Goal: Task Accomplishment & Management: Complete application form

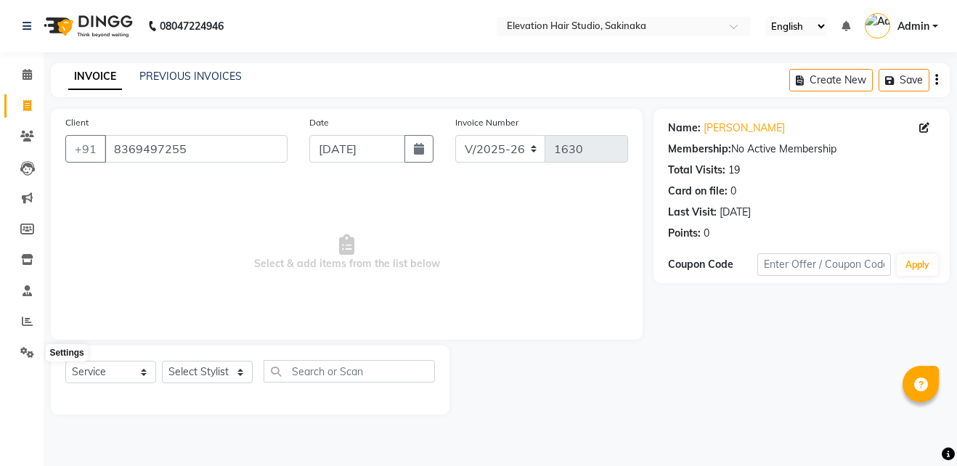
select select "4949"
select select "service"
drag, startPoint x: 0, startPoint y: 0, endPoint x: 24, endPoint y: 360, distance: 360.9
click at [24, 360] on span at bounding box center [27, 353] width 25 height 17
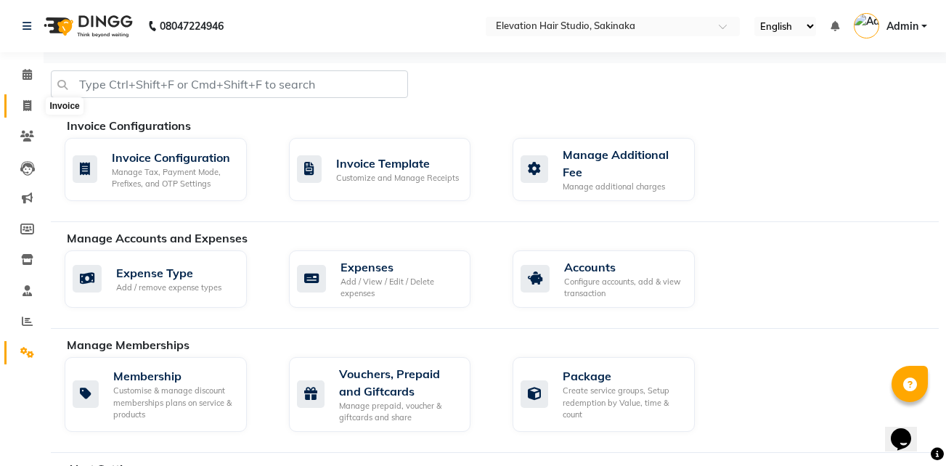
click at [25, 110] on icon at bounding box center [27, 105] width 8 height 11
select select "service"
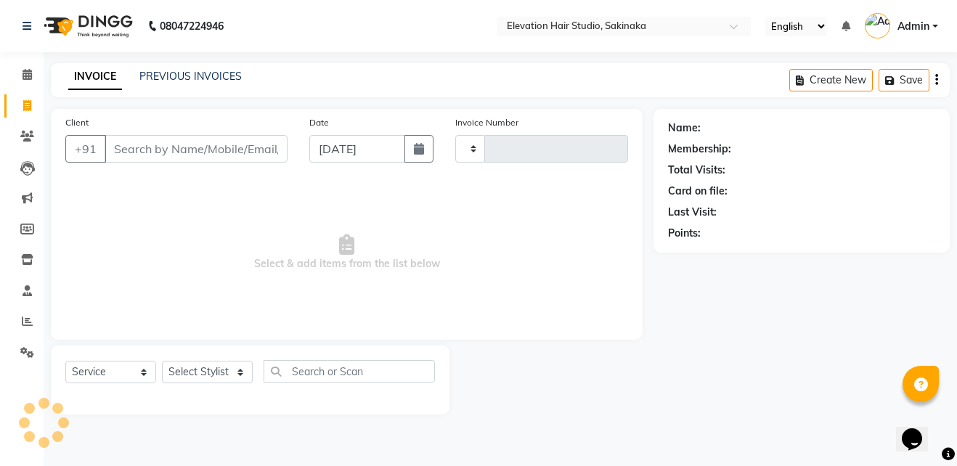
type input "1631"
select select "4949"
click at [200, 75] on link "PREVIOUS INVOICES" at bounding box center [190, 76] width 102 height 13
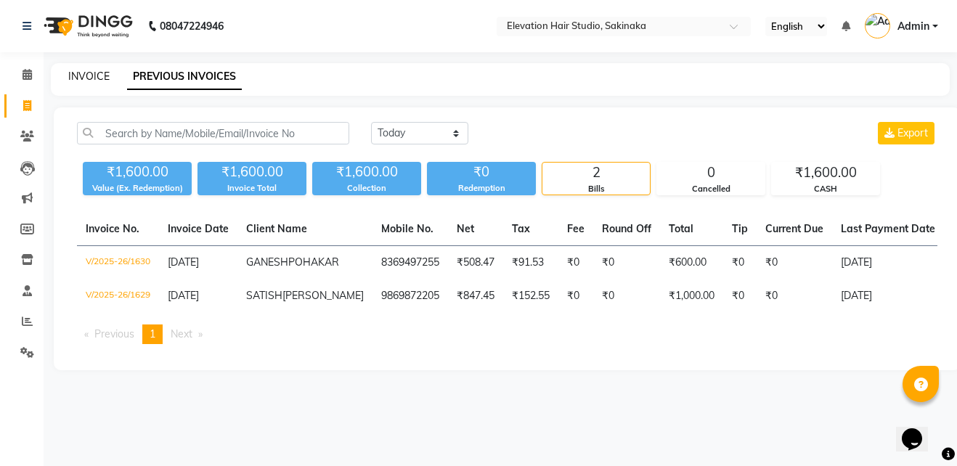
click at [73, 78] on link "INVOICE" at bounding box center [88, 76] width 41 height 13
select select "service"
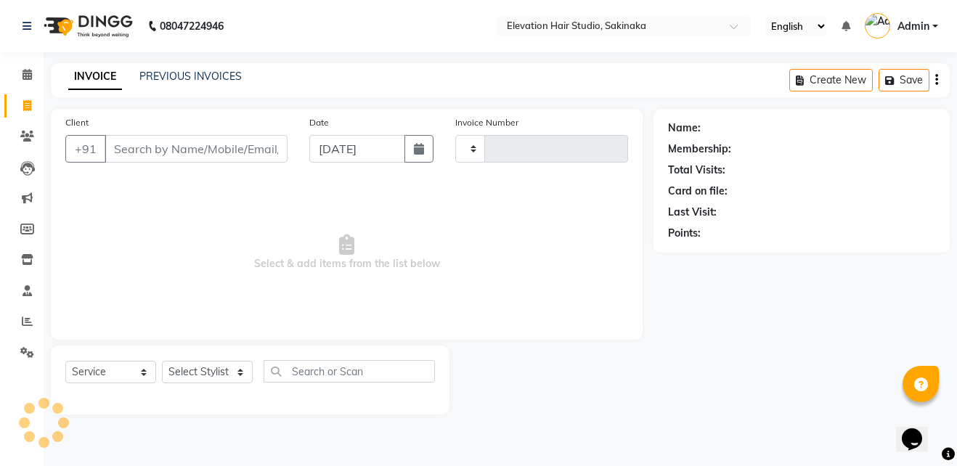
type input "1631"
select select "4949"
click at [213, 155] on input "Client" at bounding box center [196, 149] width 183 height 28
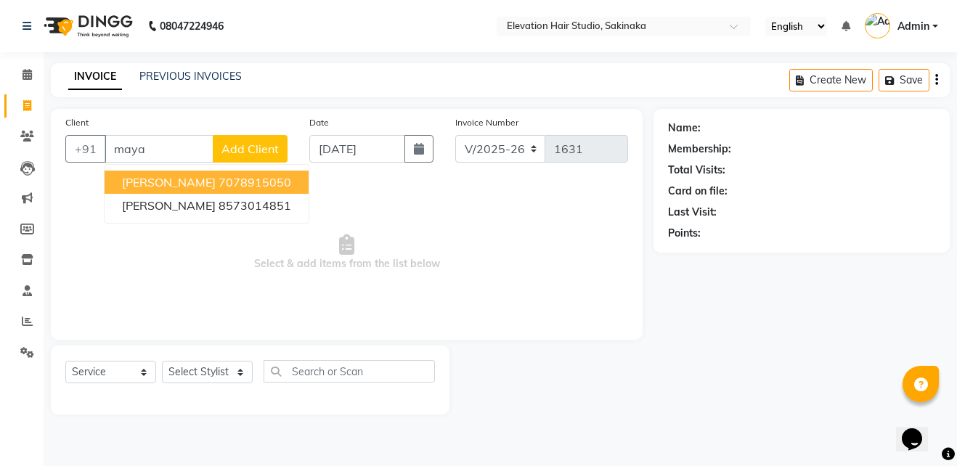
click at [219, 182] on ngb-highlight "7078915050" at bounding box center [255, 182] width 73 height 15
type input "7078915050"
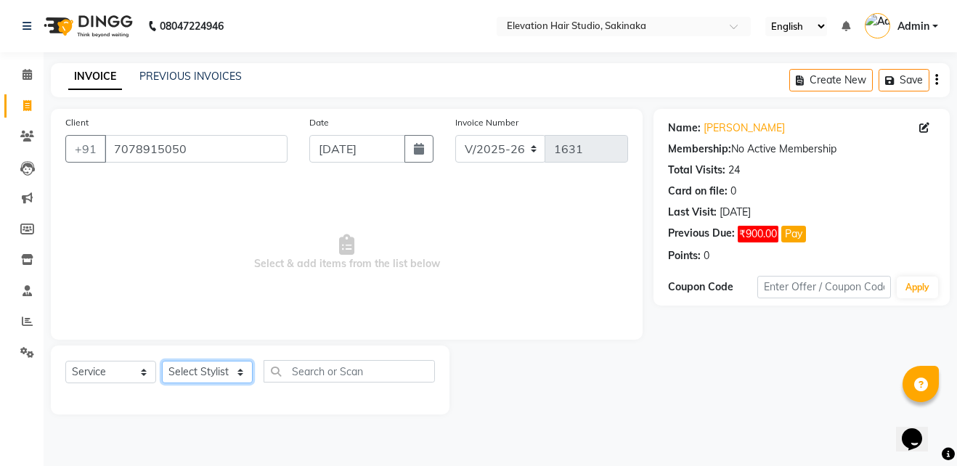
click at [170, 368] on select "Select Stylist Admin (EHS Thane) ANEES DILIP KAPIL PRIYA RUPESH SAHIL Sarfaraz …" at bounding box center [207, 372] width 91 height 23
select select "30865"
click at [162, 361] on select "Select Stylist Admin (EHS Thane) ANEES DILIP KAPIL PRIYA RUPESH SAHIL Sarfaraz …" at bounding box center [207, 372] width 91 height 23
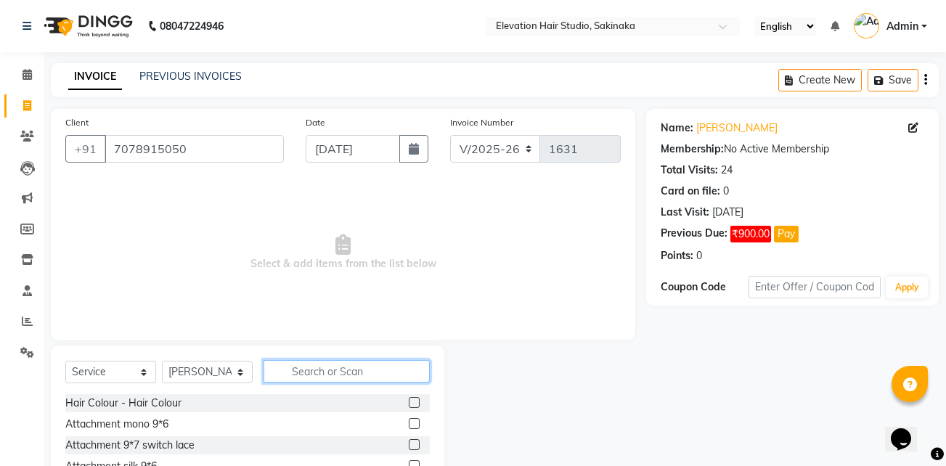
click at [330, 377] on input "text" at bounding box center [347, 371] width 166 height 23
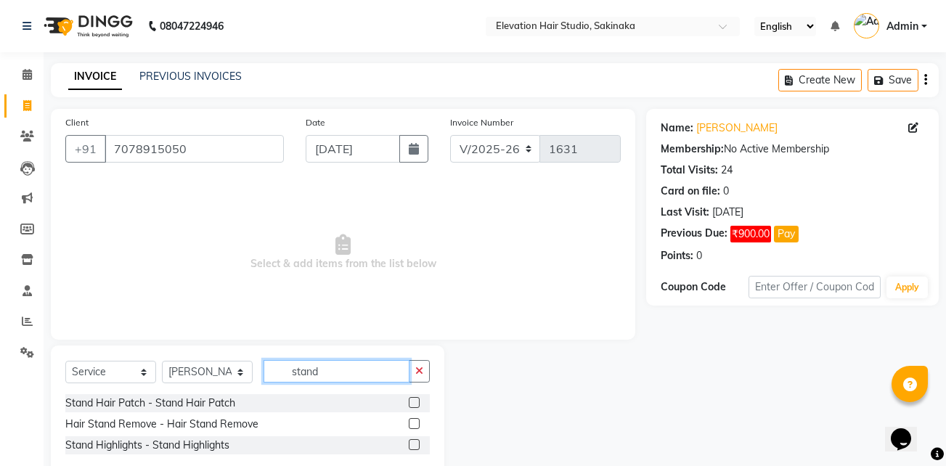
scroll to position [33, 0]
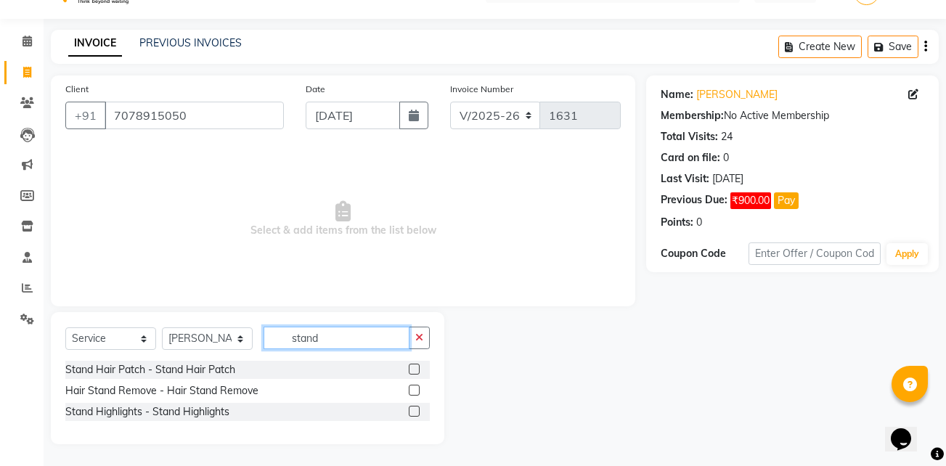
type input "stand"
click at [412, 369] on label at bounding box center [414, 369] width 11 height 11
click at [412, 369] on input "checkbox" at bounding box center [413, 369] width 9 height 9
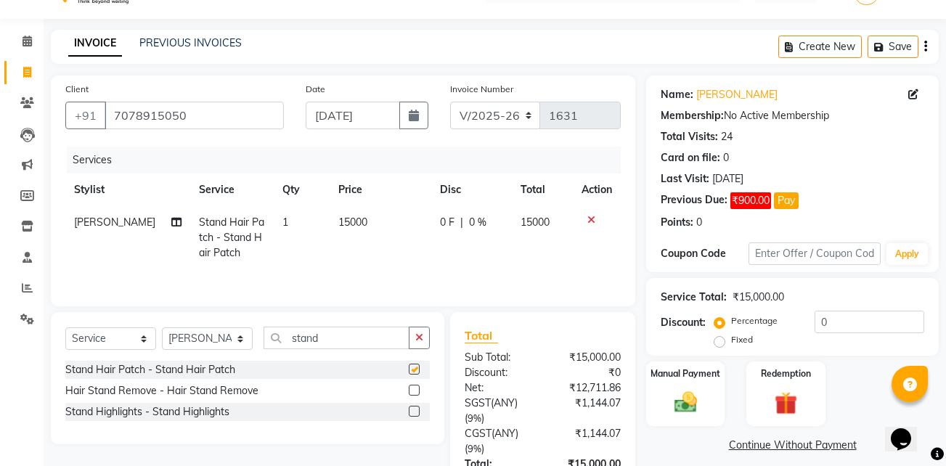
checkbox input "false"
click at [415, 335] on button "button" at bounding box center [419, 338] width 21 height 23
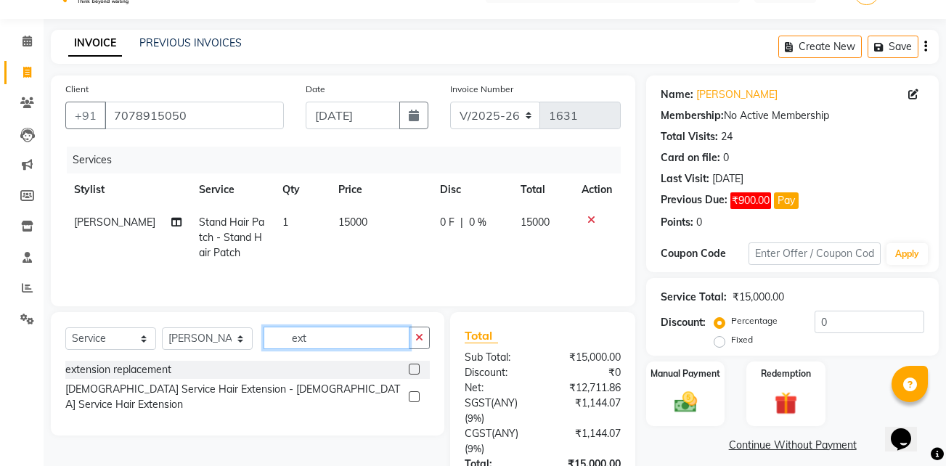
type input "ext"
click at [386, 376] on div "extension replacement" at bounding box center [247, 370] width 365 height 18
click at [415, 391] on label at bounding box center [414, 396] width 11 height 11
click at [415, 393] on input "checkbox" at bounding box center [413, 397] width 9 height 9
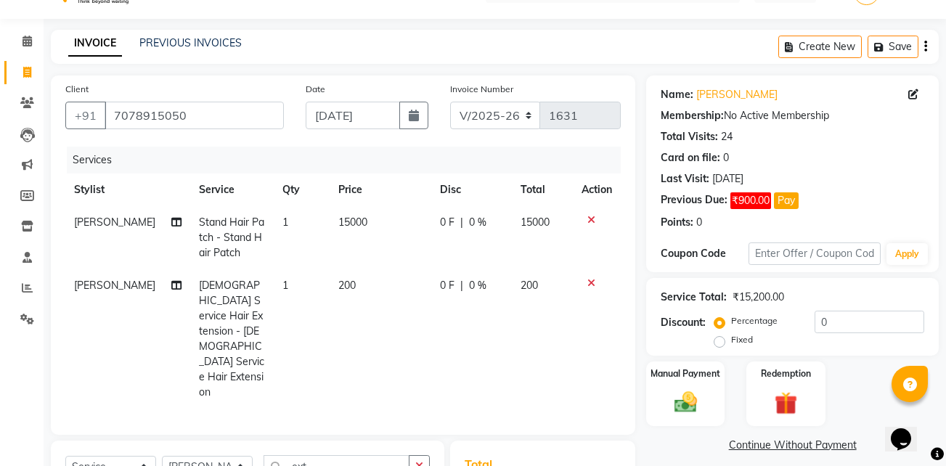
checkbox input "false"
click at [586, 218] on div at bounding box center [597, 220] width 30 height 10
click at [589, 219] on icon at bounding box center [591, 220] width 8 height 10
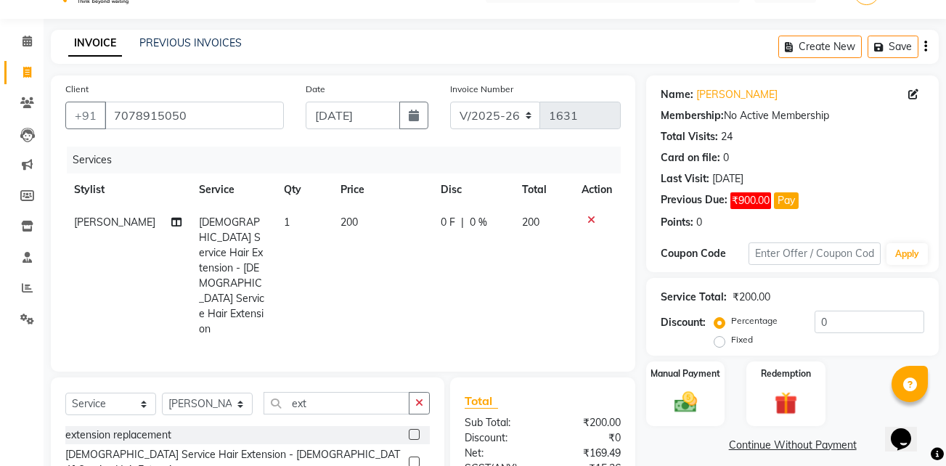
click at [293, 211] on td "1" at bounding box center [303, 275] width 57 height 139
select select "30865"
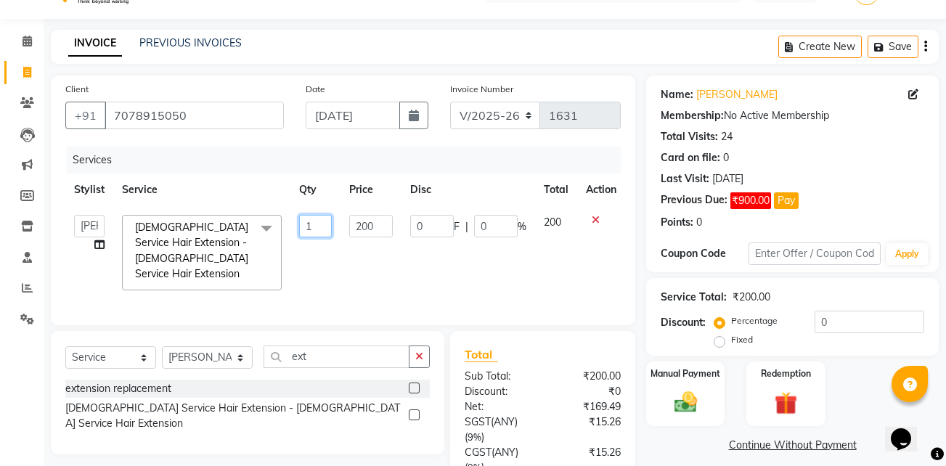
click at [315, 225] on input "1" at bounding box center [315, 226] width 33 height 23
type input "50"
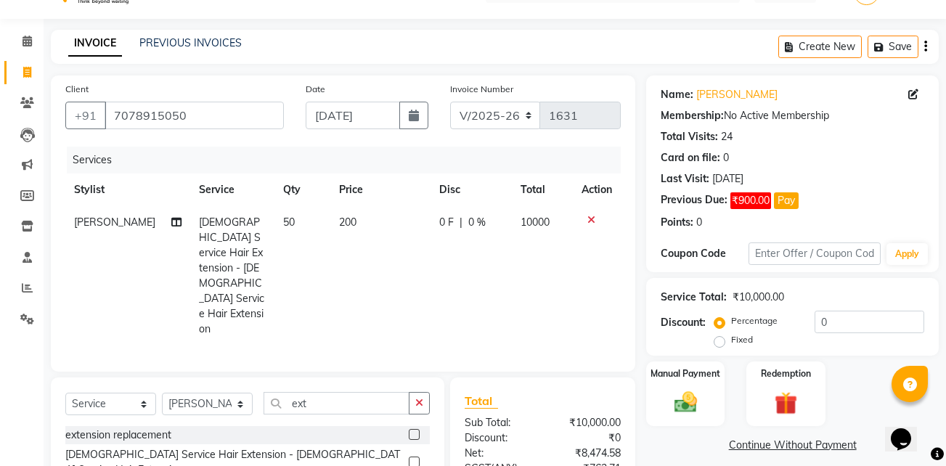
click at [324, 272] on tr "Sarfaraz Female Service Hair Extension - Female Service Hair Extension 50 200 0…" at bounding box center [342, 275] width 555 height 139
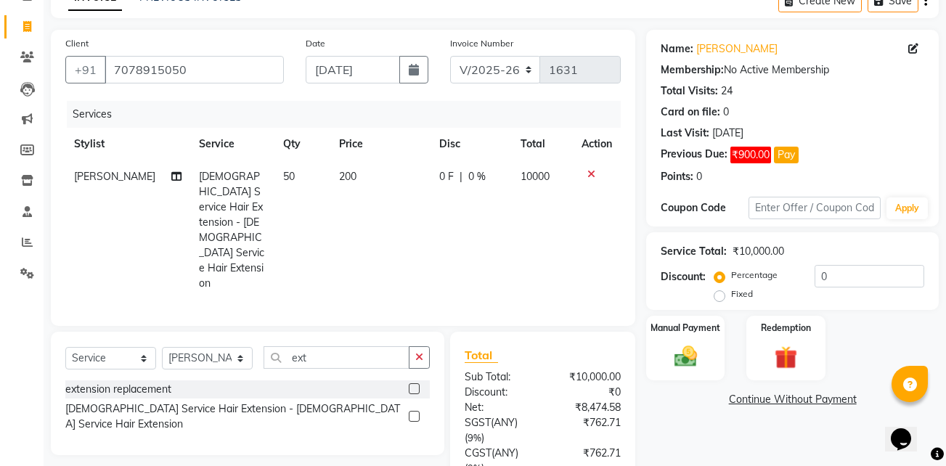
scroll to position [80, 0]
click at [339, 175] on span "200" at bounding box center [347, 175] width 17 height 13
select select "30865"
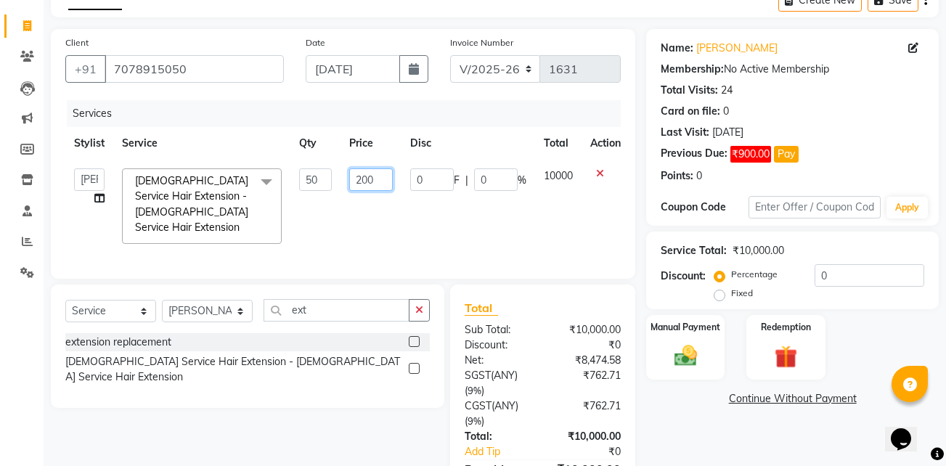
click at [362, 173] on input "200" at bounding box center [371, 179] width 44 height 23
type input "100"
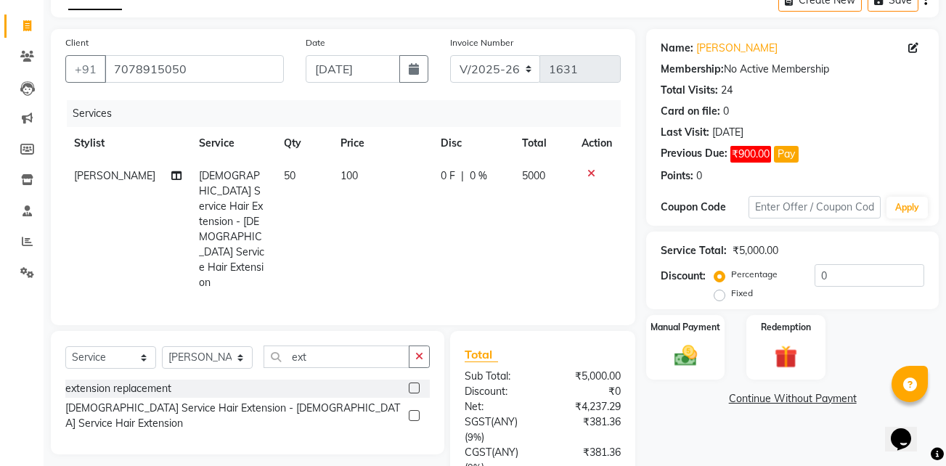
click at [367, 208] on td "100" at bounding box center [382, 229] width 100 height 139
select select "30865"
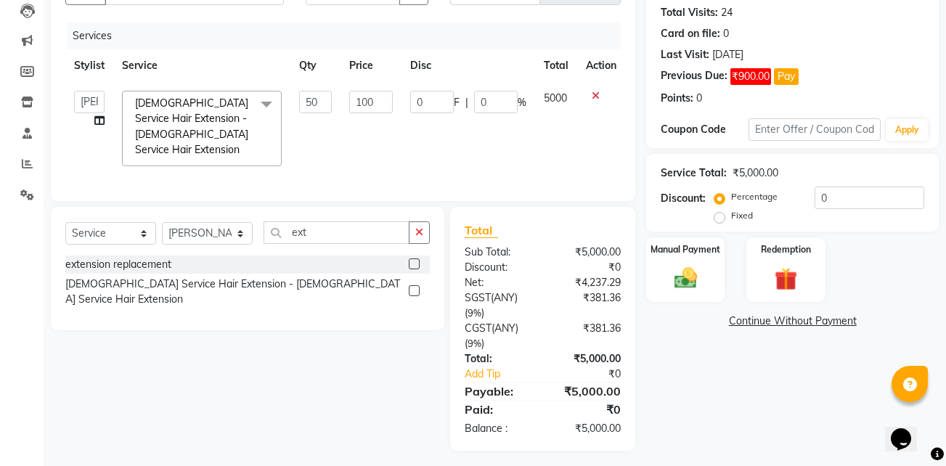
scroll to position [150, 0]
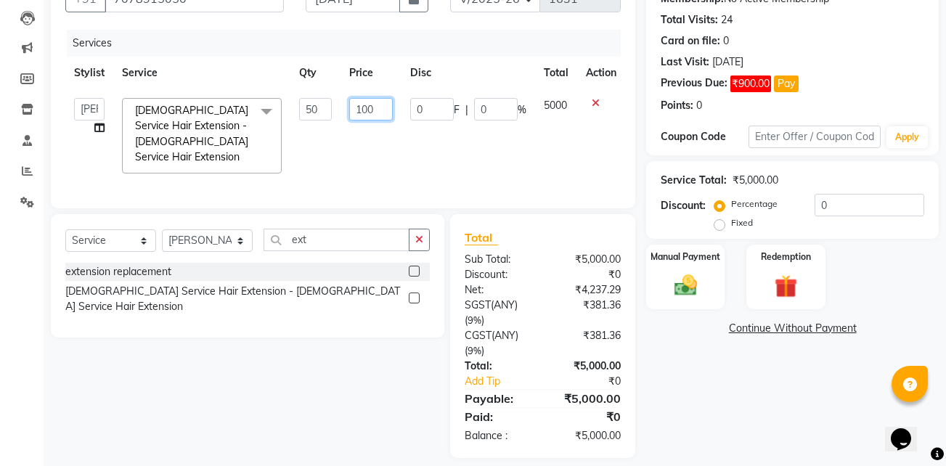
click at [362, 110] on input "100" at bounding box center [371, 109] width 44 height 23
type input "200"
click at [407, 129] on tr "Admin (EHS Thane) ANEES DILIP KAPIL PRIYA RUPESH SAHIL Sarfaraz SHAHEENA SHAIKH…" at bounding box center [345, 135] width 560 height 93
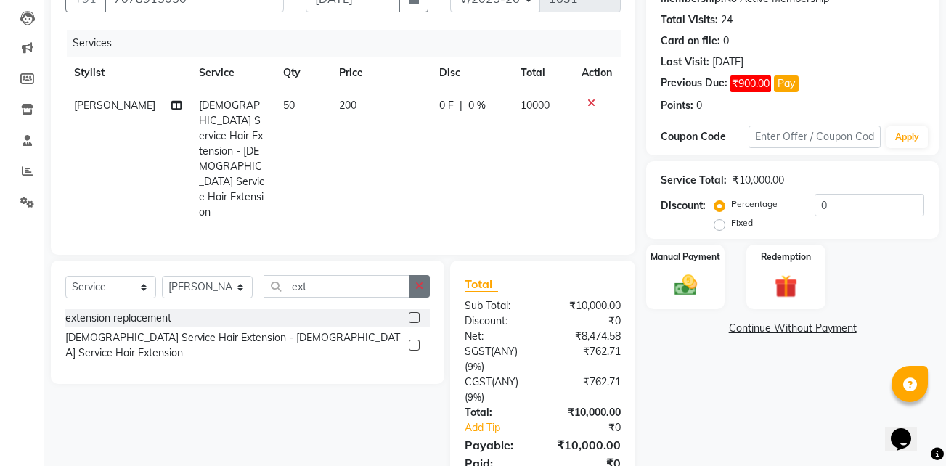
click at [423, 281] on icon "button" at bounding box center [419, 286] width 8 height 10
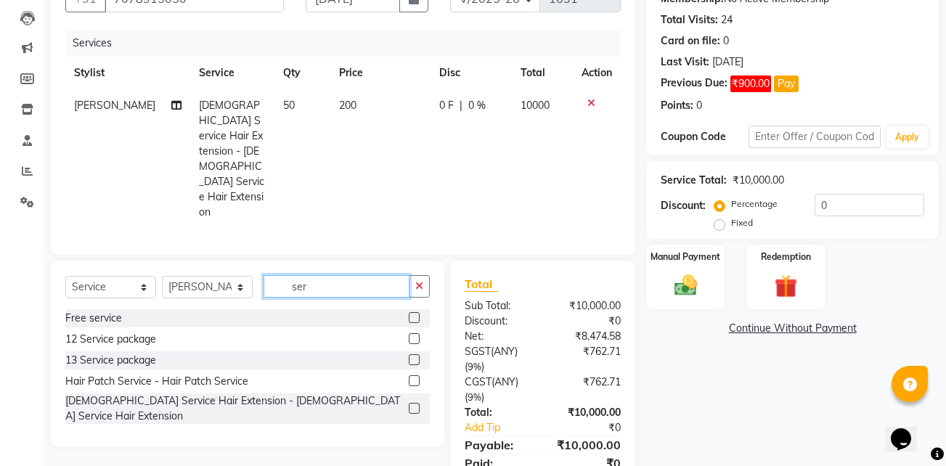
scroll to position [176, 0]
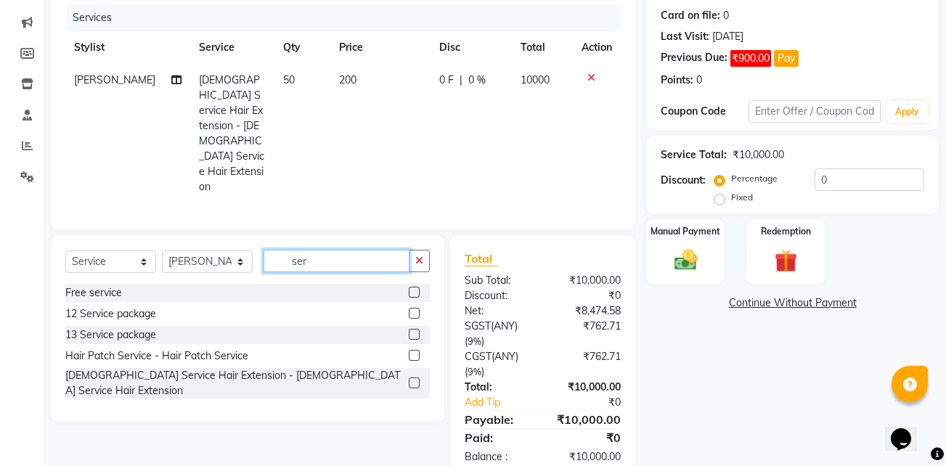
type input "ser"
click at [412, 350] on label at bounding box center [414, 355] width 11 height 11
click at [412, 351] on input "checkbox" at bounding box center [413, 355] width 9 height 9
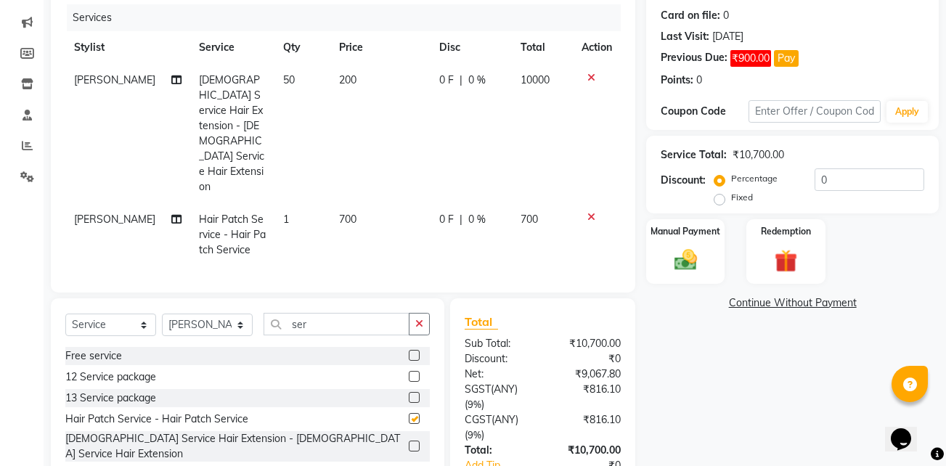
checkbox input "false"
click at [339, 213] on span "700" at bounding box center [347, 219] width 17 height 13
select select "30865"
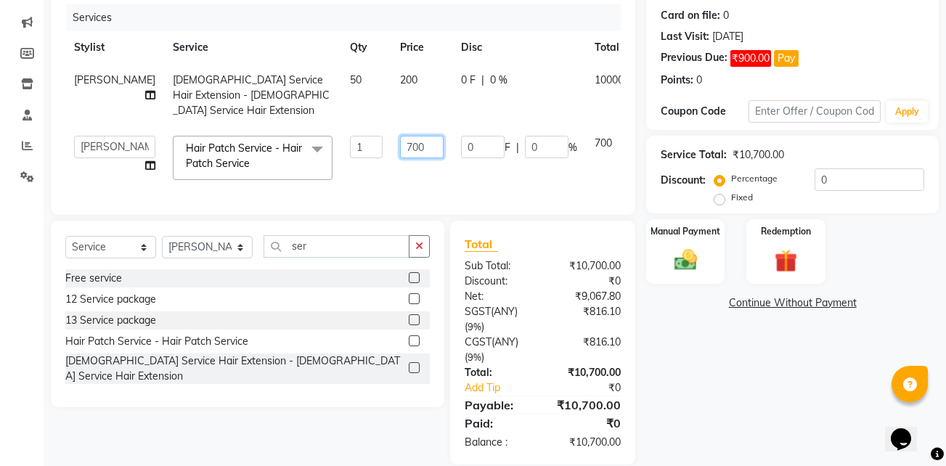
click at [400, 136] on input "700" at bounding box center [422, 147] width 44 height 23
type input "1000"
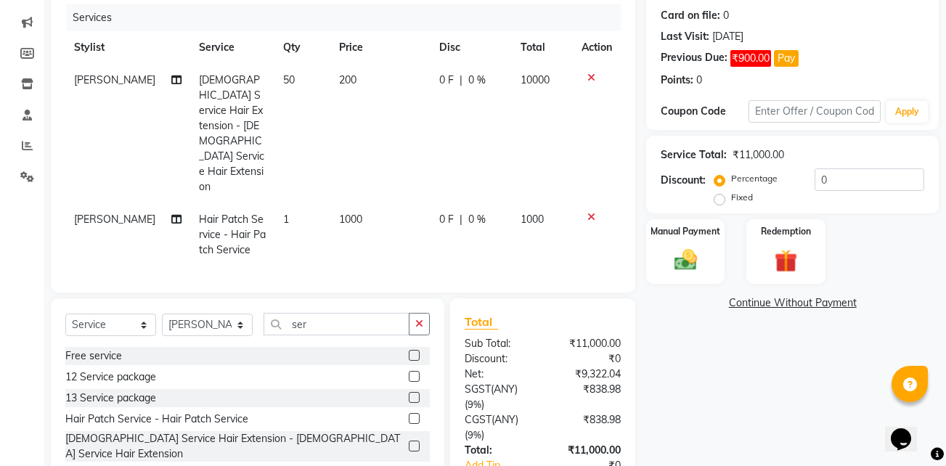
click at [378, 152] on tbody "Sarfaraz Female Service Hair Extension - Female Service Hair Extension 50 200 0…" at bounding box center [342, 165] width 555 height 203
click at [341, 80] on span "200" at bounding box center [347, 79] width 17 height 13
select select "30865"
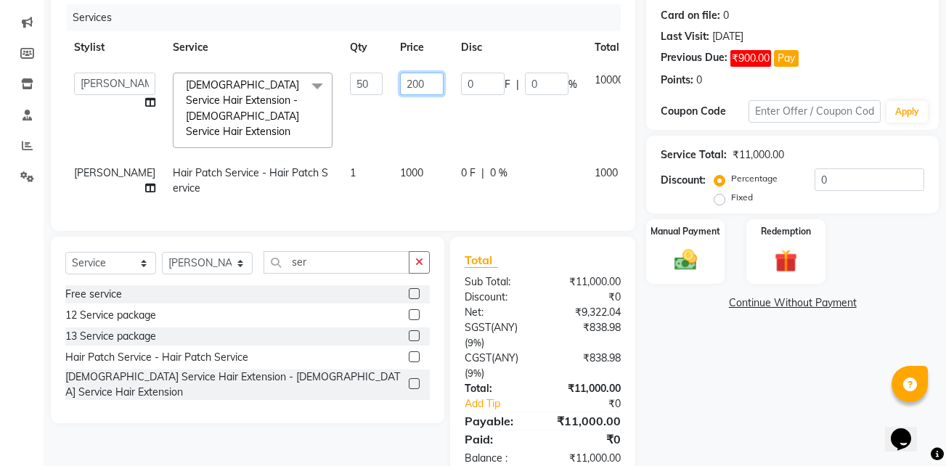
click at [400, 84] on input "200" at bounding box center [422, 84] width 44 height 23
type input "50"
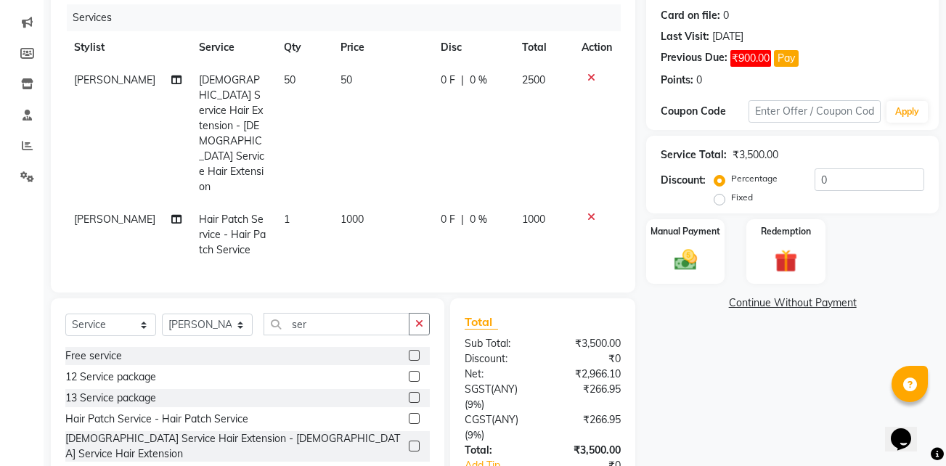
click at [383, 108] on td "50" at bounding box center [382, 133] width 100 height 139
select select "30865"
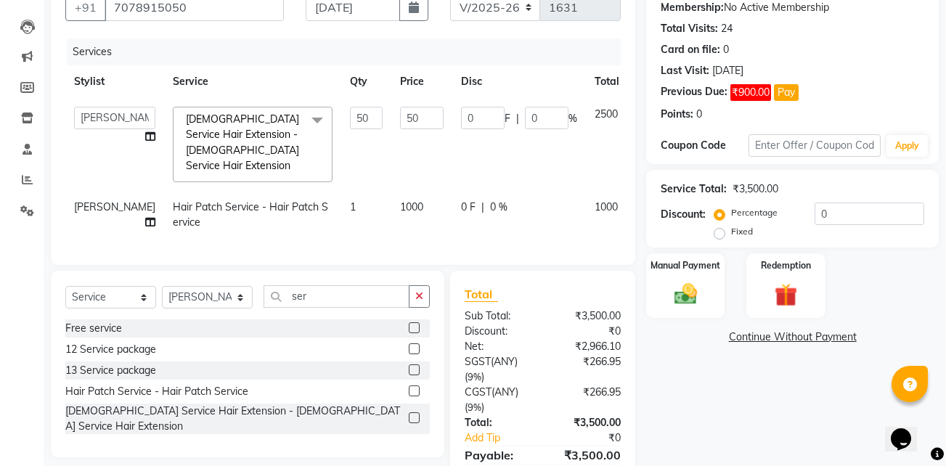
scroll to position [141, 0]
click at [400, 120] on input "50" at bounding box center [422, 118] width 44 height 23
type input "150"
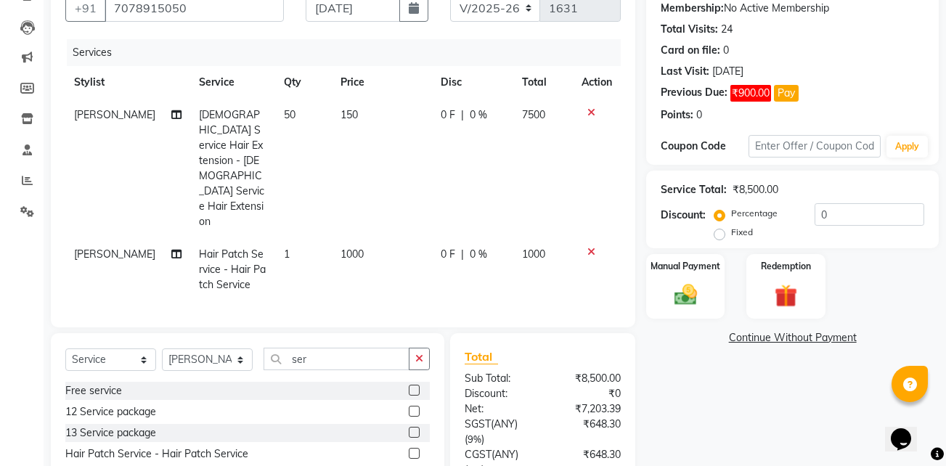
click at [372, 166] on td "150" at bounding box center [382, 168] width 100 height 139
select select "30865"
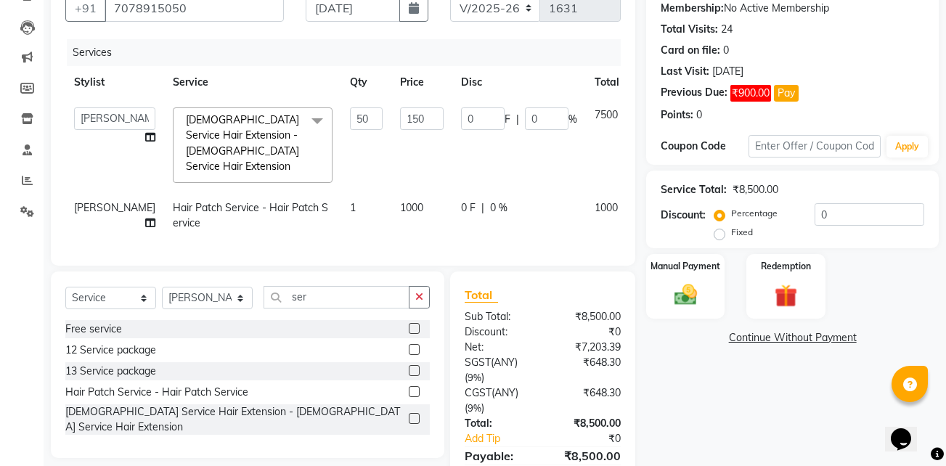
scroll to position [207, 0]
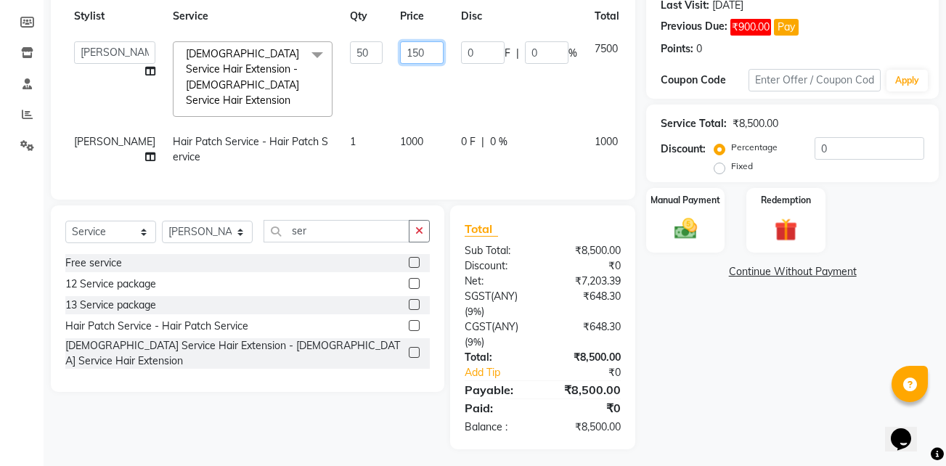
click at [400, 52] on input "150" at bounding box center [422, 52] width 44 height 23
type input "160"
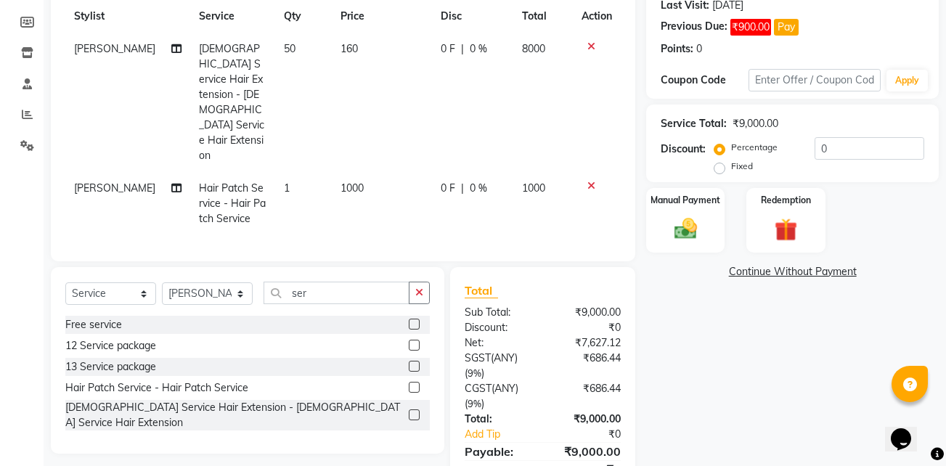
click at [375, 70] on td "160" at bounding box center [382, 102] width 100 height 139
select select "30865"
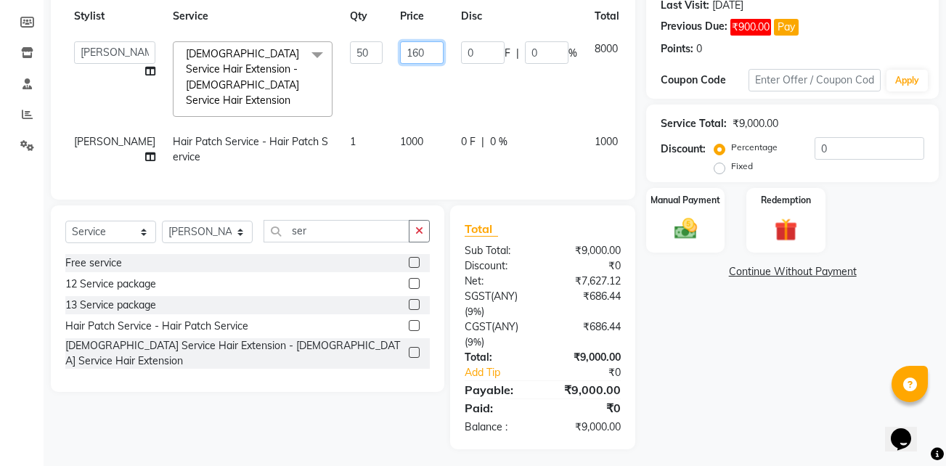
click at [400, 52] on input "160" at bounding box center [422, 52] width 44 height 23
type input "170"
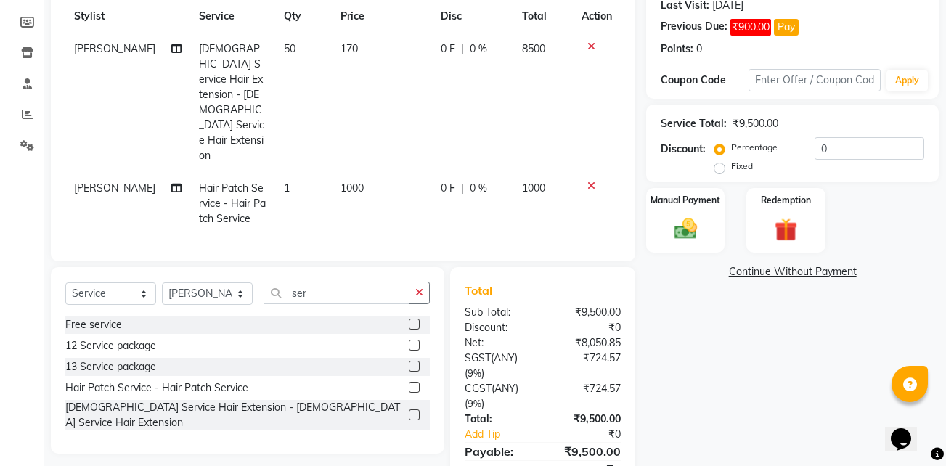
click at [381, 81] on td "170" at bounding box center [382, 102] width 100 height 139
select select "30865"
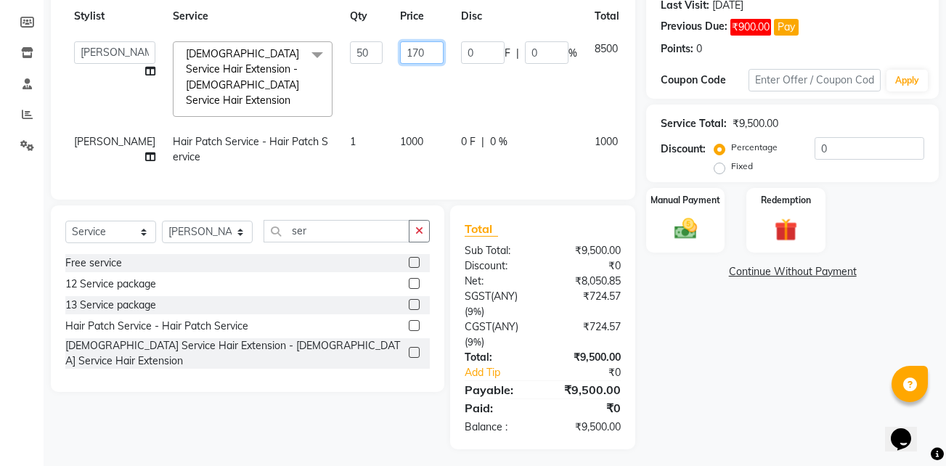
click at [400, 48] on input "170" at bounding box center [422, 52] width 44 height 23
type input "180"
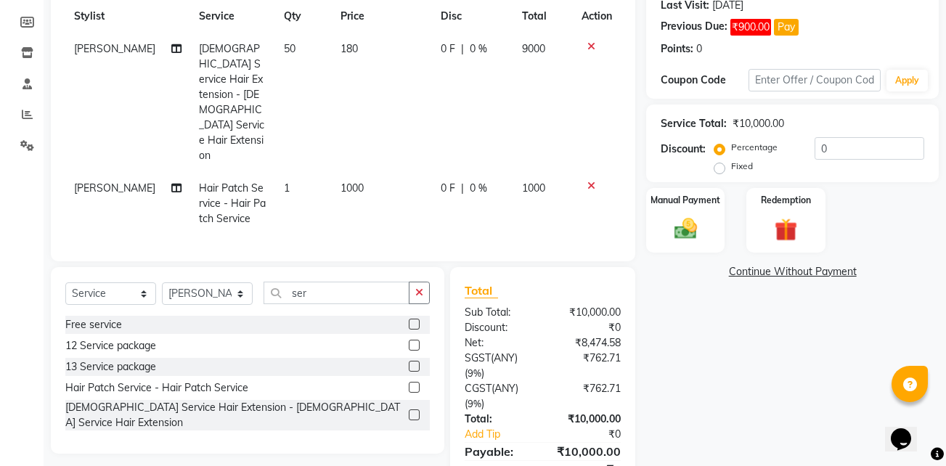
click at [387, 76] on td "180" at bounding box center [382, 102] width 100 height 139
select select "30865"
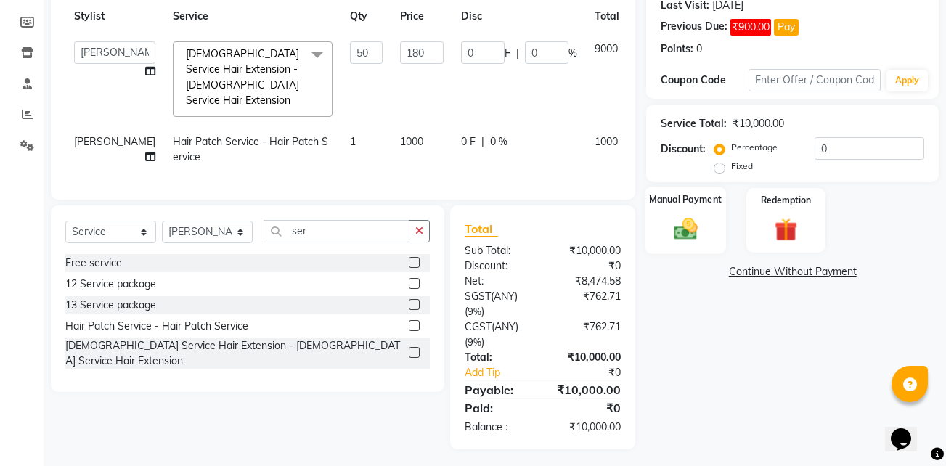
click at [677, 222] on img at bounding box center [686, 229] width 38 height 28
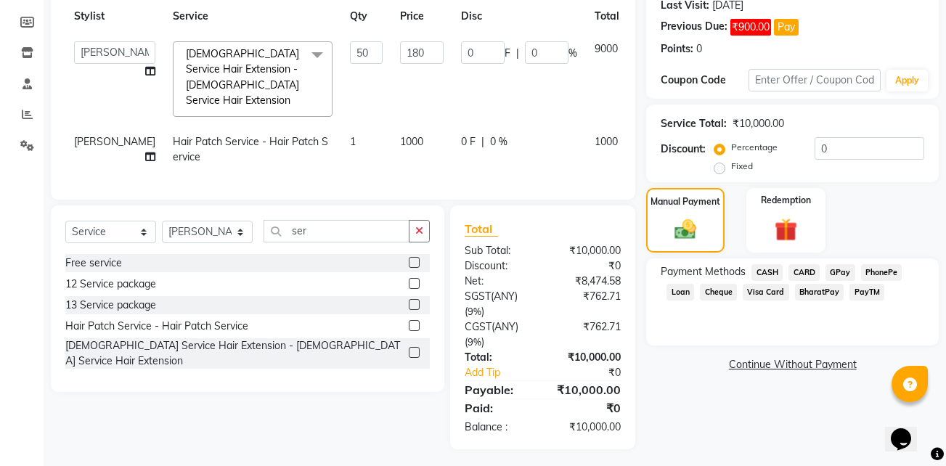
click at [765, 269] on span "CASH" at bounding box center [767, 272] width 31 height 17
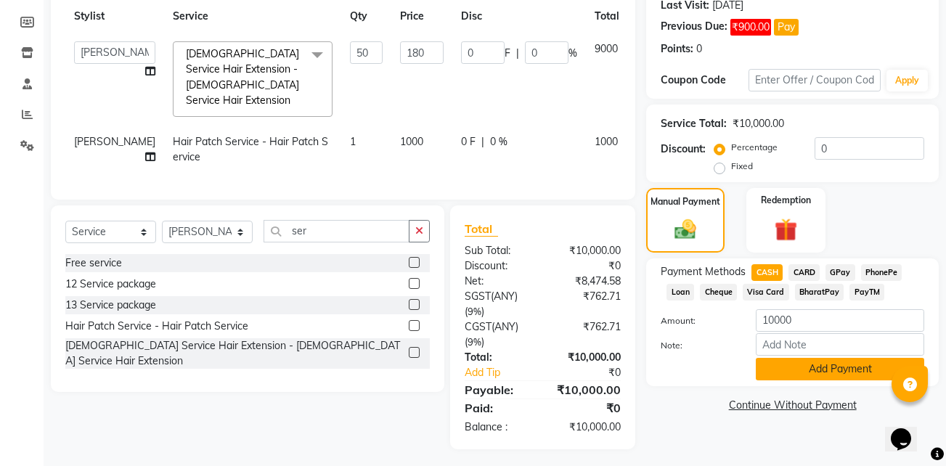
click at [775, 365] on button "Add Payment" at bounding box center [840, 369] width 168 height 23
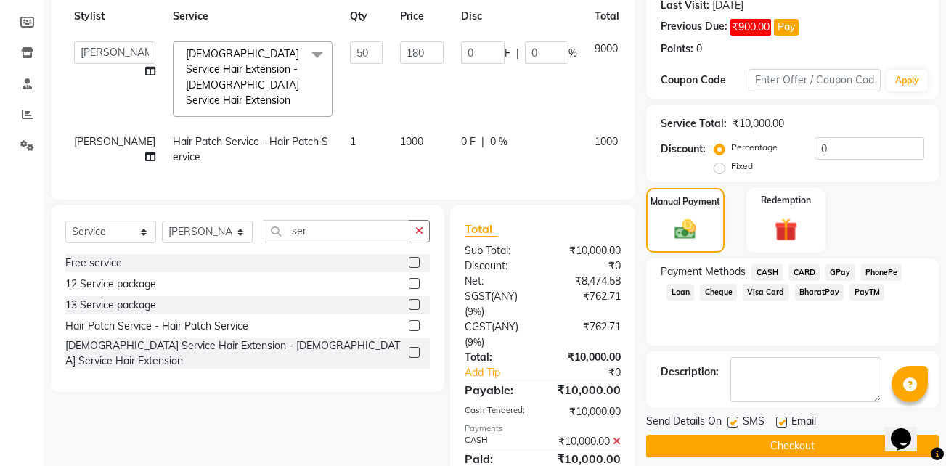
scroll to position [258, 0]
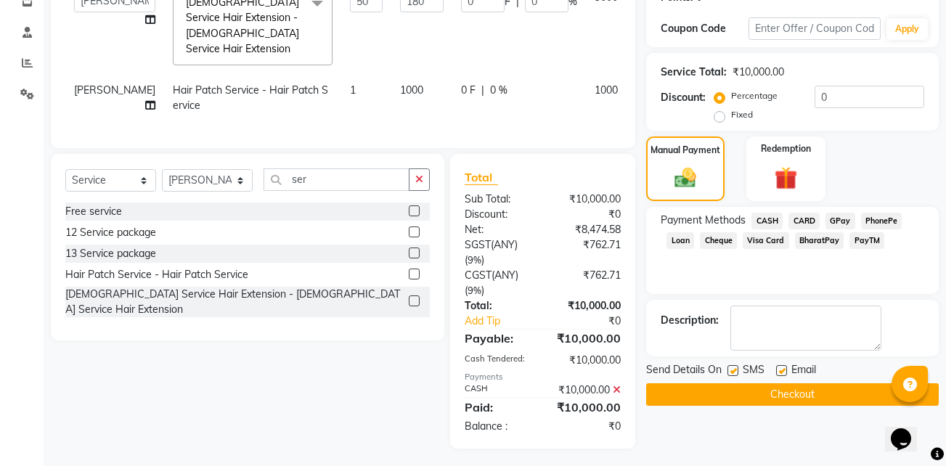
click at [780, 372] on label at bounding box center [781, 370] width 11 height 11
click at [780, 372] on input "checkbox" at bounding box center [780, 371] width 9 height 9
checkbox input "false"
click at [733, 369] on label at bounding box center [733, 370] width 11 height 11
click at [733, 369] on input "checkbox" at bounding box center [732, 371] width 9 height 9
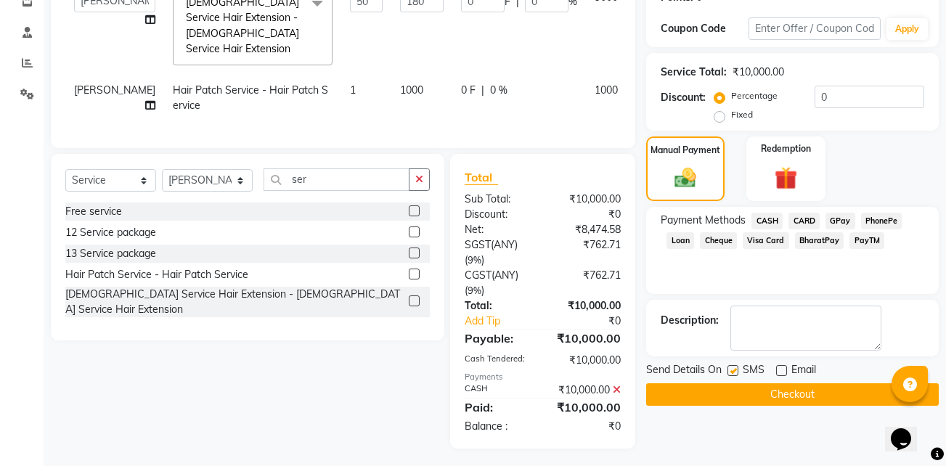
checkbox input "false"
click at [693, 389] on button "Checkout" at bounding box center [792, 394] width 293 height 23
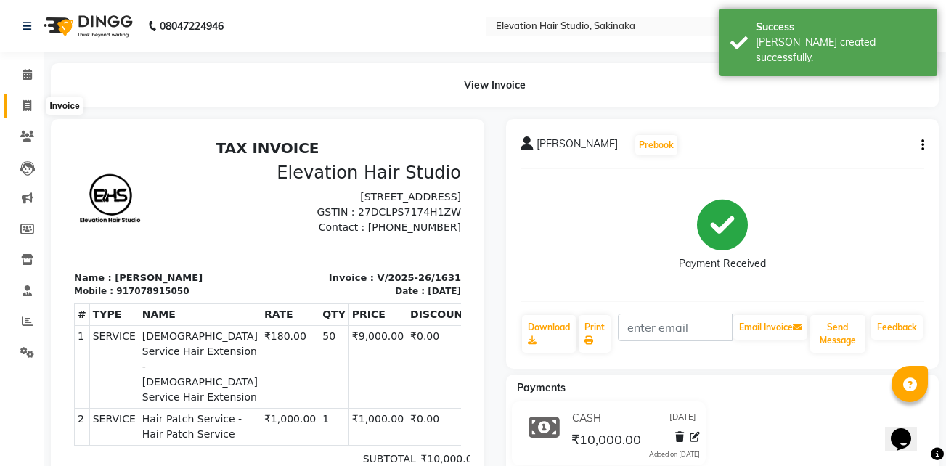
click at [25, 110] on icon at bounding box center [27, 105] width 8 height 11
select select "service"
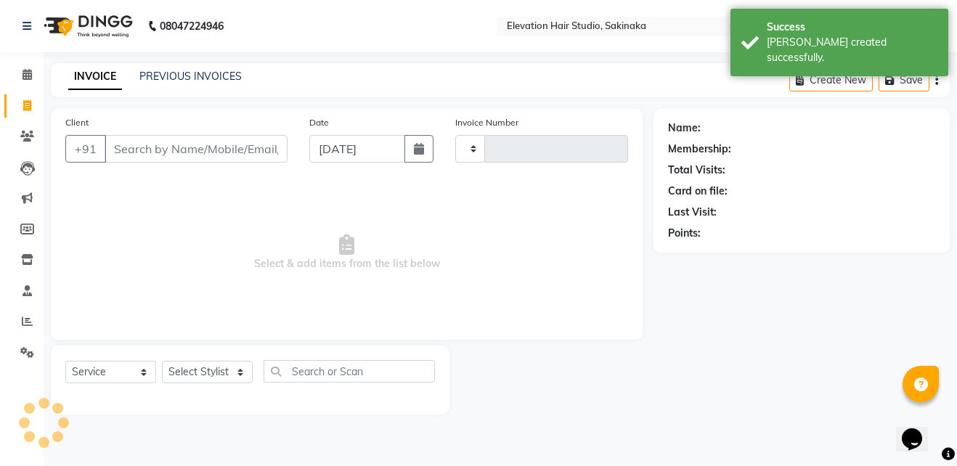
type input "1632"
select select "4949"
click at [187, 75] on link "PREVIOUS INVOICES" at bounding box center [190, 76] width 102 height 13
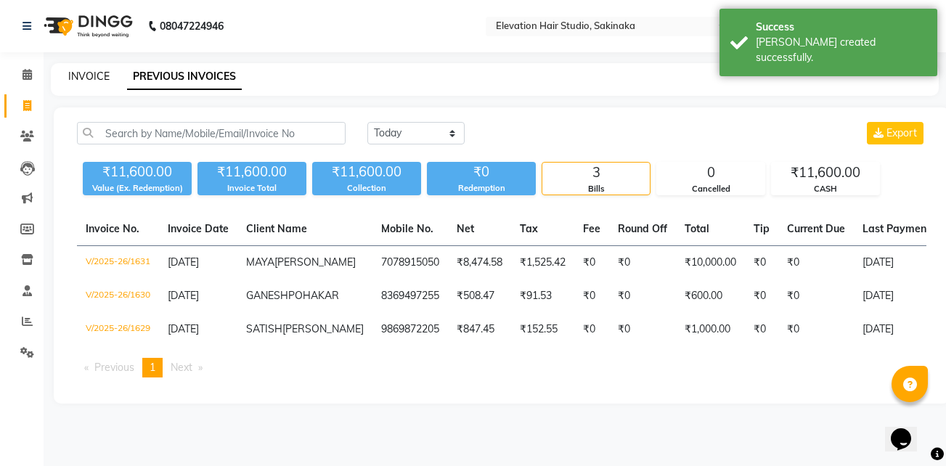
click at [96, 72] on link "INVOICE" at bounding box center [88, 76] width 41 height 13
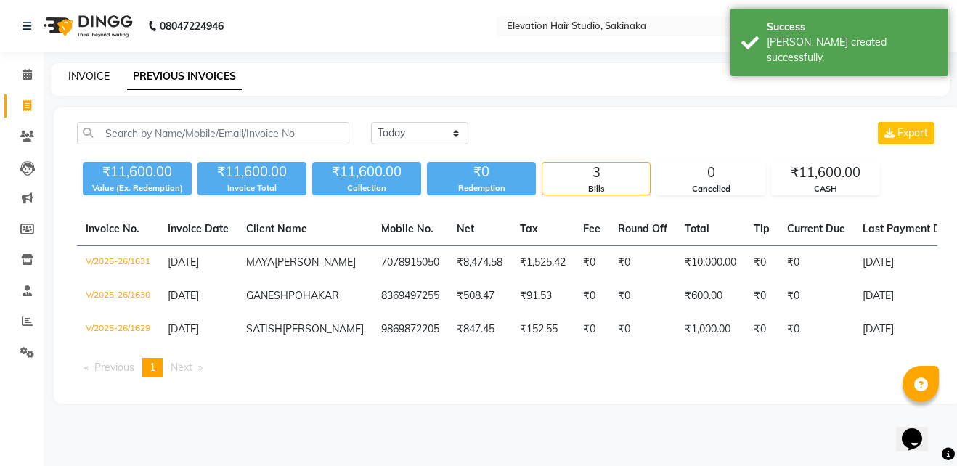
select select "service"
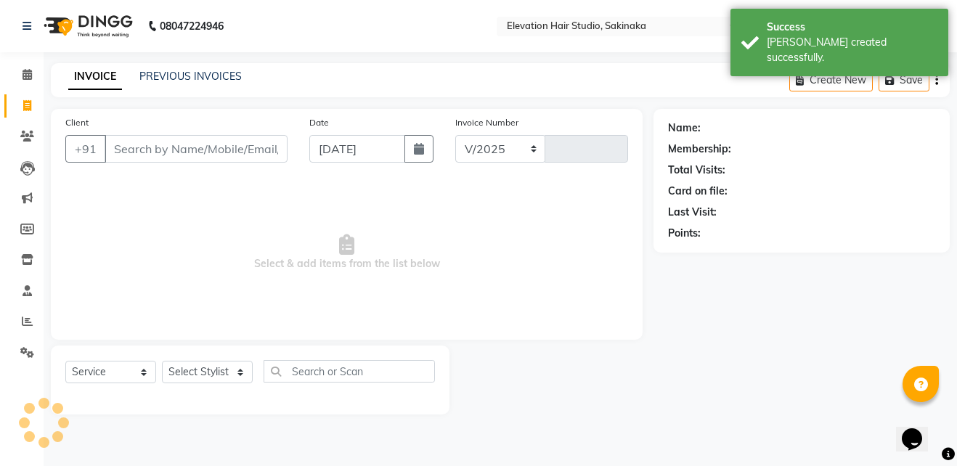
select select "4949"
type input "1632"
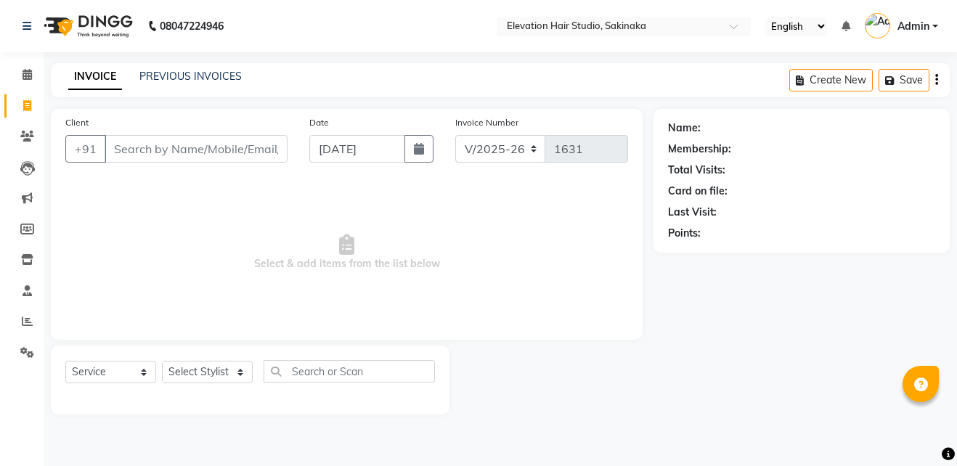
select select "4949"
select select "service"
click at [176, 151] on input "Client" at bounding box center [196, 149] width 183 height 28
click at [197, 73] on link "PREVIOUS INVOICES" at bounding box center [190, 76] width 102 height 13
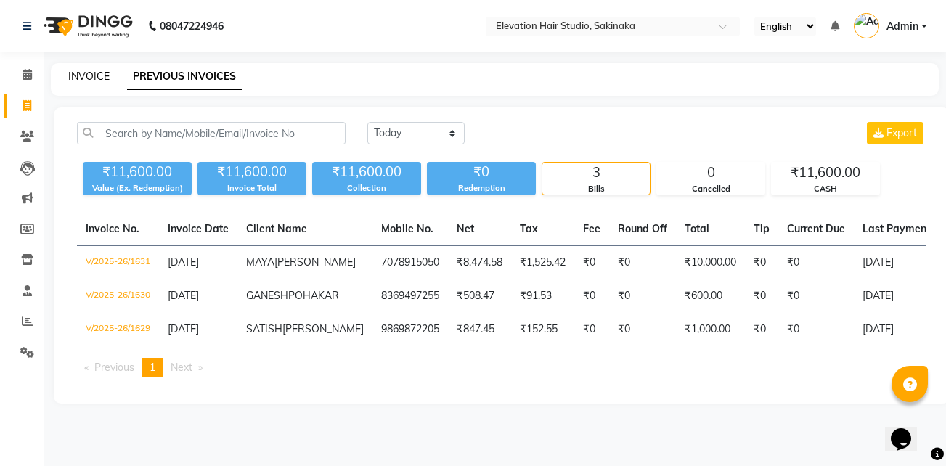
click at [97, 76] on link "INVOICE" at bounding box center [88, 76] width 41 height 13
select select "service"
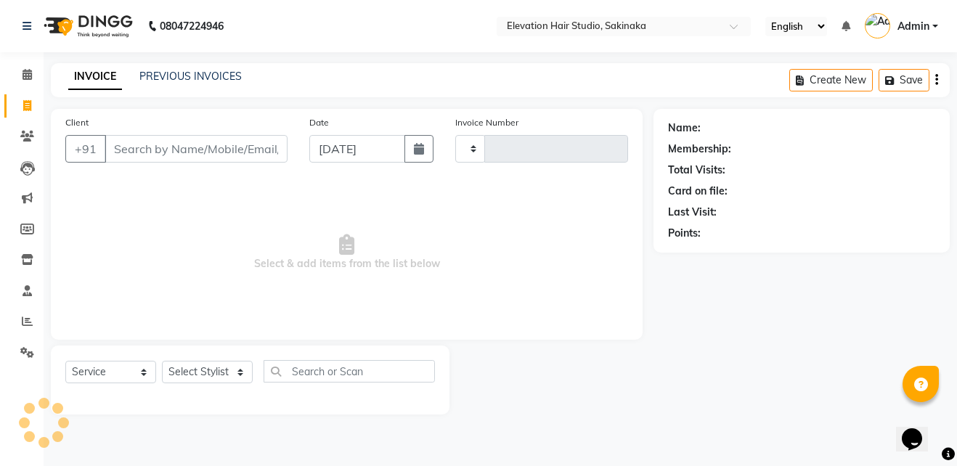
type input "1632"
select select "4949"
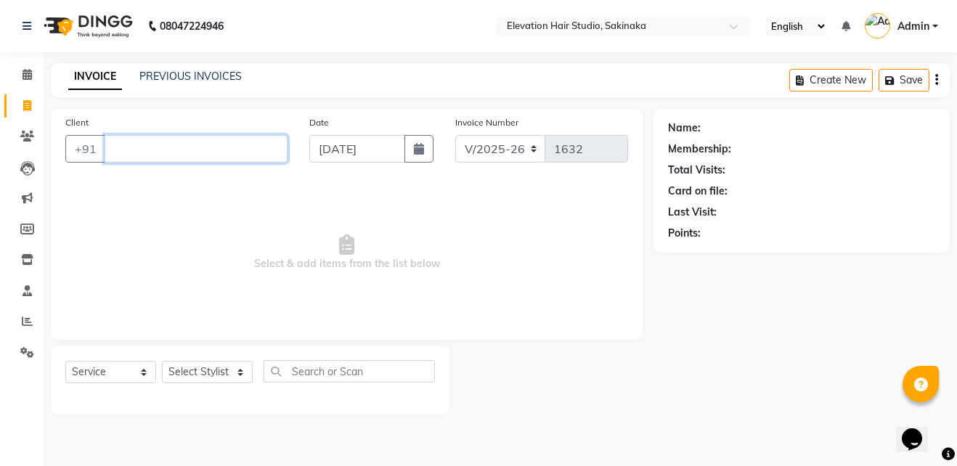
click at [204, 147] on input "Client" at bounding box center [196, 149] width 183 height 28
type input "7073296353"
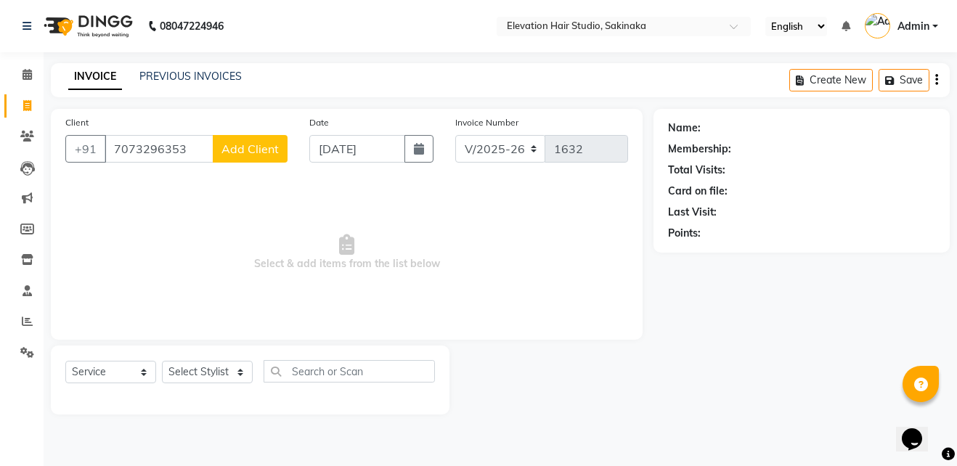
click at [239, 147] on span "Add Client" at bounding box center [249, 149] width 57 height 15
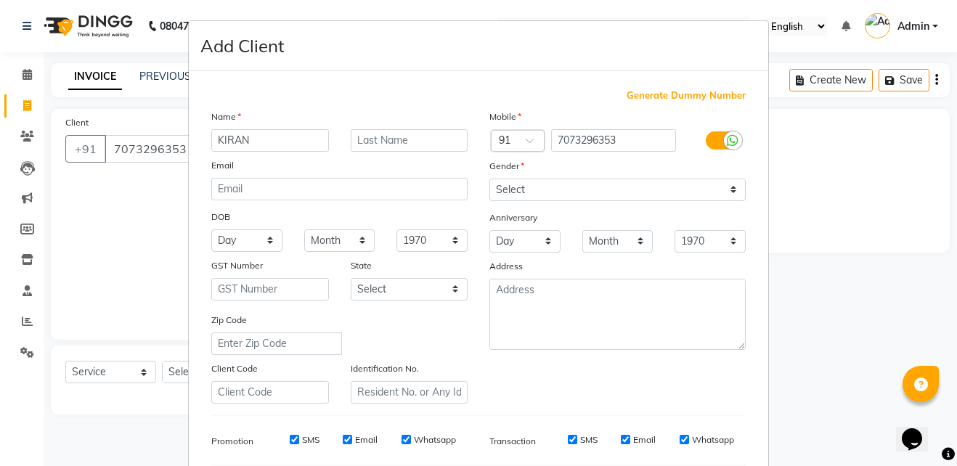
type input "KIRAN"
click at [406, 129] on input "text" at bounding box center [410, 140] width 118 height 23
type input "[PERSON_NAME]"
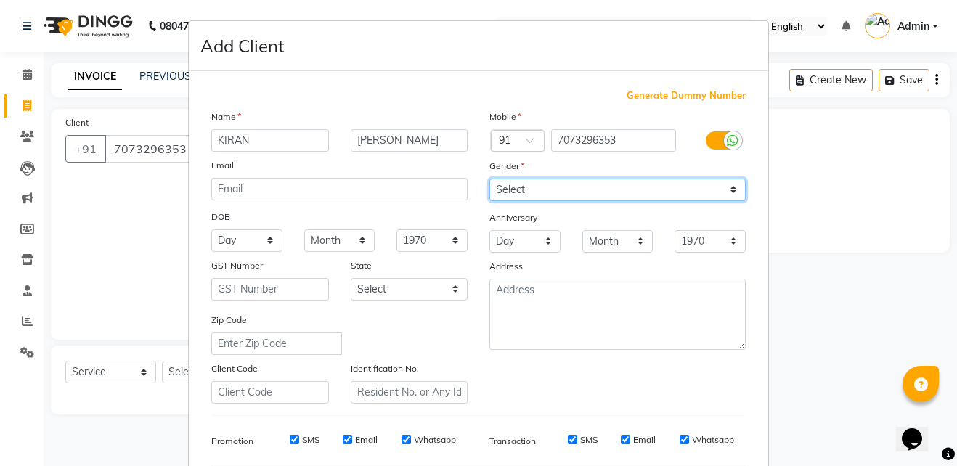
drag, startPoint x: 529, startPoint y: 190, endPoint x: 521, endPoint y: 228, distance: 39.3
click at [521, 228] on div "Mobile Country Code × 91 7073296353 Gender Select Male Female Other Prefer Not …" at bounding box center [617, 256] width 278 height 295
select select "male"
click at [489, 179] on select "Select Male Female Other Prefer Not To Say" at bounding box center [617, 190] width 256 height 23
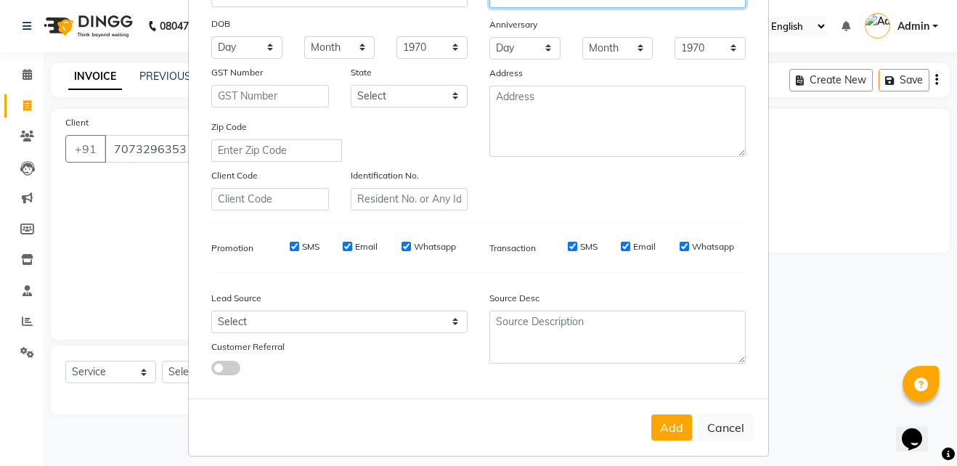
scroll to position [204, 0]
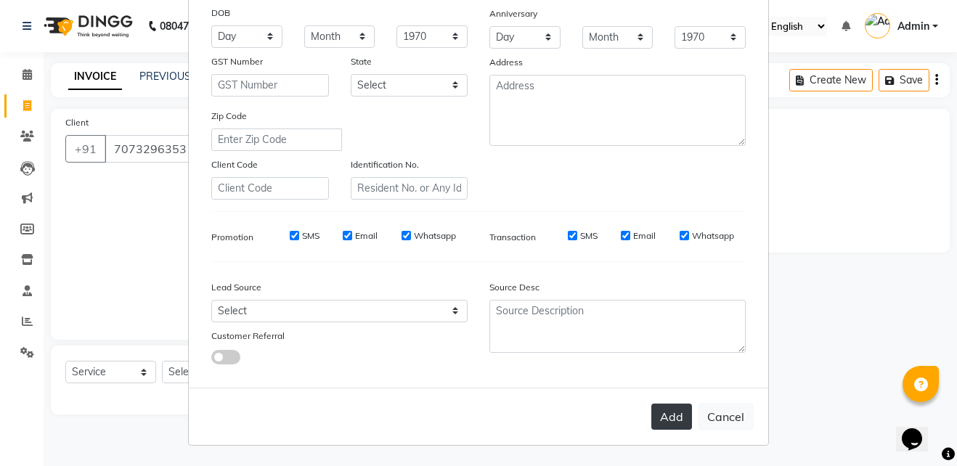
click at [665, 410] on button "Add" at bounding box center [671, 417] width 41 height 26
click at [668, 418] on button "Add" at bounding box center [671, 417] width 41 height 26
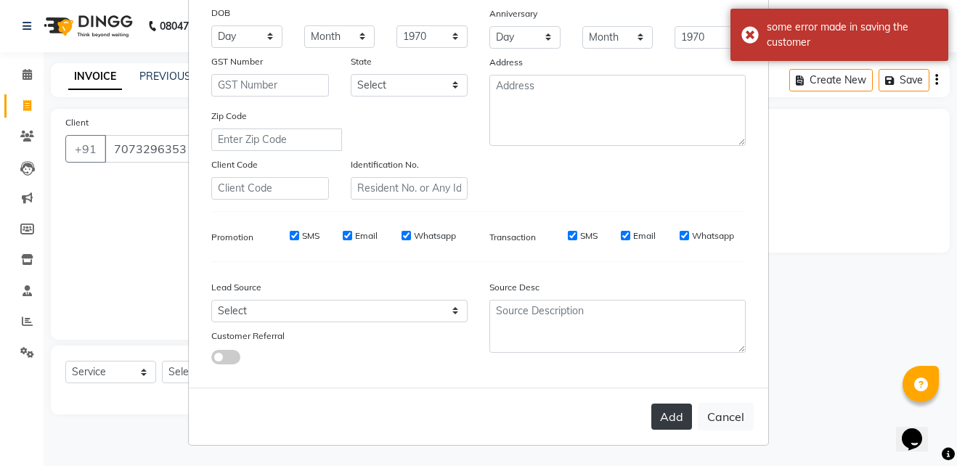
click at [668, 418] on button "Add" at bounding box center [671, 417] width 41 height 26
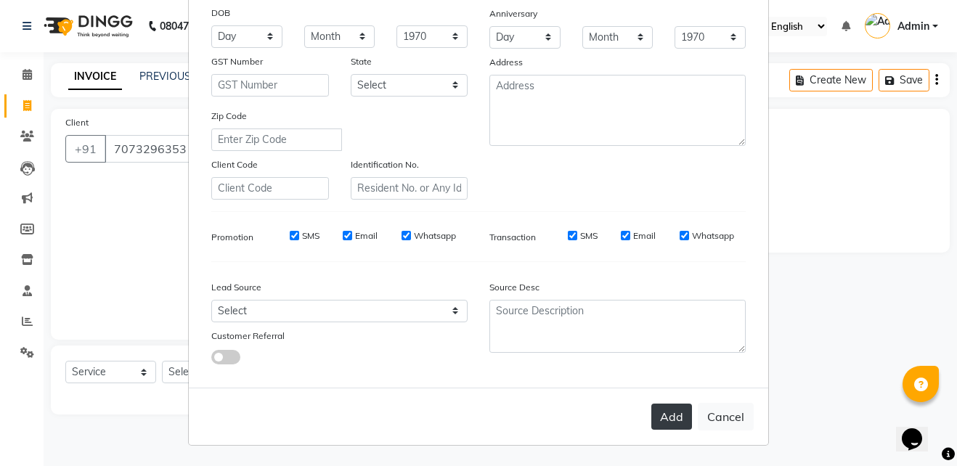
click at [678, 404] on button "Add" at bounding box center [671, 417] width 41 height 26
click at [651, 412] on button "Add" at bounding box center [671, 417] width 41 height 26
select select
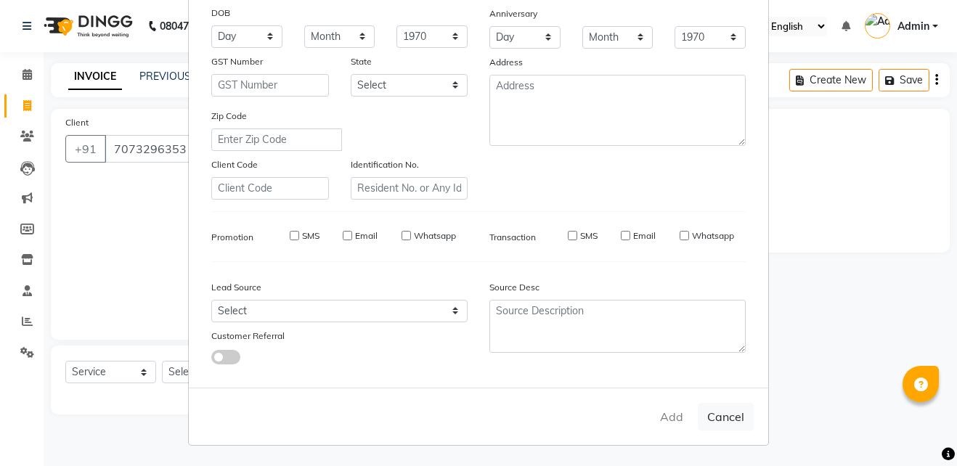
select select
checkbox input "false"
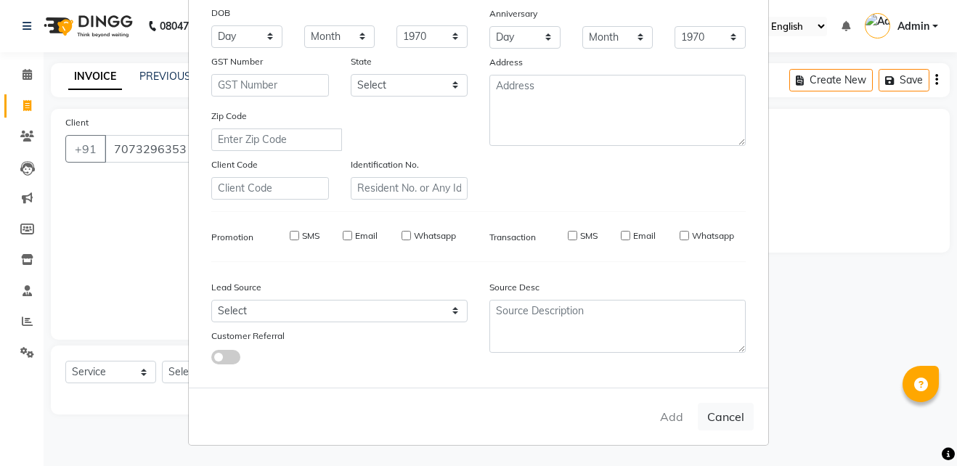
checkbox input "false"
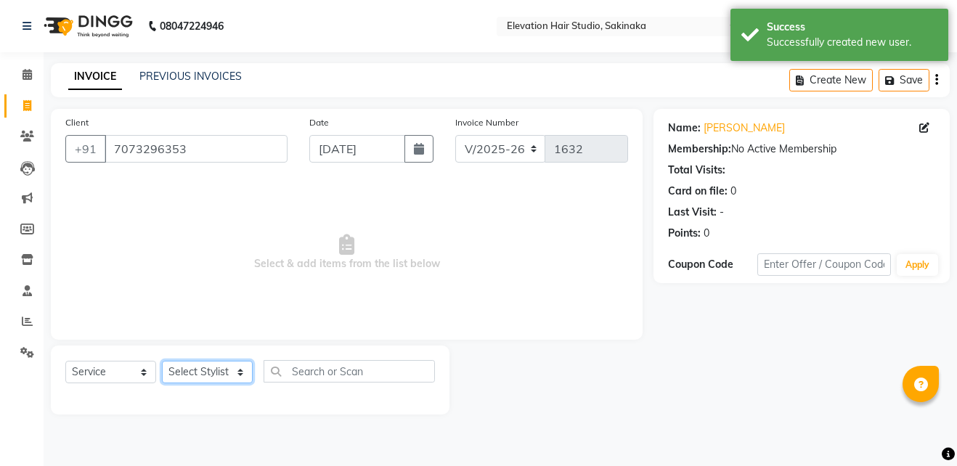
click at [184, 373] on select "Select Stylist Admin (EHS Thane) ANEES DILIP KAPIL PRIYA RUPESH SAHIL Sarfaraz …" at bounding box center [207, 372] width 91 height 23
select select "84316"
click at [162, 361] on select "Select Stylist Admin (EHS Thane) ANEES DILIP KAPIL PRIYA RUPESH SAHIL Sarfaraz …" at bounding box center [207, 372] width 91 height 23
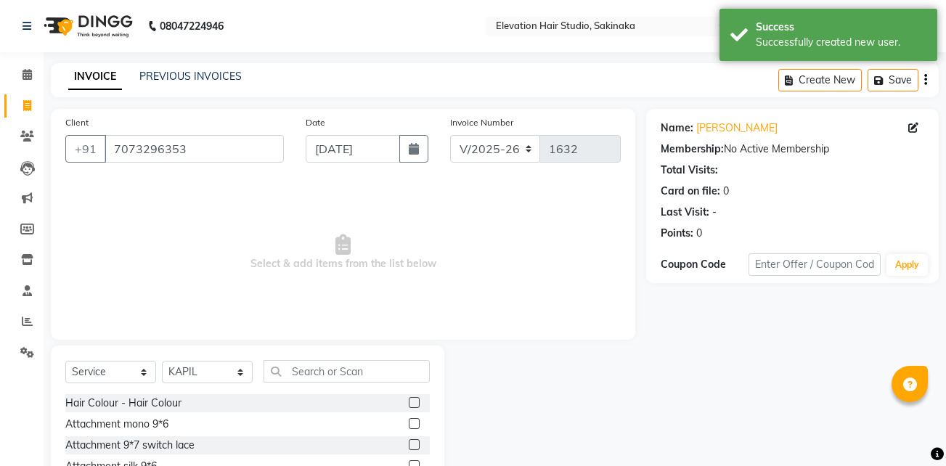
click at [409, 406] on label at bounding box center [414, 402] width 11 height 11
click at [409, 406] on input "checkbox" at bounding box center [413, 403] width 9 height 9
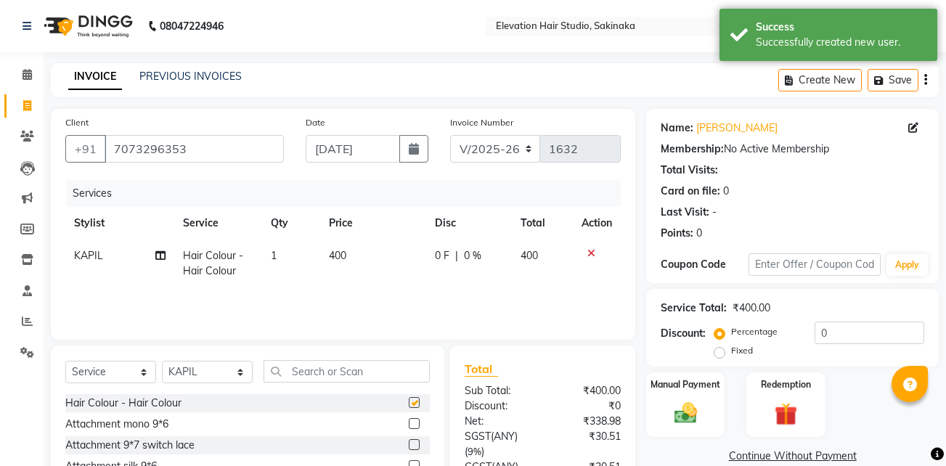
checkbox input "false"
click at [367, 370] on input "text" at bounding box center [347, 371] width 166 height 23
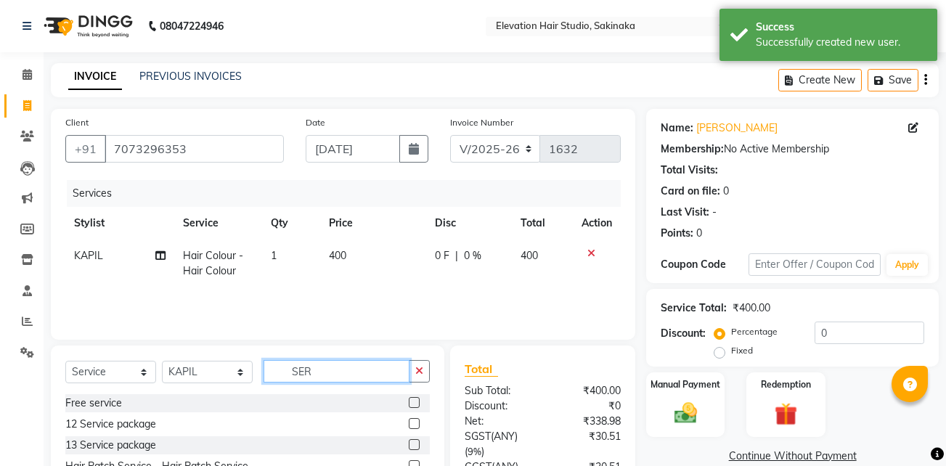
scroll to position [145, 0]
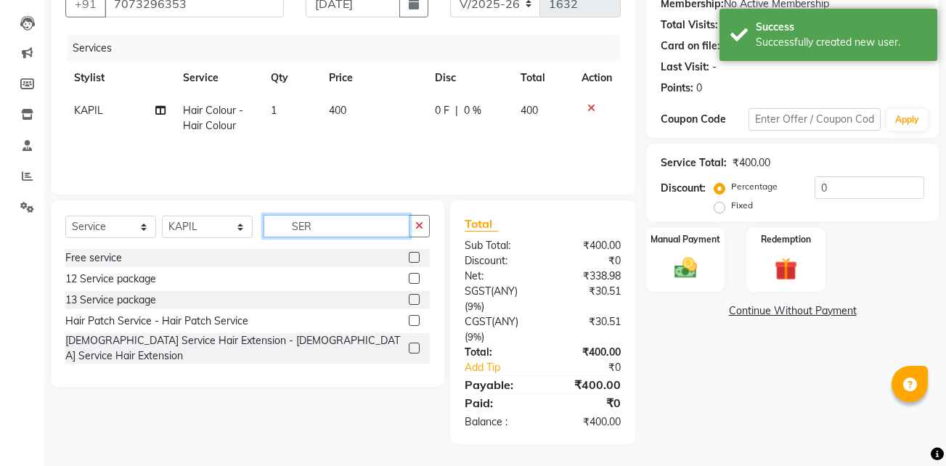
type input "SER"
click at [418, 322] on label at bounding box center [414, 320] width 11 height 11
click at [418, 322] on input "checkbox" at bounding box center [413, 321] width 9 height 9
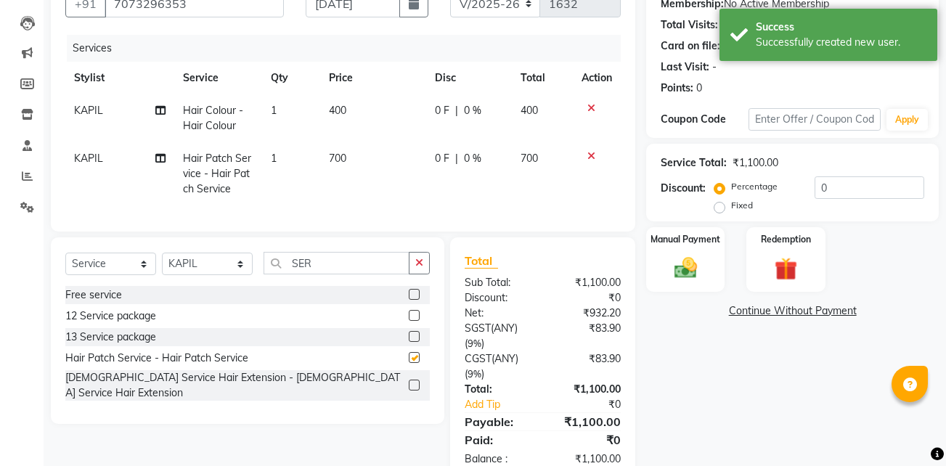
checkbox input "false"
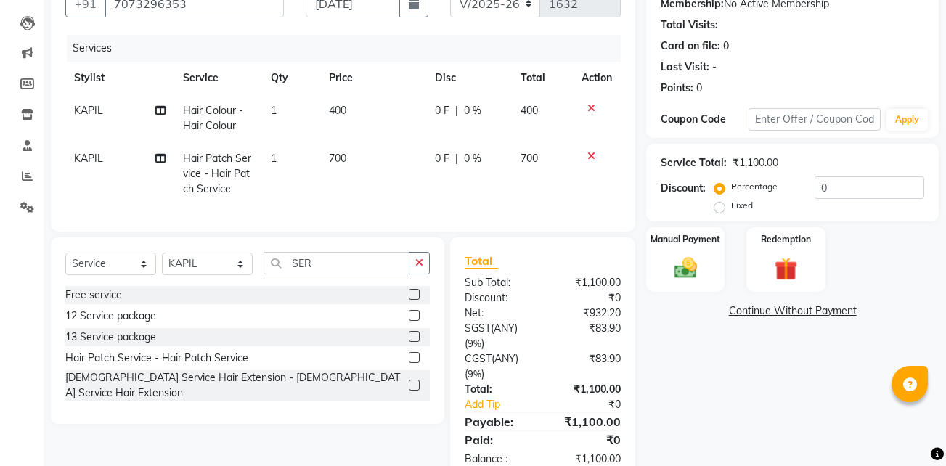
click at [333, 112] on span "400" at bounding box center [337, 110] width 17 height 13
select select "84316"
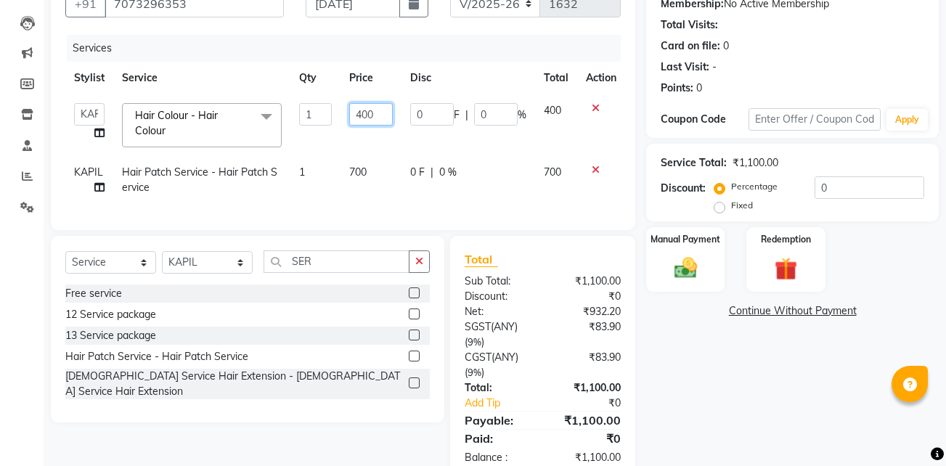
click at [364, 113] on input "400" at bounding box center [371, 114] width 44 height 23
type input "800"
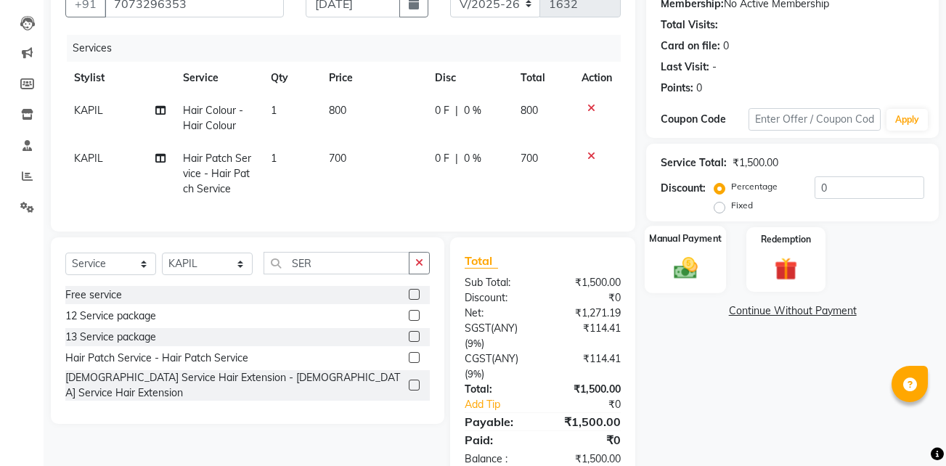
click at [714, 268] on div "Manual Payment" at bounding box center [685, 260] width 81 height 68
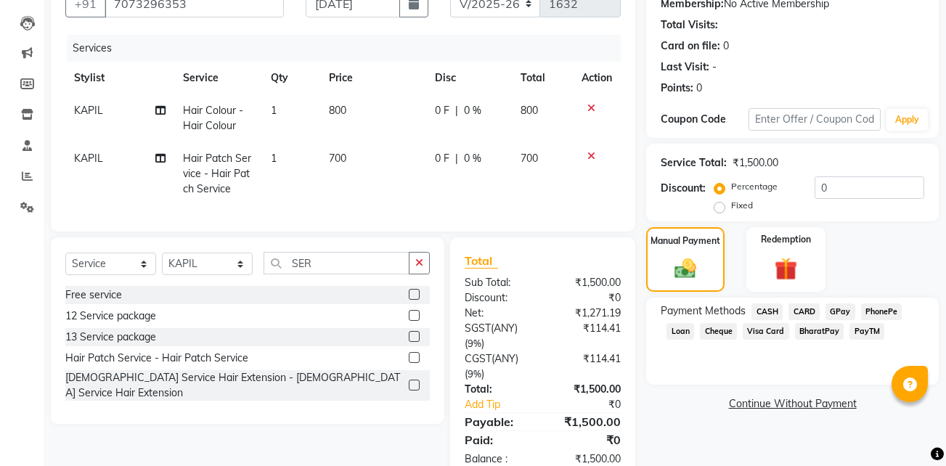
click at [843, 309] on span "GPay" at bounding box center [841, 312] width 30 height 17
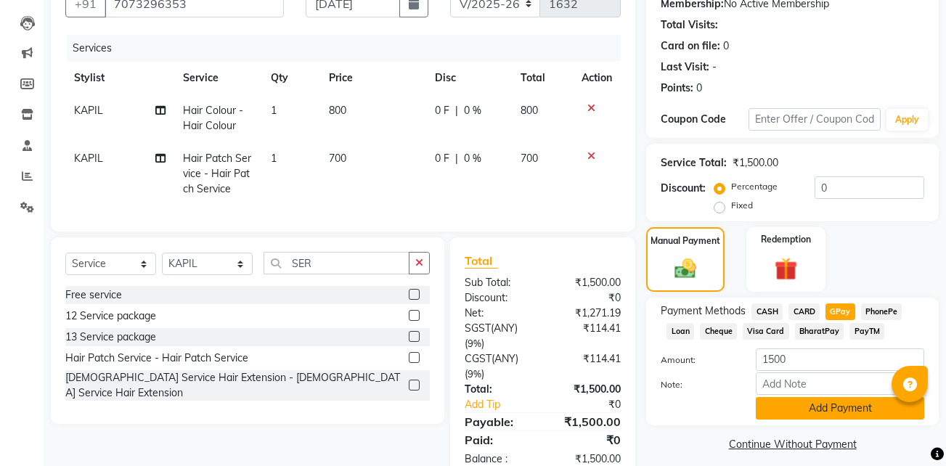
click at [767, 407] on button "Add Payment" at bounding box center [840, 408] width 168 height 23
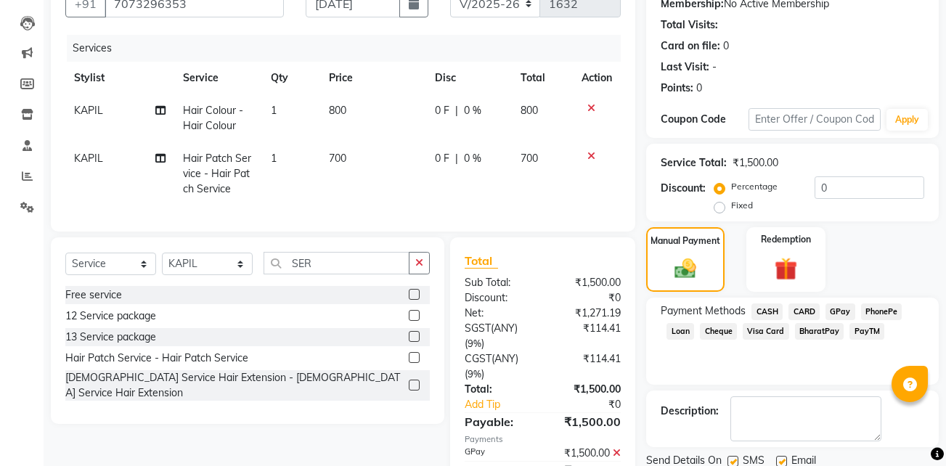
scroll to position [224, 0]
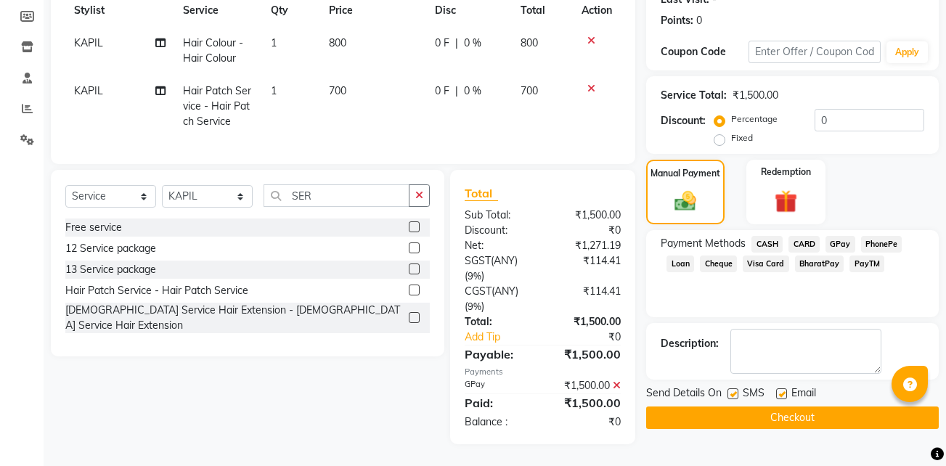
click at [783, 388] on label at bounding box center [781, 393] width 11 height 11
click at [783, 390] on input "checkbox" at bounding box center [780, 394] width 9 height 9
checkbox input "false"
click at [737, 388] on label at bounding box center [733, 393] width 11 height 11
click at [737, 390] on input "checkbox" at bounding box center [732, 394] width 9 height 9
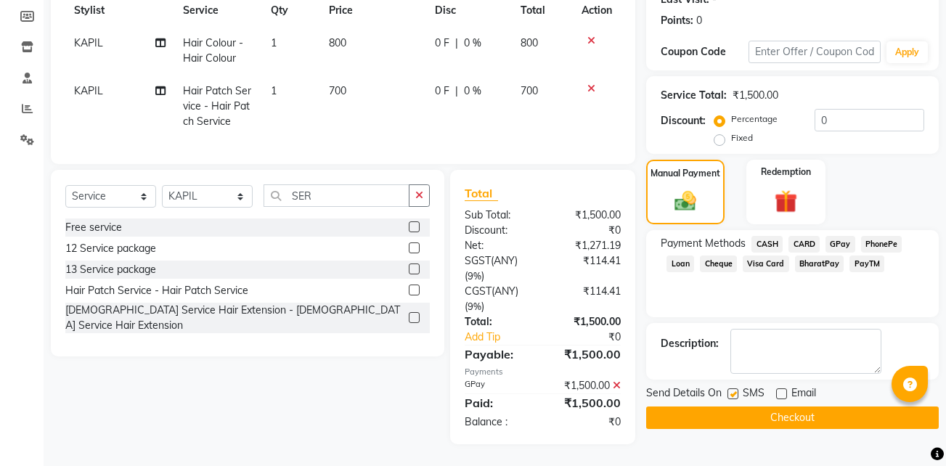
checkbox input "false"
click at [740, 407] on button "Checkout" at bounding box center [792, 418] width 293 height 23
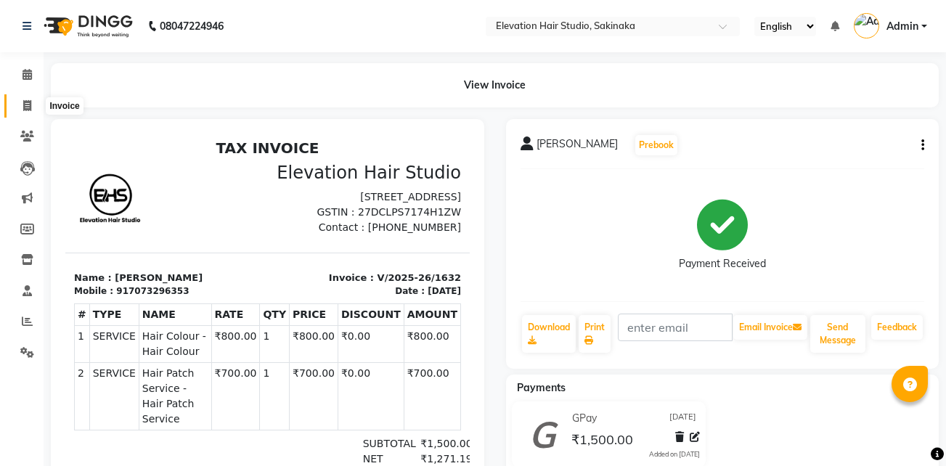
click at [32, 105] on span at bounding box center [27, 106] width 25 height 17
select select "service"
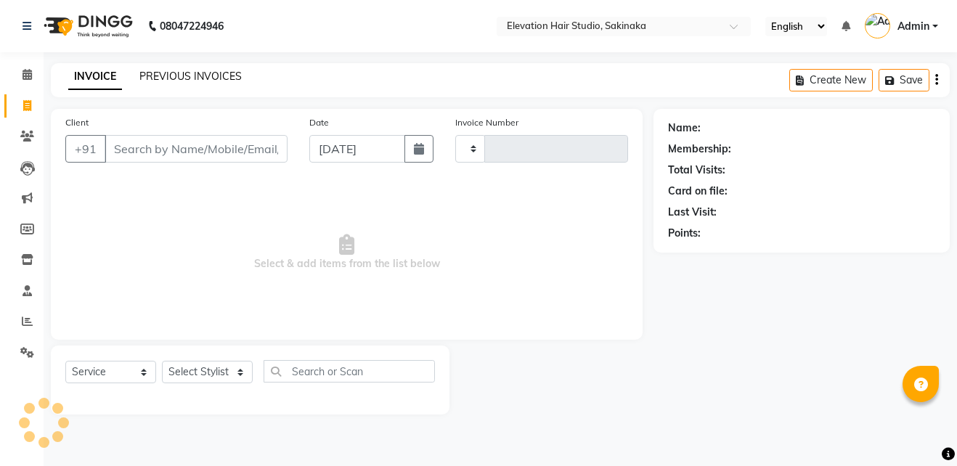
type input "1633"
select select "4949"
click at [226, 74] on link "PREVIOUS INVOICES" at bounding box center [190, 76] width 102 height 13
select select "4949"
select select "service"
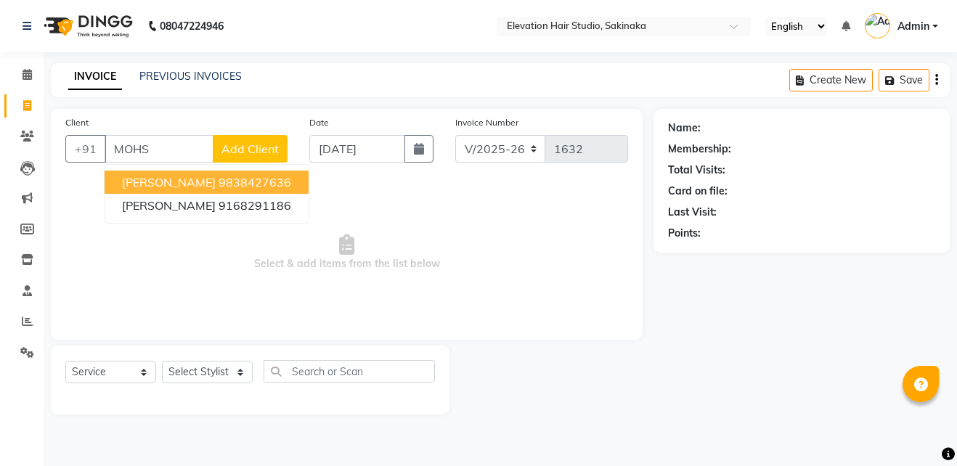
click at [231, 179] on ngb-highlight "9838427636" at bounding box center [255, 182] width 73 height 15
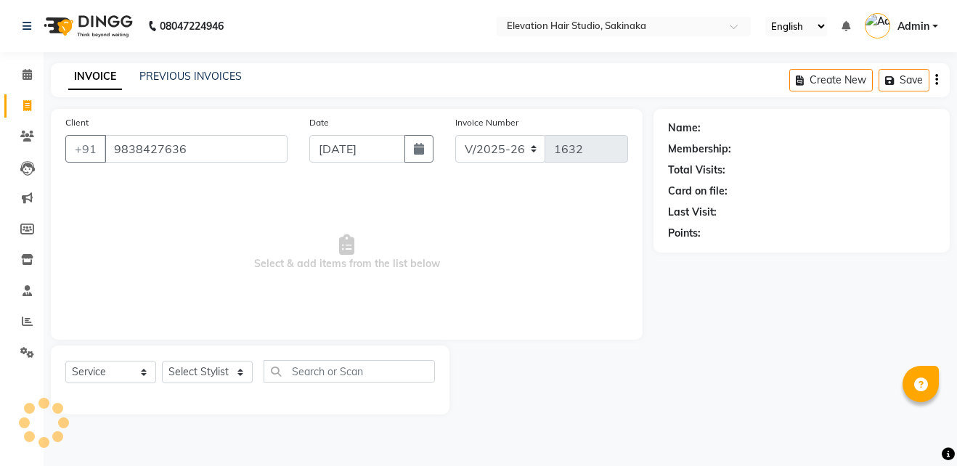
type input "9838427636"
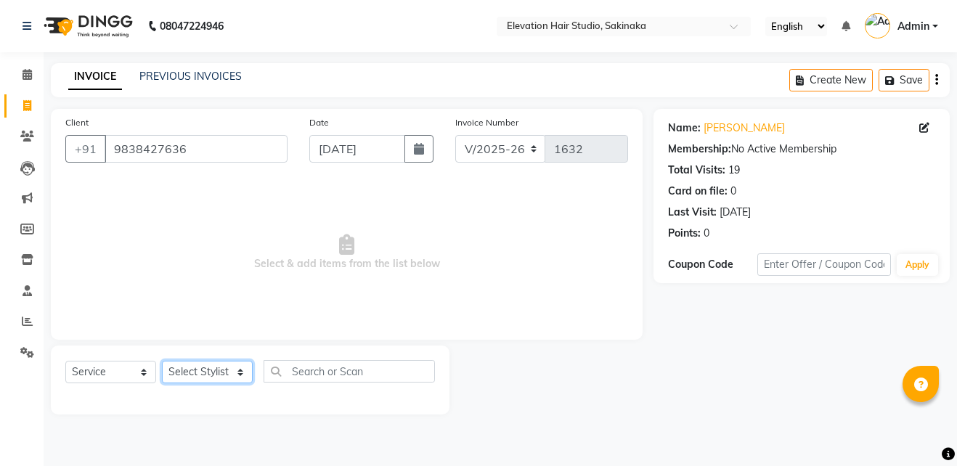
click at [208, 370] on select "Select Stylist Admin (EHS Thane) ANEES DILIP KAPIL PRIYA RUPESH SAHIL Sarfaraz …" at bounding box center [207, 372] width 91 height 23
select select "50821"
click at [162, 361] on select "Select Stylist Admin (EHS Thane) ANEES DILIP KAPIL PRIYA RUPESH SAHIL Sarfaraz …" at bounding box center [207, 372] width 91 height 23
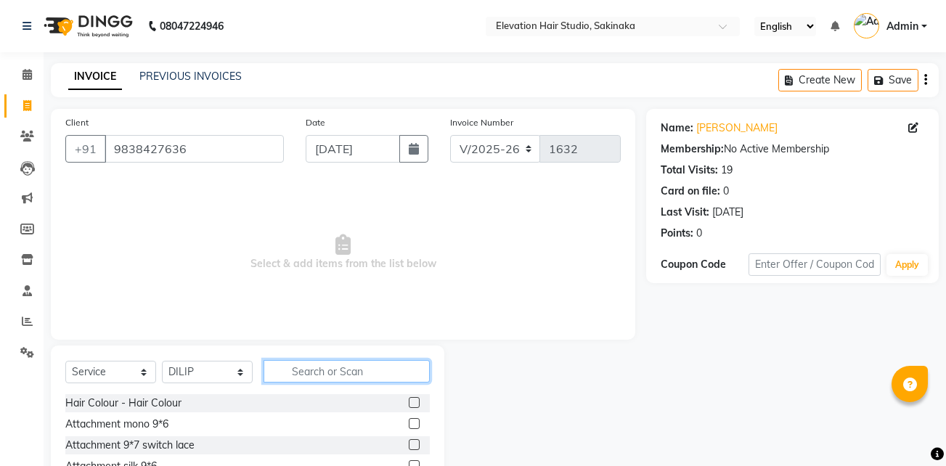
click at [325, 372] on input "text" at bounding box center [347, 371] width 166 height 23
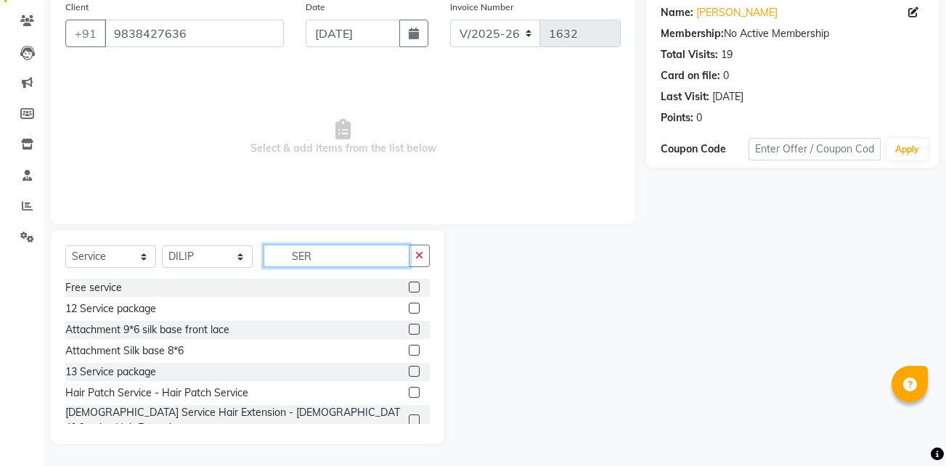
scroll to position [76, 0]
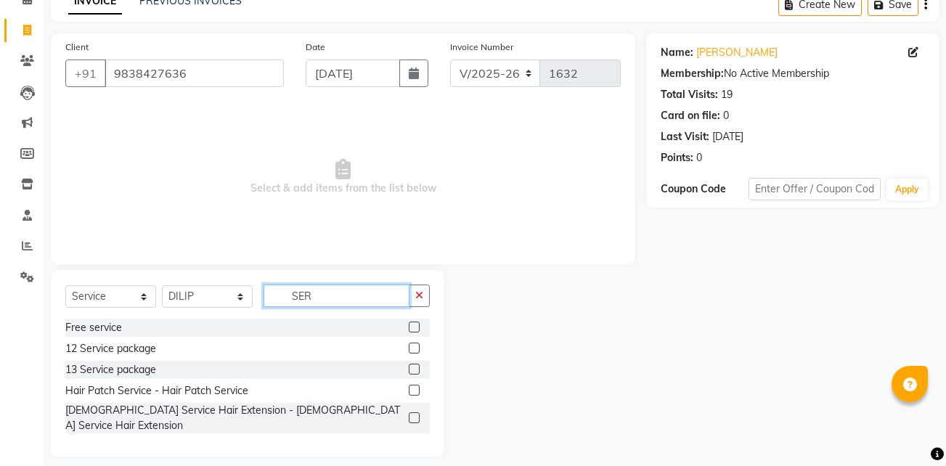
type input "SER"
click at [416, 389] on label at bounding box center [414, 390] width 11 height 11
click at [416, 389] on input "checkbox" at bounding box center [413, 390] width 9 height 9
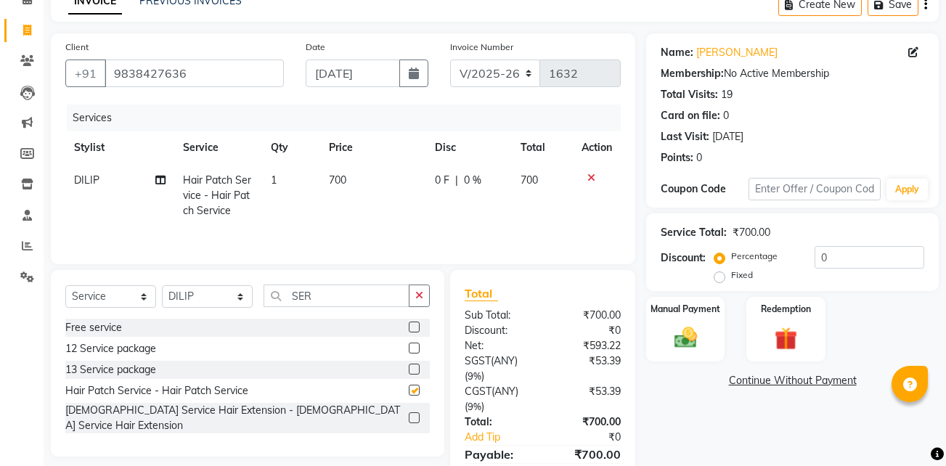
checkbox input "false"
click at [344, 176] on span "700" at bounding box center [337, 180] width 17 height 13
select select "50821"
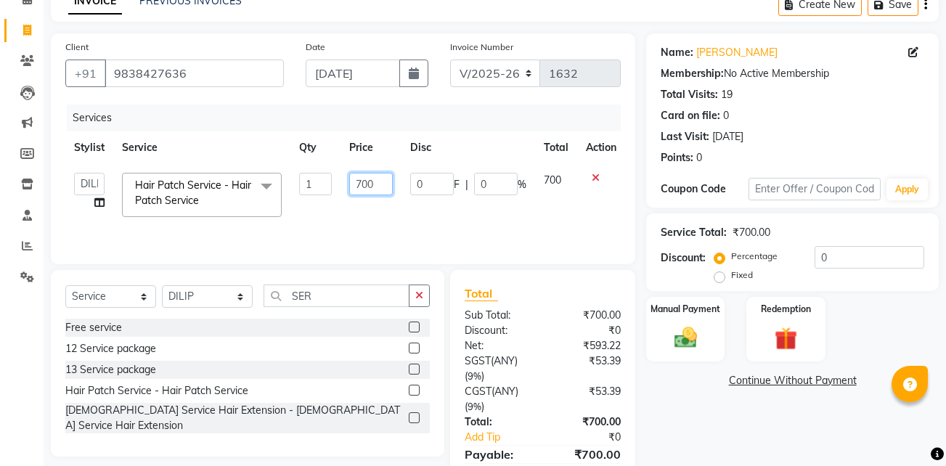
click at [364, 179] on input "700" at bounding box center [371, 184] width 44 height 23
type input "600"
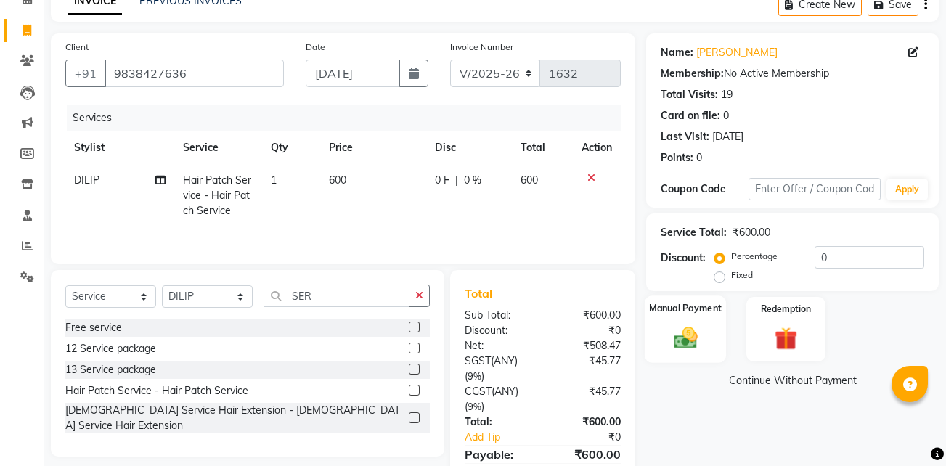
click at [673, 325] on img at bounding box center [686, 338] width 38 height 28
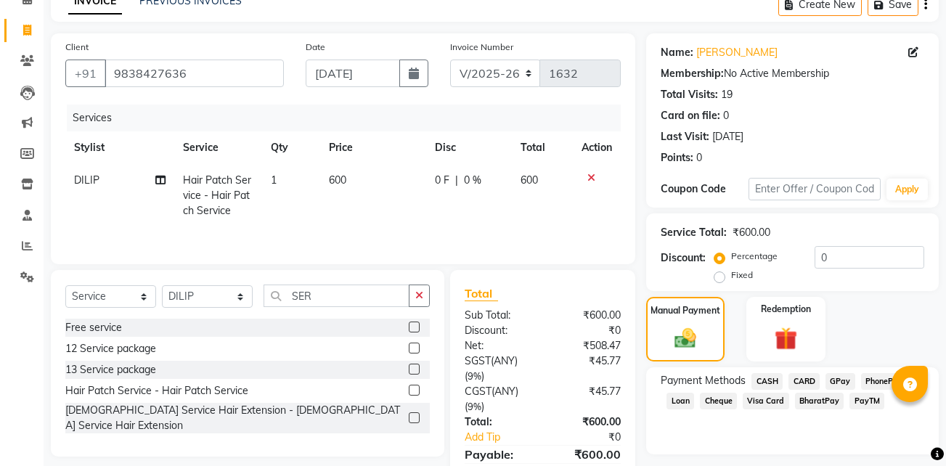
click at [839, 378] on span "GPay" at bounding box center [841, 381] width 30 height 17
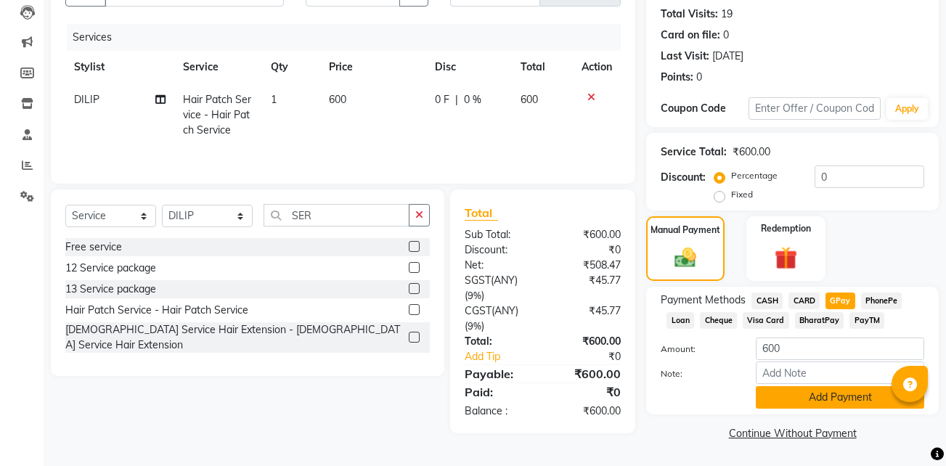
click at [801, 391] on button "Add Payment" at bounding box center [840, 397] width 168 height 23
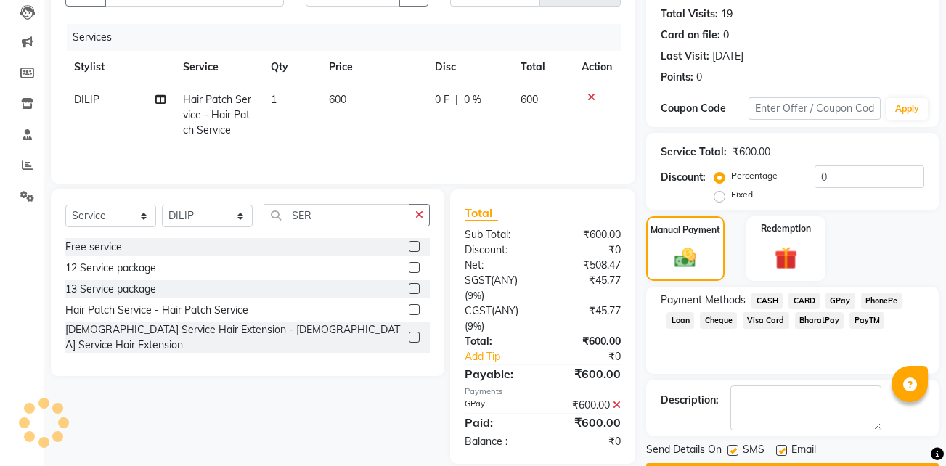
scroll to position [197, 0]
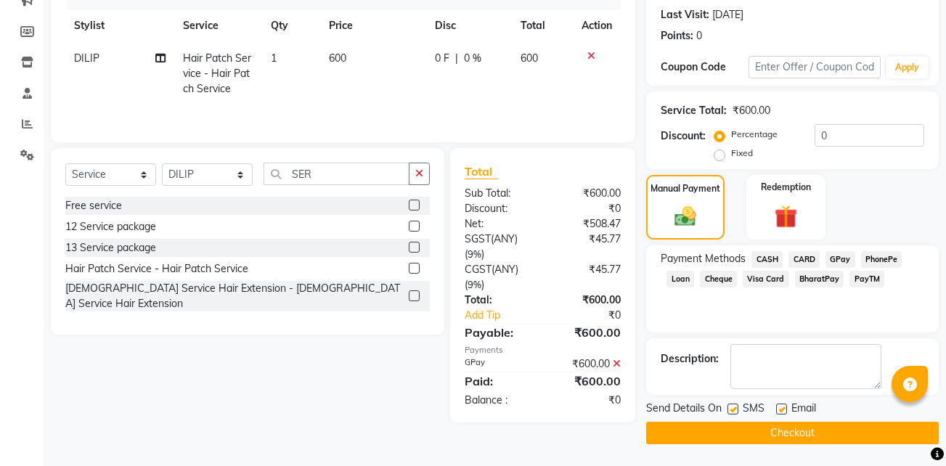
click at [779, 410] on label at bounding box center [781, 409] width 11 height 11
click at [779, 410] on input "checkbox" at bounding box center [780, 409] width 9 height 9
checkbox input "false"
click at [731, 405] on label at bounding box center [733, 409] width 11 height 11
click at [731, 405] on input "checkbox" at bounding box center [732, 409] width 9 height 9
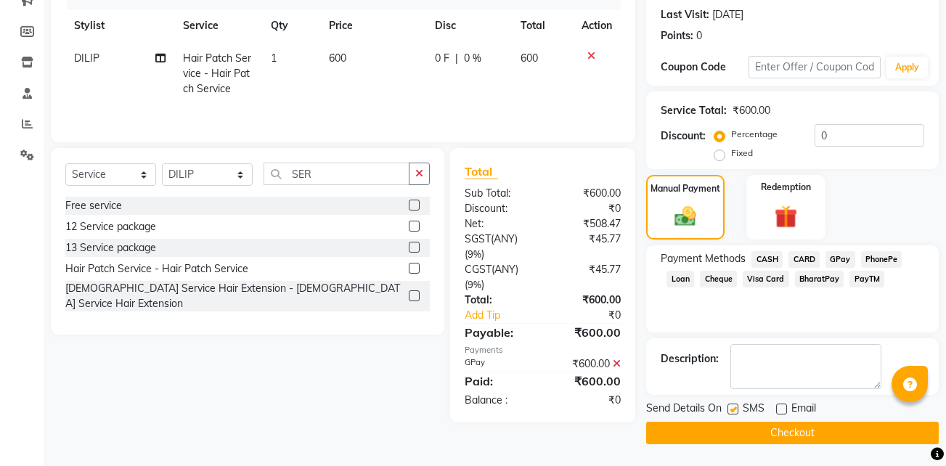
checkbox input "false"
click at [714, 428] on button "Checkout" at bounding box center [792, 433] width 293 height 23
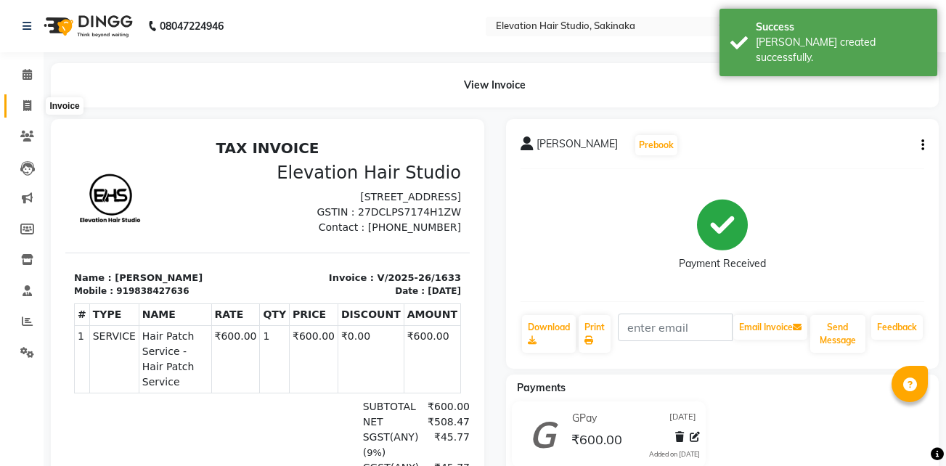
click at [33, 109] on span at bounding box center [27, 106] width 25 height 17
select select "service"
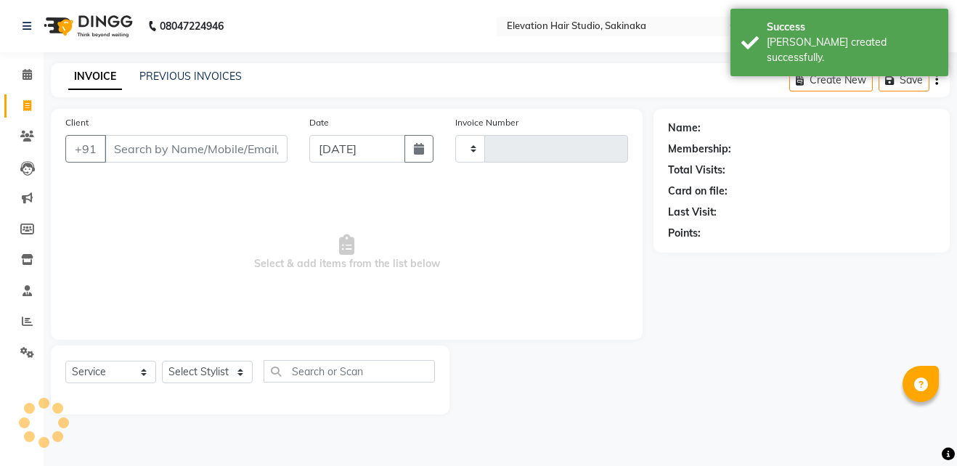
type input "1634"
select select "4949"
click at [187, 78] on link "PREVIOUS INVOICES" at bounding box center [190, 76] width 102 height 13
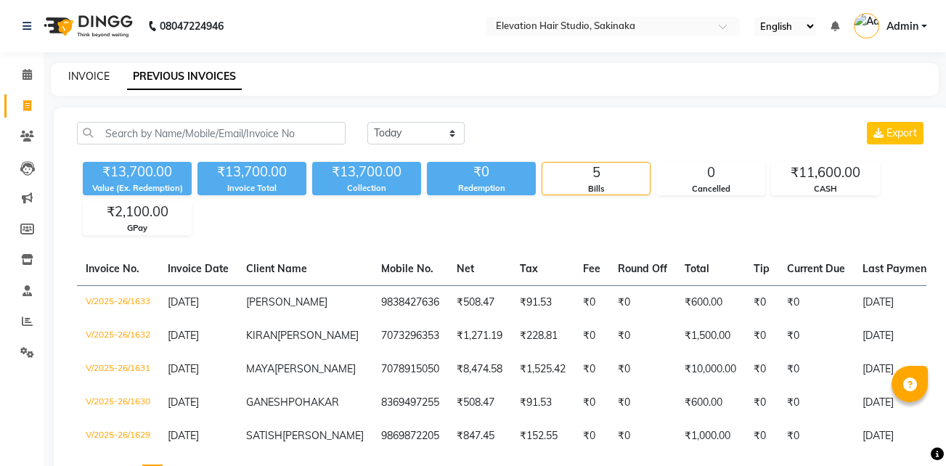
click at [96, 74] on link "INVOICE" at bounding box center [88, 76] width 41 height 13
select select "service"
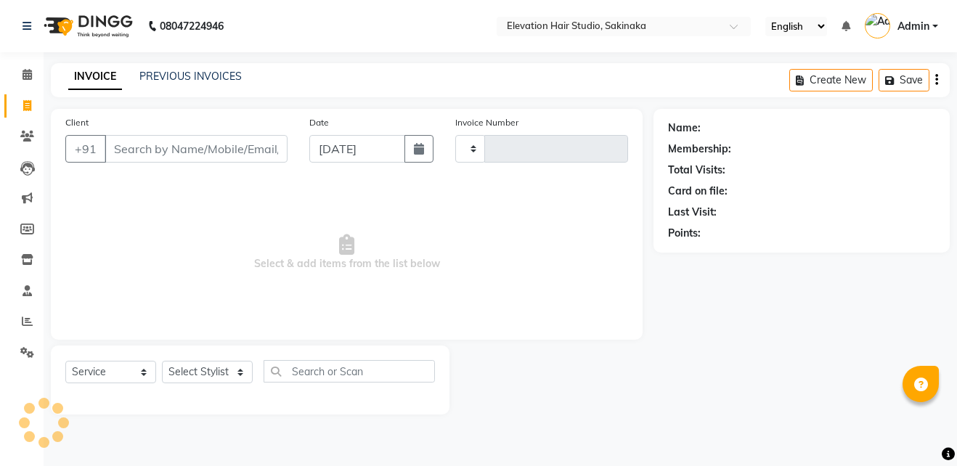
type input "1634"
select select "4949"
click at [303, 269] on span "Select & add items from the list below" at bounding box center [346, 252] width 563 height 145
click at [257, 264] on span "Select & add items from the list below" at bounding box center [346, 252] width 563 height 145
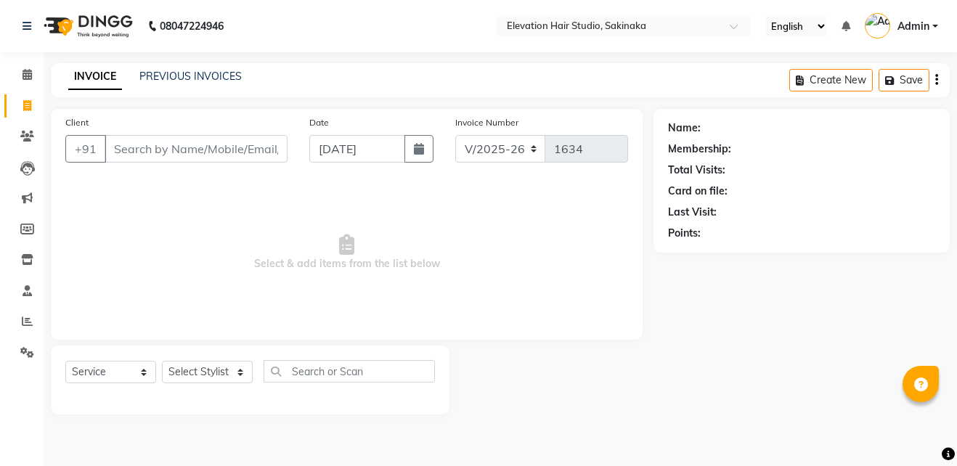
click at [380, 271] on span "Select & add items from the list below" at bounding box center [346, 252] width 563 height 145
click at [423, 268] on span "Select & add items from the list below" at bounding box center [346, 252] width 563 height 145
click at [356, 272] on span "Select & add items from the list below" at bounding box center [346, 252] width 563 height 145
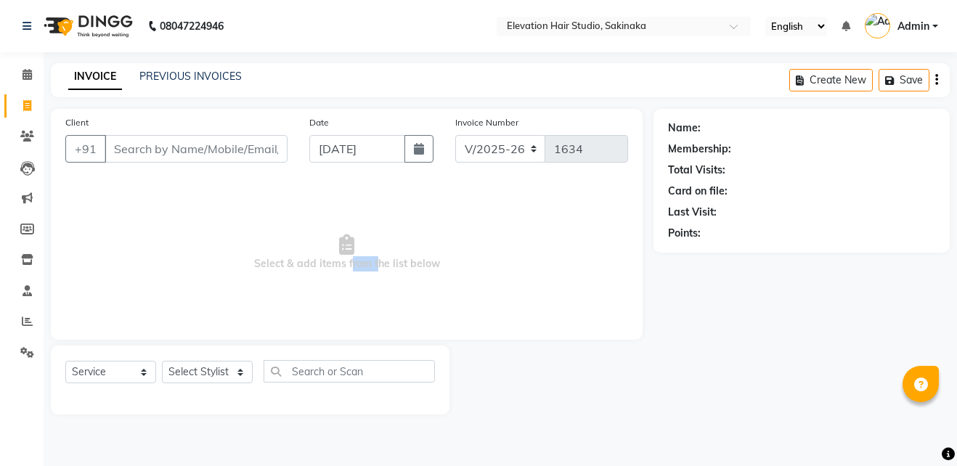
click at [356, 272] on span "Select & add items from the list below" at bounding box center [346, 252] width 563 height 145
click at [280, 232] on span "Select & add items from the list below" at bounding box center [346, 252] width 563 height 145
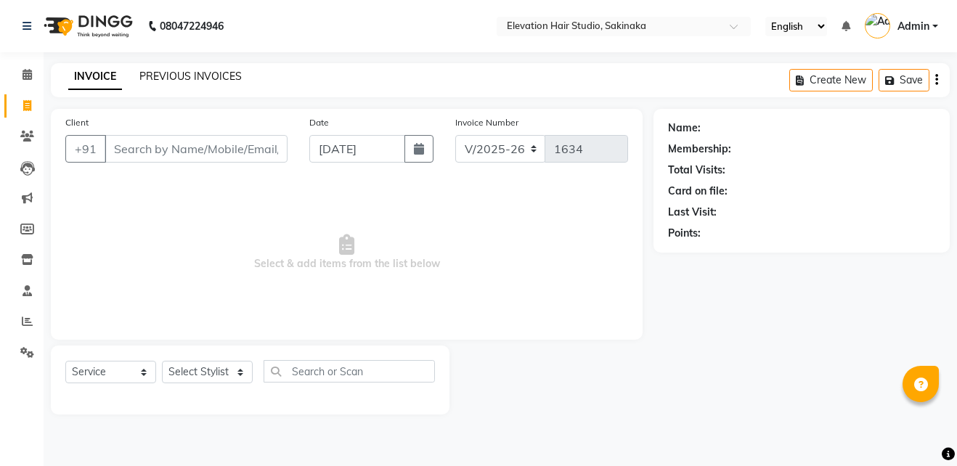
click at [184, 76] on link "PREVIOUS INVOICES" at bounding box center [190, 76] width 102 height 13
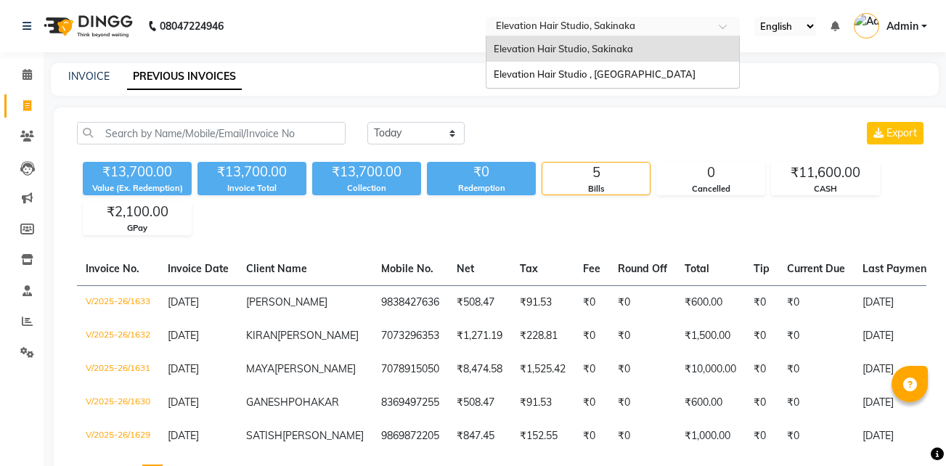
click at [527, 24] on input "text" at bounding box center [598, 27] width 211 height 15
click at [524, 70] on span "Elevation Hair Studio , Thane West" at bounding box center [595, 74] width 202 height 12
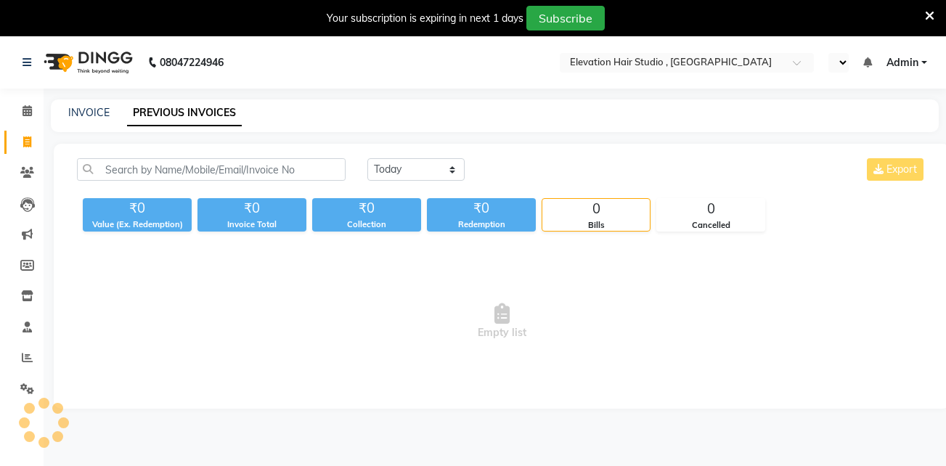
select select "en"
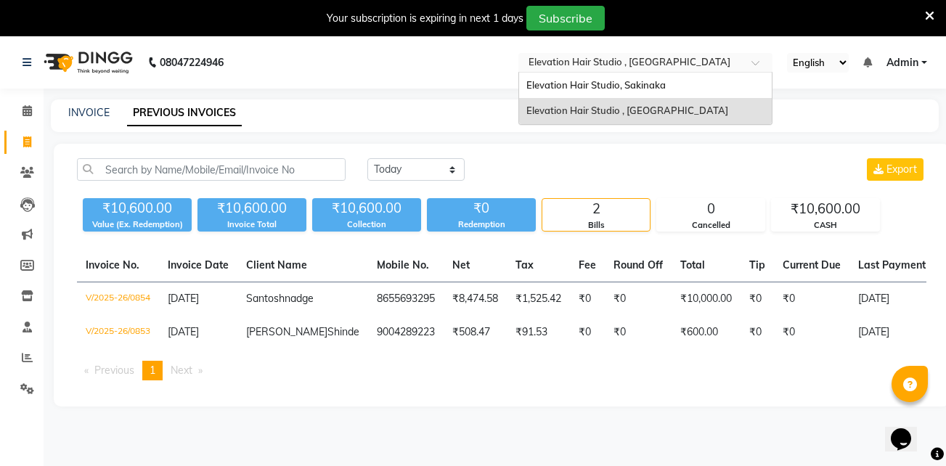
click at [598, 55] on div "× Elevation Hair Studio , Thane West" at bounding box center [630, 62] width 202 height 15
click at [582, 86] on span "Elevation Hair Studio, Sakinaka" at bounding box center [595, 85] width 139 height 12
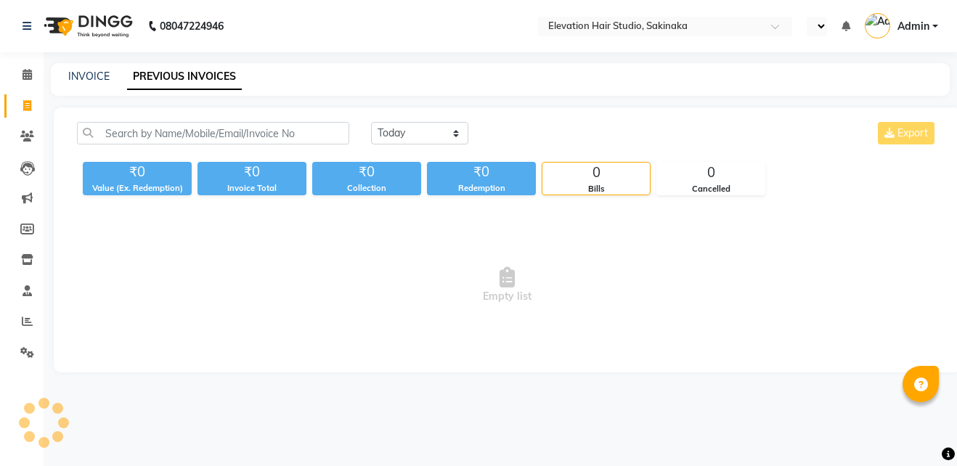
select select "en"
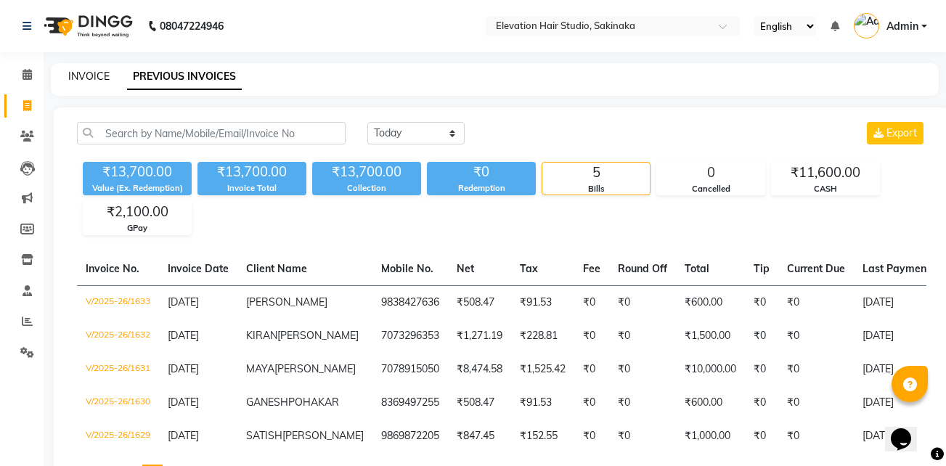
click at [100, 73] on link "INVOICE" at bounding box center [88, 76] width 41 height 13
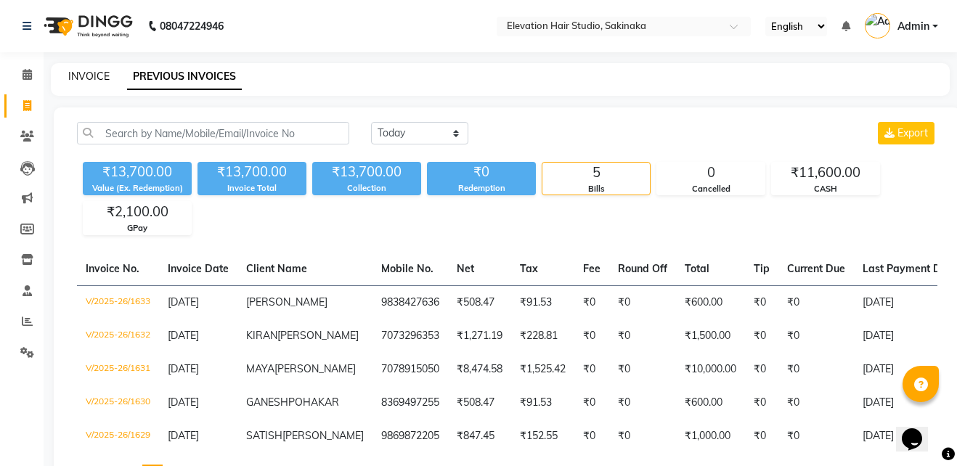
select select "service"
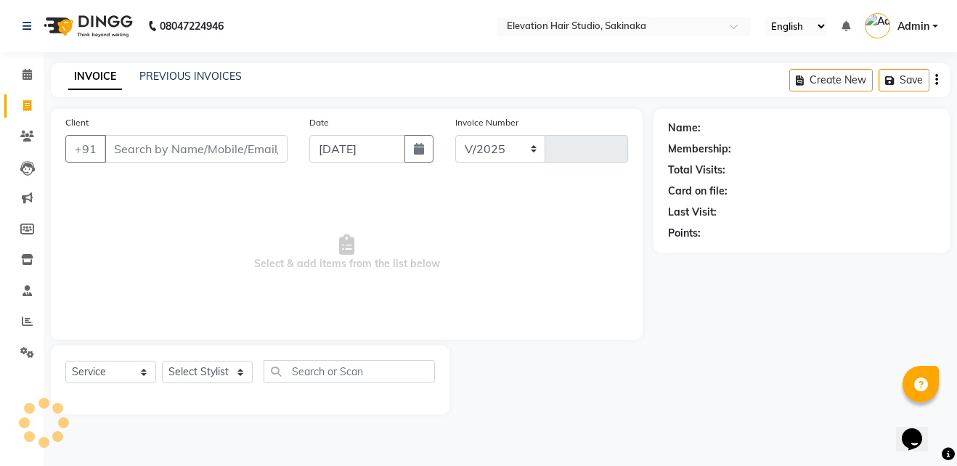
select select "4949"
type input "1634"
click at [145, 144] on input "Client" at bounding box center [196, 149] width 183 height 28
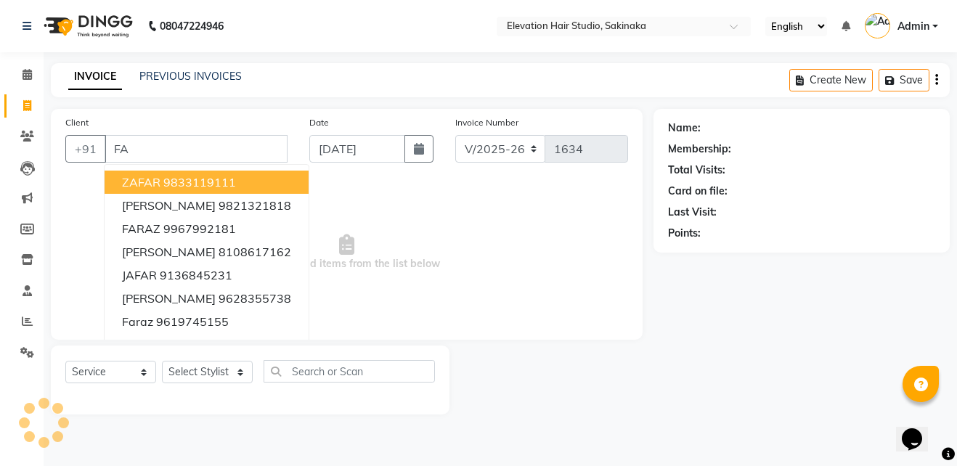
type input "F"
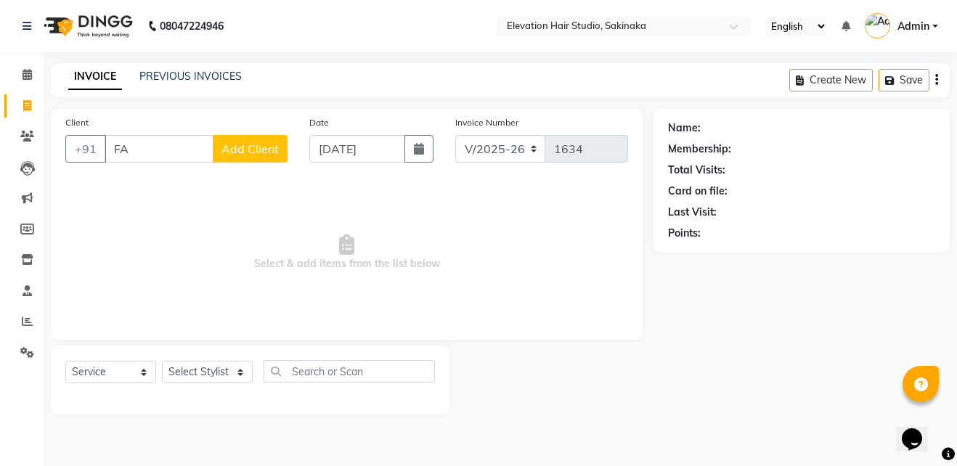
type input "F"
type input "f"
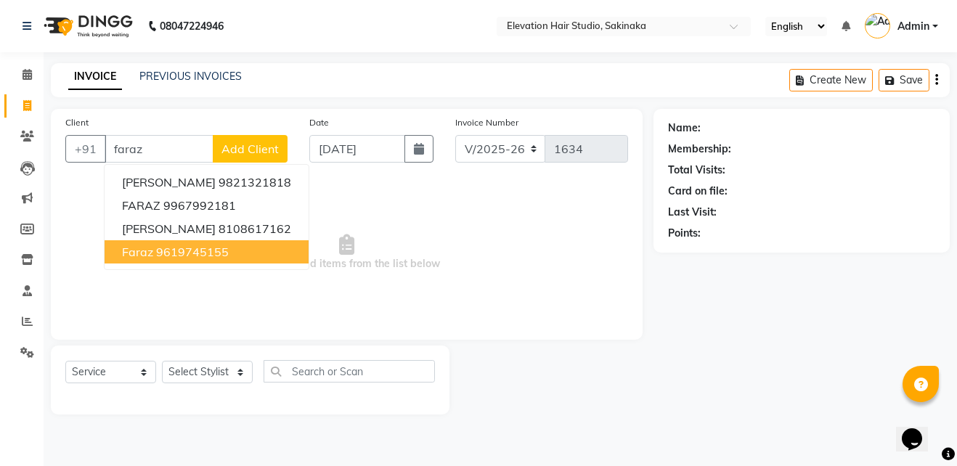
click at [164, 250] on ngb-highlight "9619745155" at bounding box center [192, 252] width 73 height 15
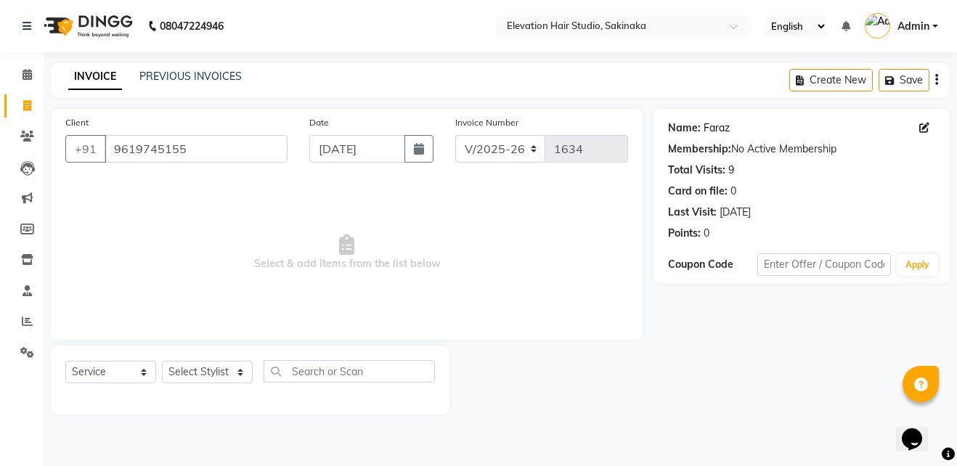
click at [712, 126] on link "Faraz" at bounding box center [717, 128] width 26 height 15
click at [234, 151] on input "9619745155" at bounding box center [196, 149] width 183 height 28
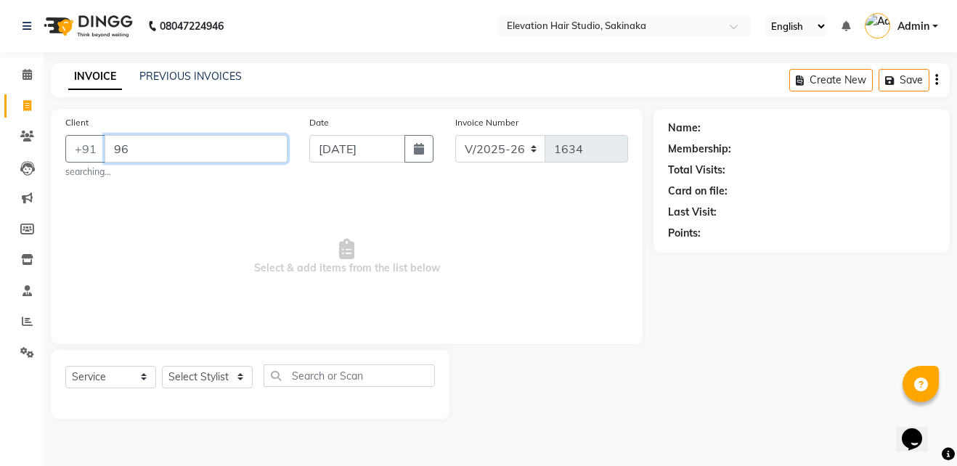
type input "9"
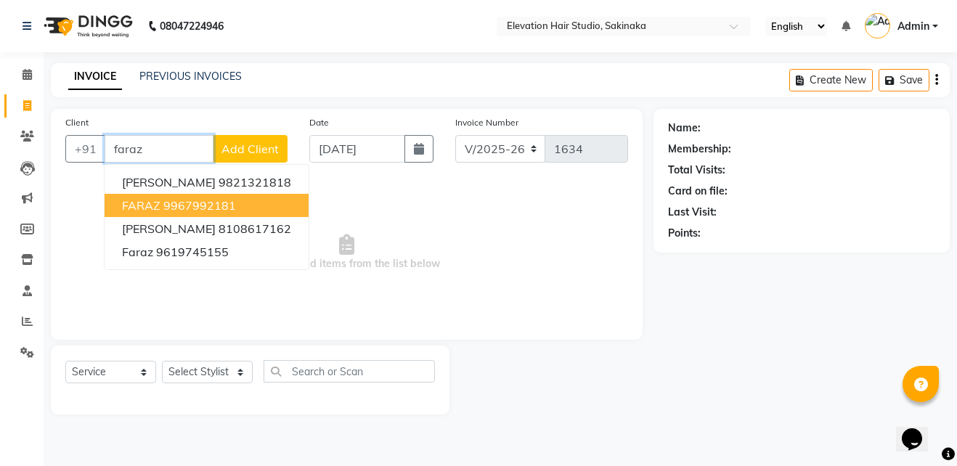
click at [238, 207] on button "FARAZ 9967992181" at bounding box center [207, 205] width 204 height 23
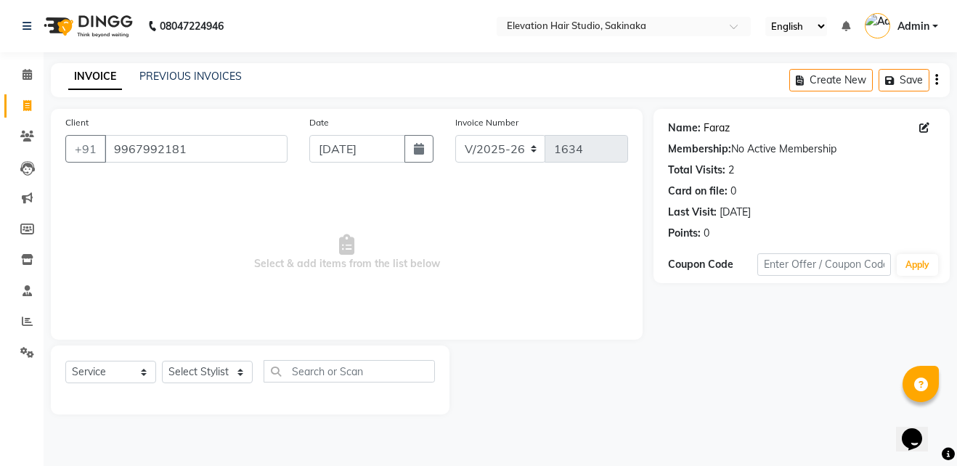
click at [712, 128] on link "Faraz" at bounding box center [717, 128] width 26 height 15
click at [232, 152] on input "9967992181" at bounding box center [196, 149] width 183 height 28
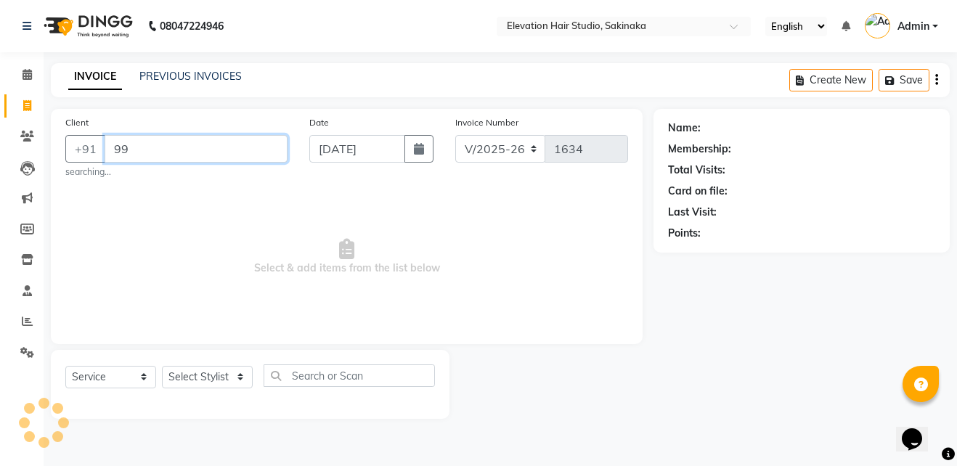
type input "9"
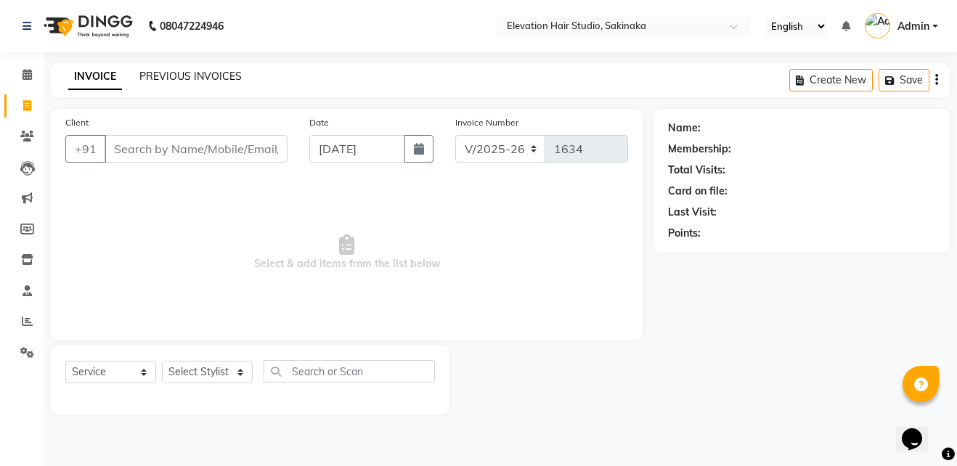
click at [189, 77] on link "PREVIOUS INVOICES" at bounding box center [190, 76] width 102 height 13
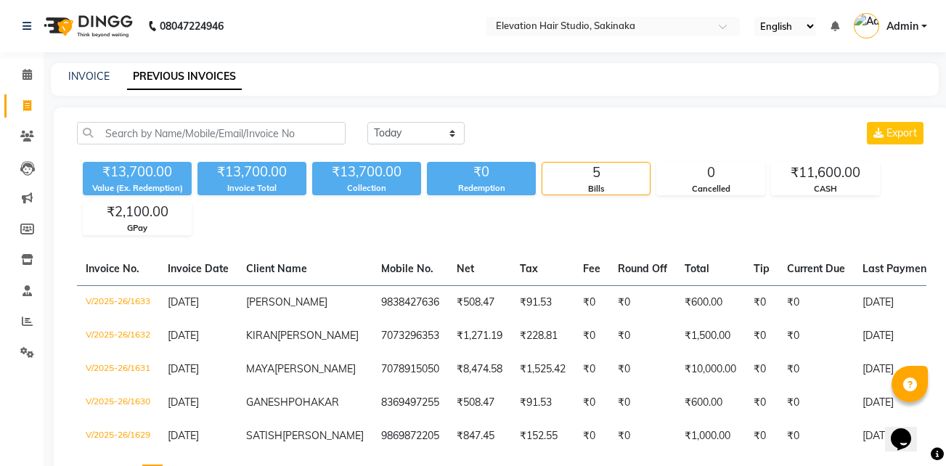
click at [66, 75] on div "INVOICE PREVIOUS INVOICES" at bounding box center [486, 76] width 871 height 15
click at [78, 79] on link "INVOICE" at bounding box center [88, 76] width 41 height 13
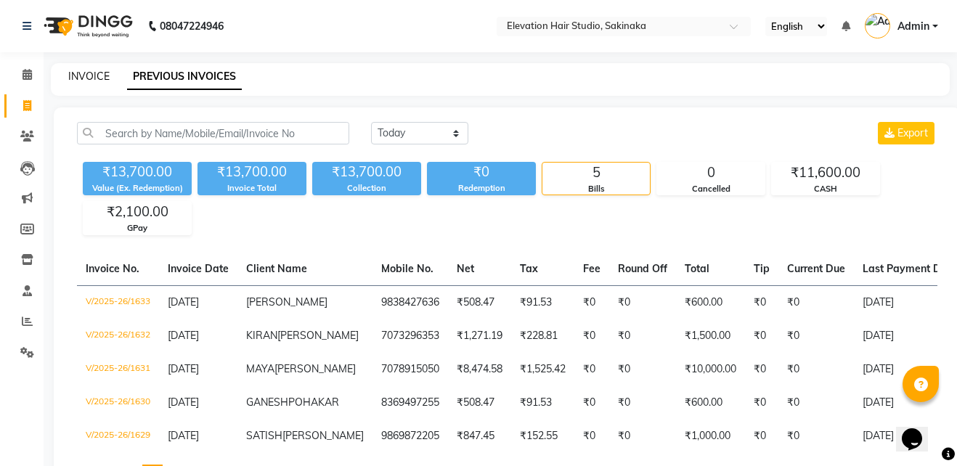
select select "service"
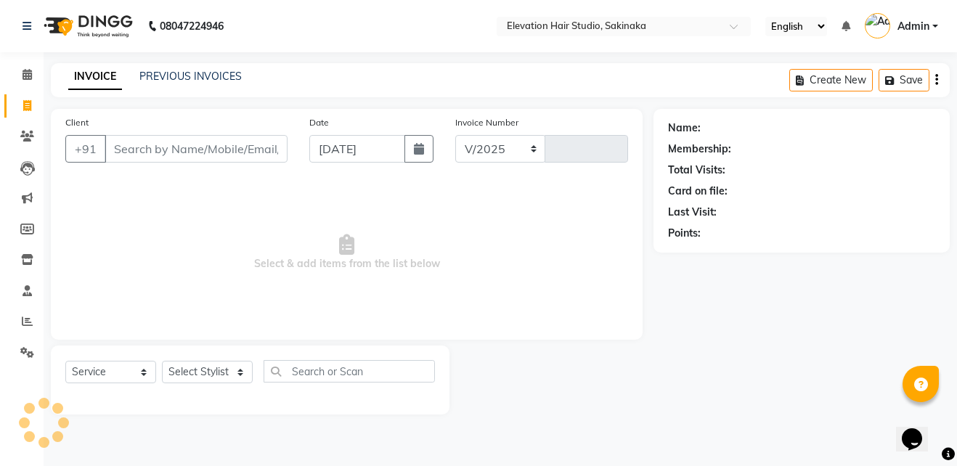
select select "4949"
type input "1634"
click at [142, 146] on input "Client" at bounding box center [196, 149] width 183 height 28
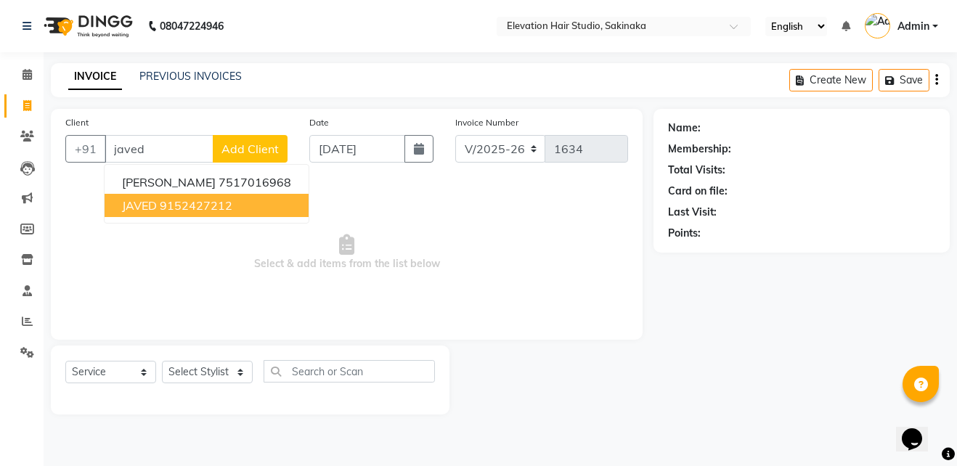
click at [158, 200] on button "JAVED 9152427212" at bounding box center [207, 205] width 204 height 23
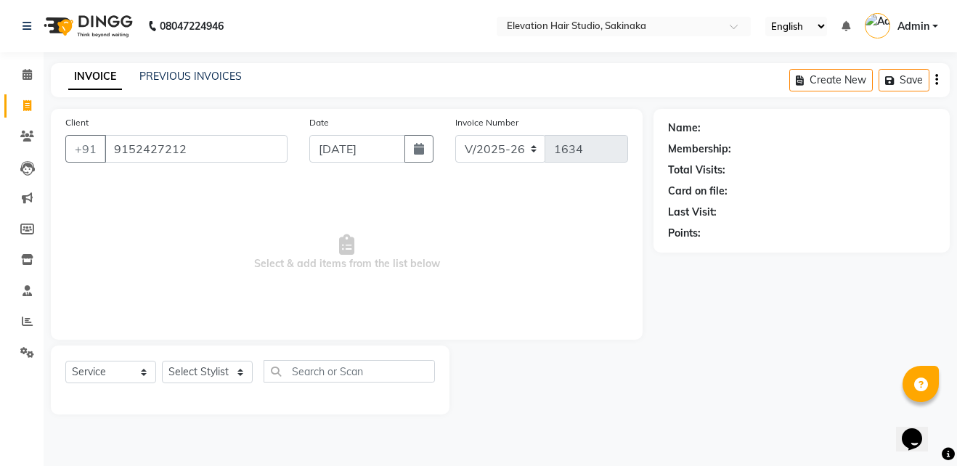
type input "9152427212"
click at [158, 200] on span "Select & add items from the list below" at bounding box center [346, 252] width 563 height 145
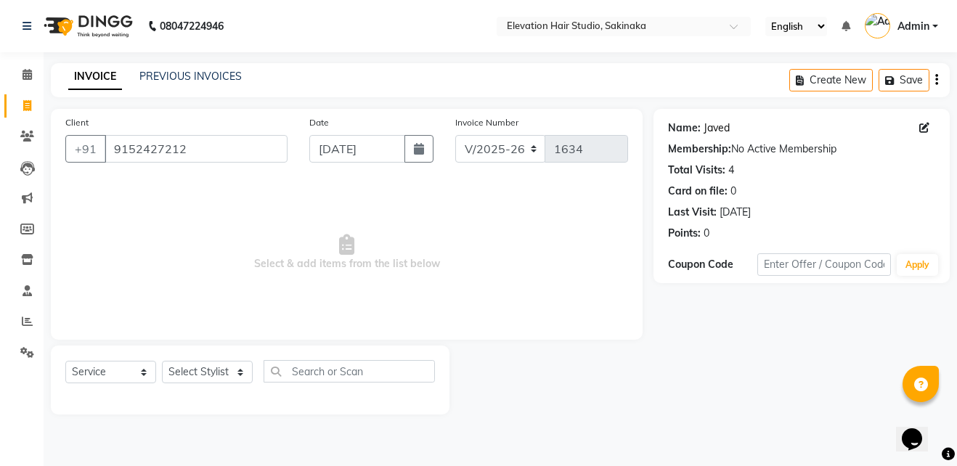
click at [725, 126] on link "Javed" at bounding box center [717, 128] width 26 height 15
click at [224, 150] on input "9152427212" at bounding box center [196, 149] width 183 height 28
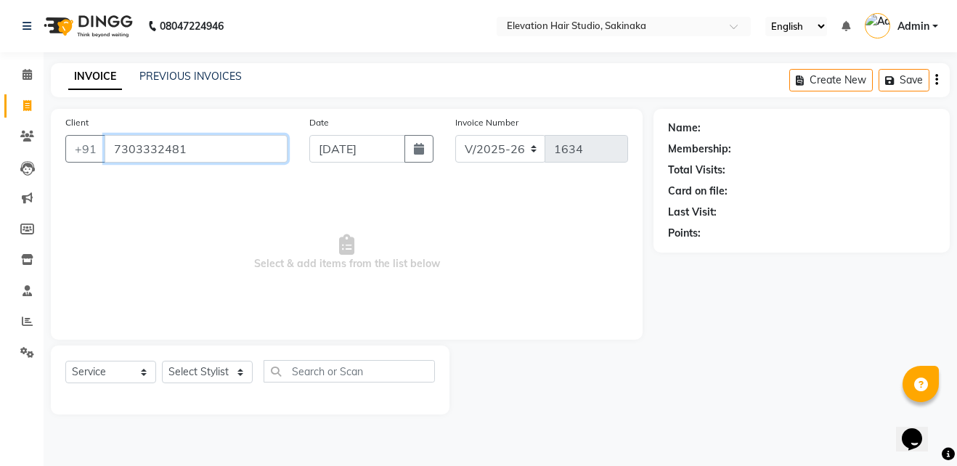
type input "7303332481"
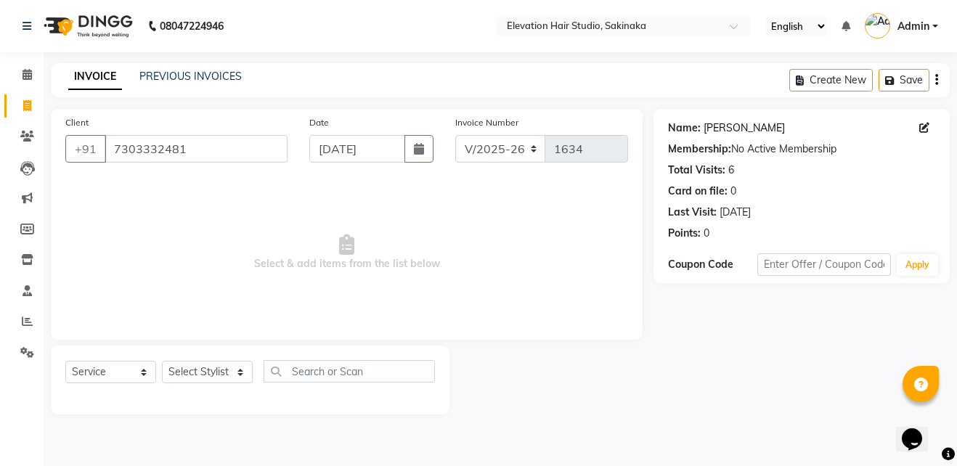
click at [740, 129] on link "[PERSON_NAME]" at bounding box center [744, 128] width 81 height 15
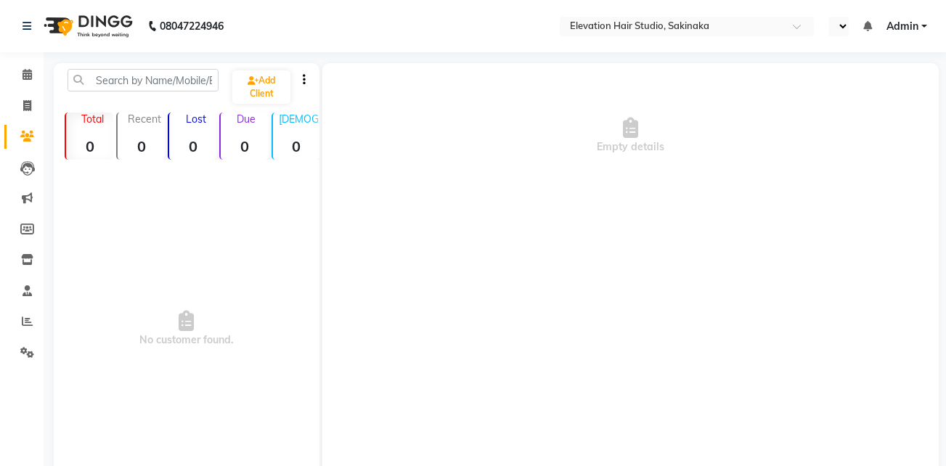
select select "en"
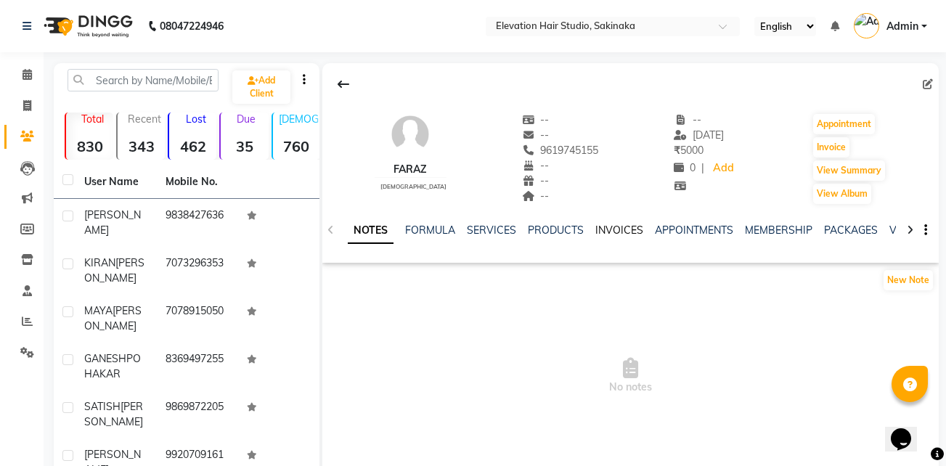
click at [615, 227] on link "INVOICES" at bounding box center [619, 230] width 48 height 13
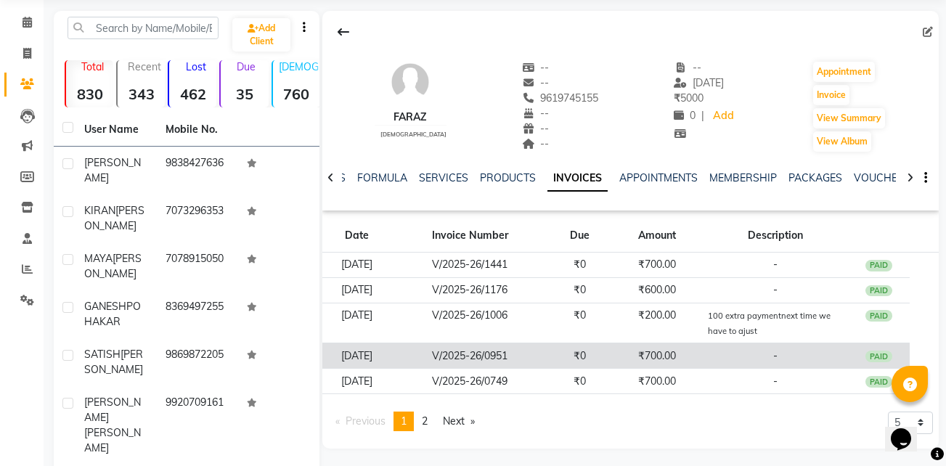
scroll to position [53, 0]
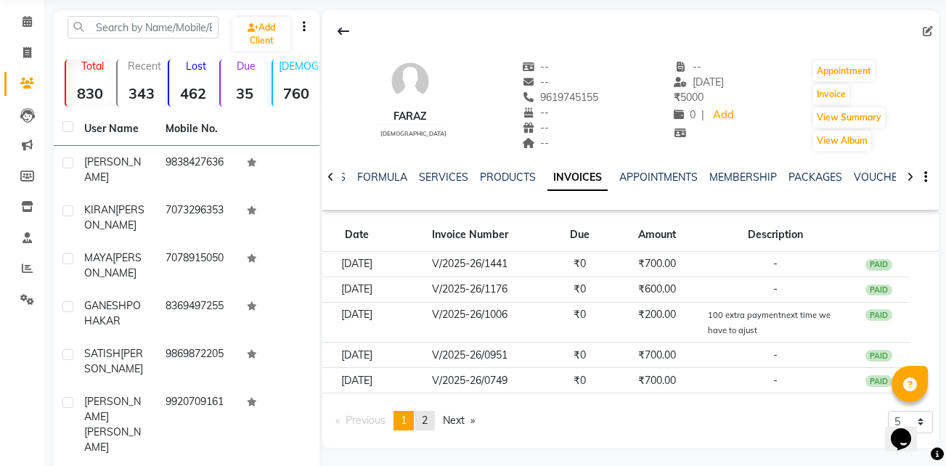
click at [427, 420] on span "2" at bounding box center [425, 420] width 6 height 13
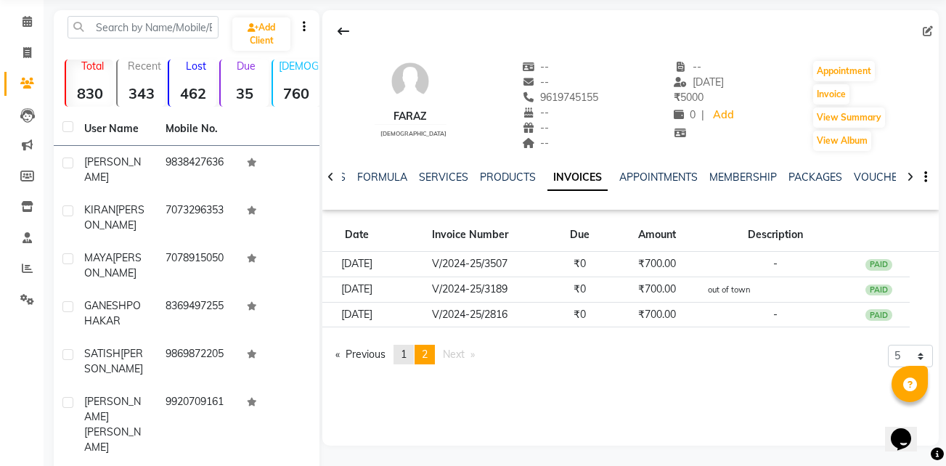
click at [407, 361] on span "1" at bounding box center [404, 354] width 6 height 13
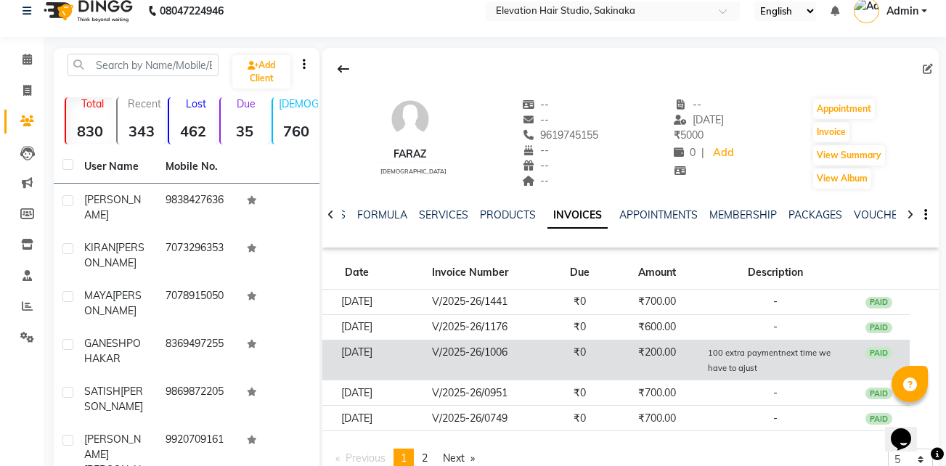
scroll to position [13, 0]
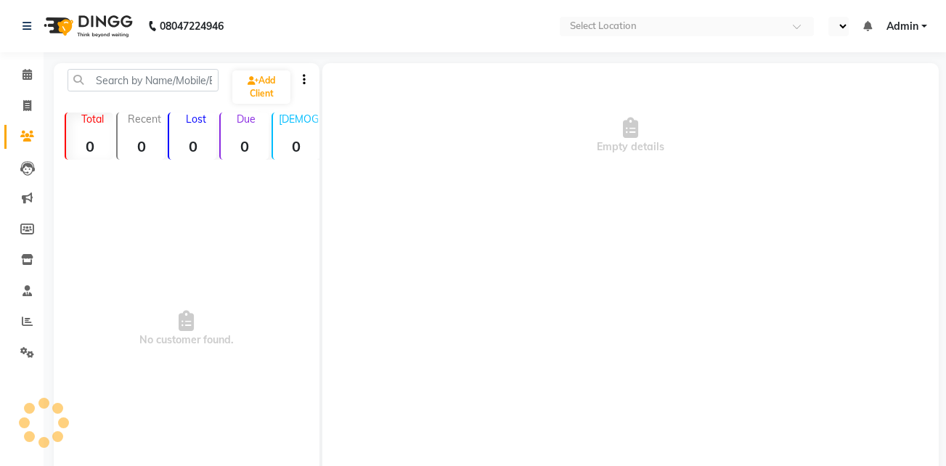
select select "en"
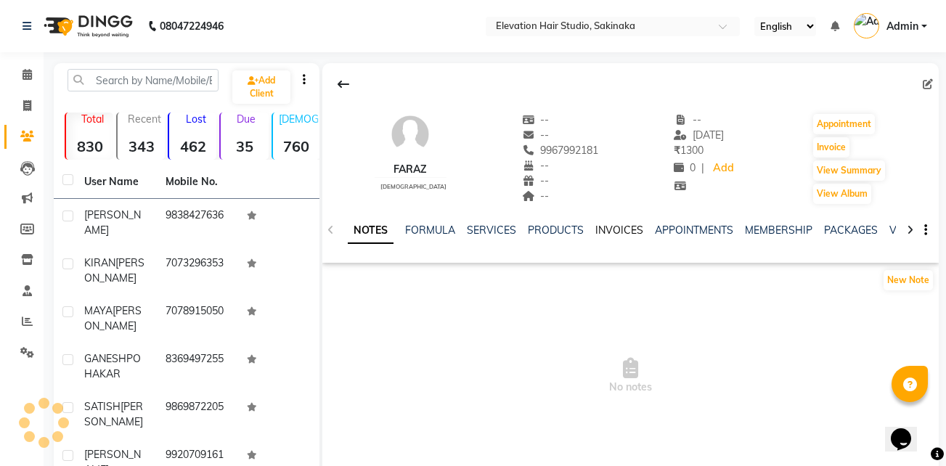
click at [610, 227] on link "INVOICES" at bounding box center [619, 230] width 48 height 13
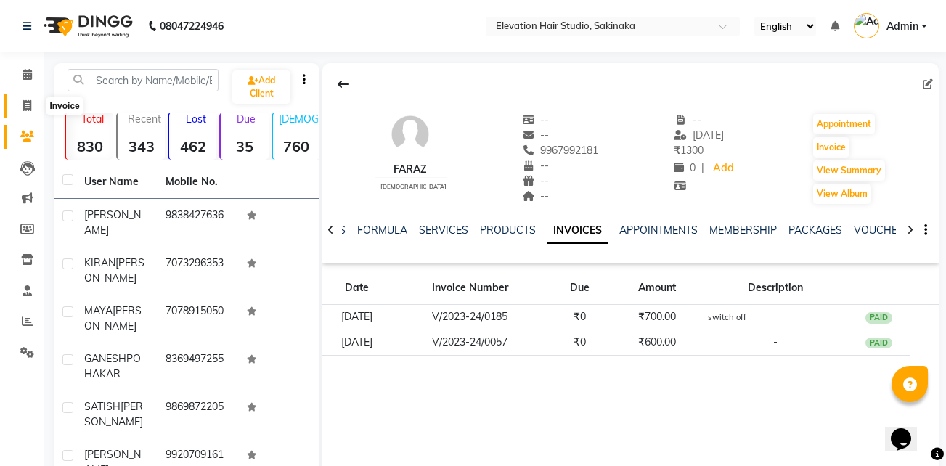
click at [26, 108] on icon at bounding box center [27, 105] width 8 height 11
select select "service"
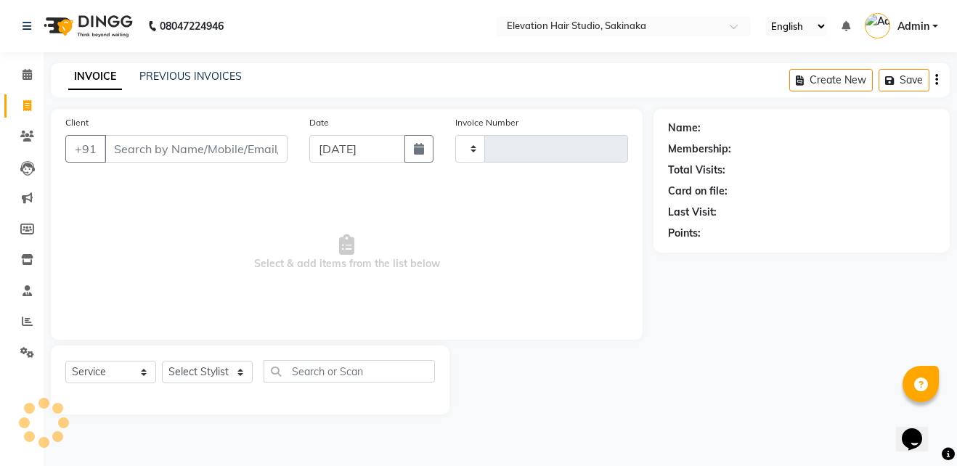
type input "1634"
select select "4949"
click at [169, 73] on link "PREVIOUS INVOICES" at bounding box center [190, 76] width 102 height 13
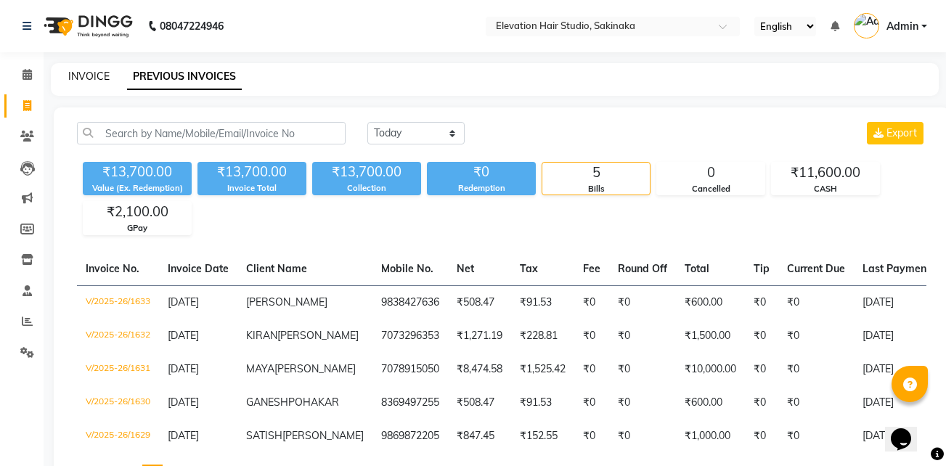
click at [84, 73] on link "INVOICE" at bounding box center [88, 76] width 41 height 13
select select "service"
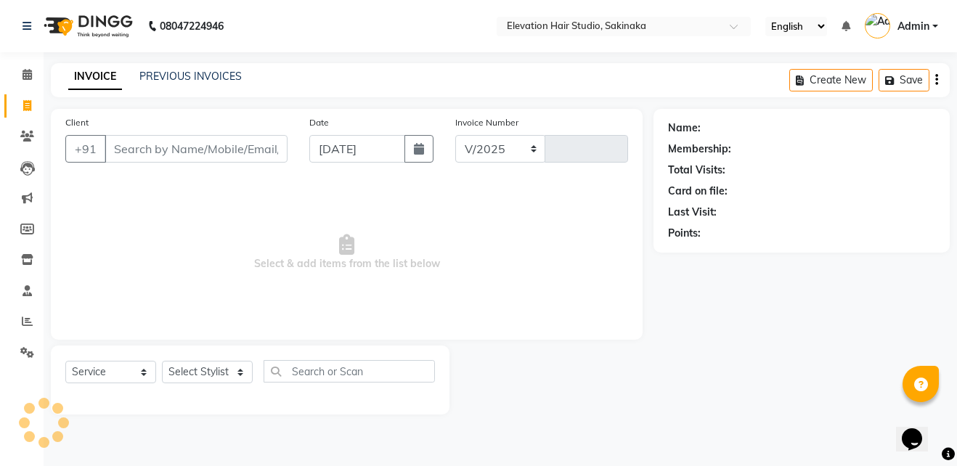
select select "4949"
type input "1634"
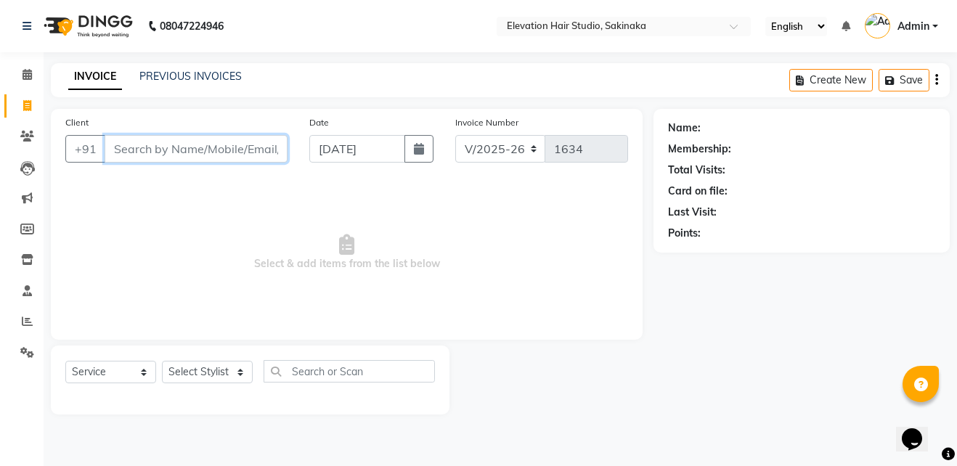
click at [253, 149] on input "Client" at bounding box center [196, 149] width 183 height 28
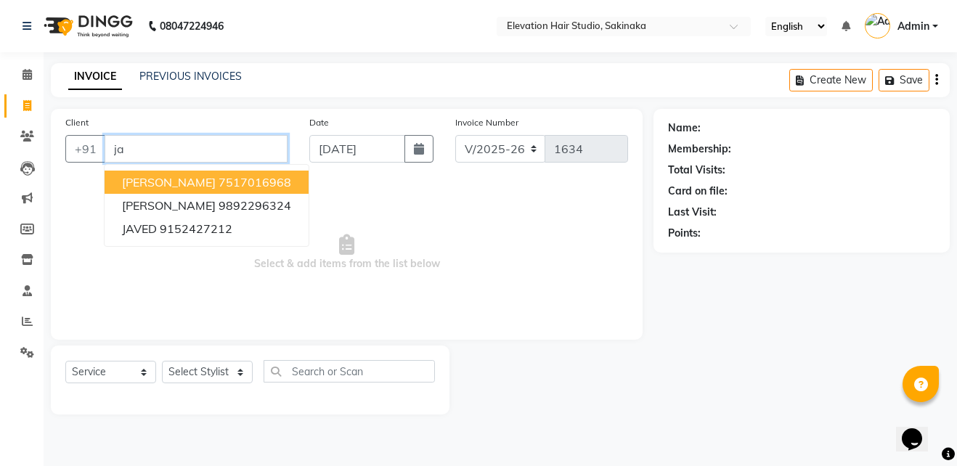
type input "j"
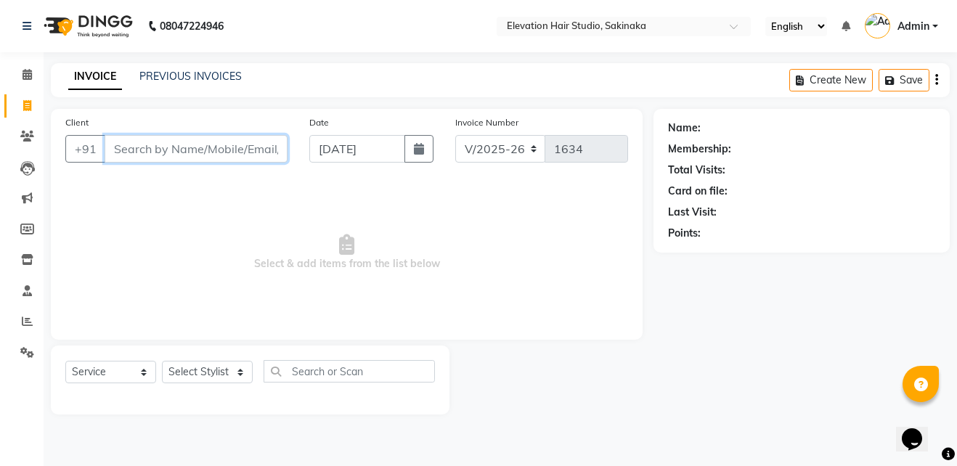
click at [247, 149] on input "Client" at bounding box center [196, 149] width 183 height 28
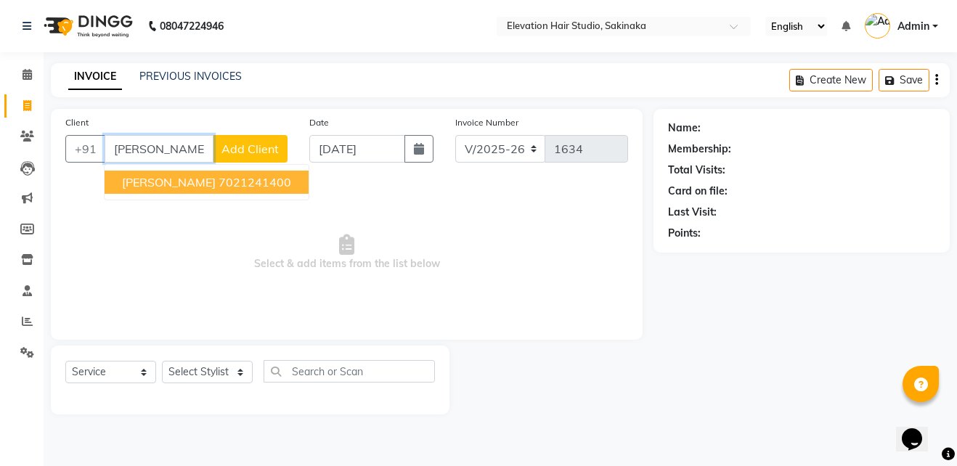
click at [219, 179] on ngb-highlight "7021241400" at bounding box center [255, 182] width 73 height 15
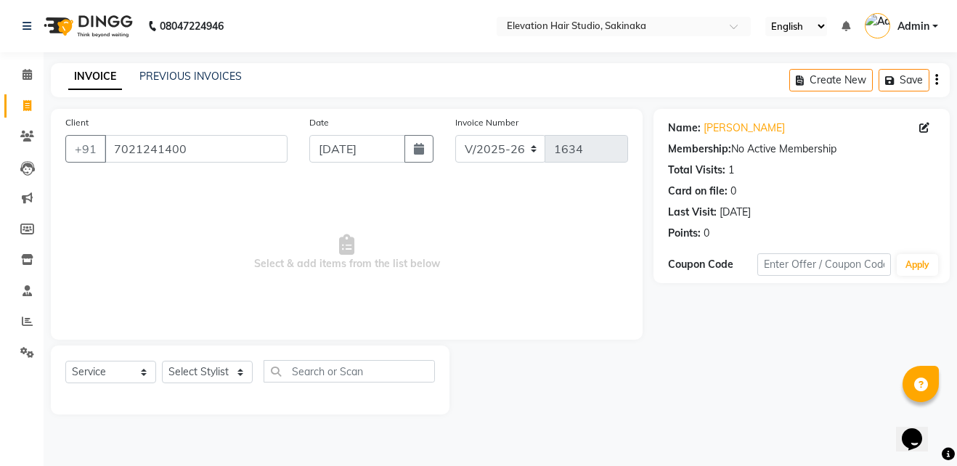
click at [715, 118] on div "Name: Guddu Membership: No Active Membership Total Visits: 1 Card on file: 0 La…" at bounding box center [801, 178] width 267 height 126
click at [718, 127] on link "Guddu" at bounding box center [744, 128] width 81 height 15
click at [230, 144] on input "7021241400" at bounding box center [196, 149] width 183 height 28
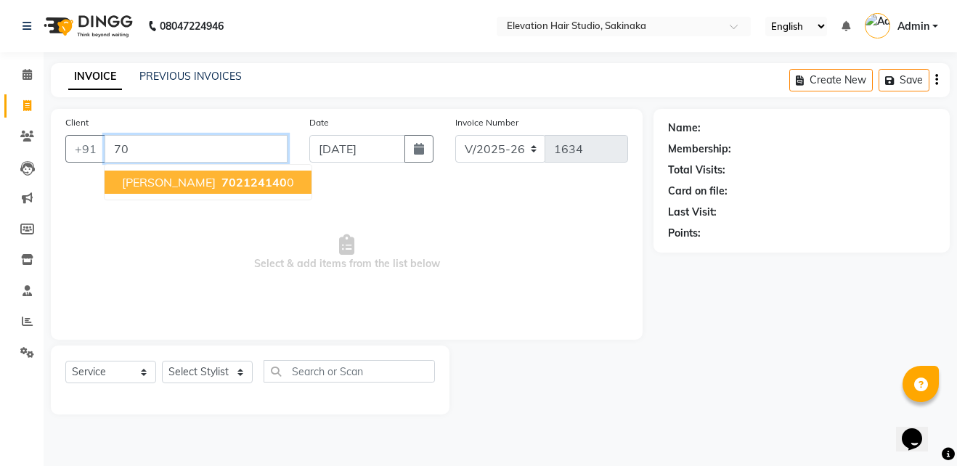
type input "7"
type input "G"
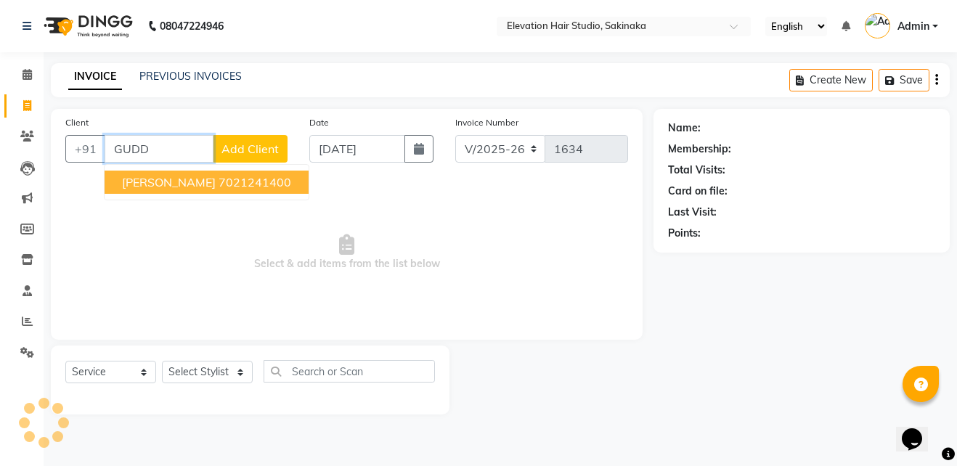
click at [224, 176] on ngb-highlight "7021241400" at bounding box center [255, 182] width 73 height 15
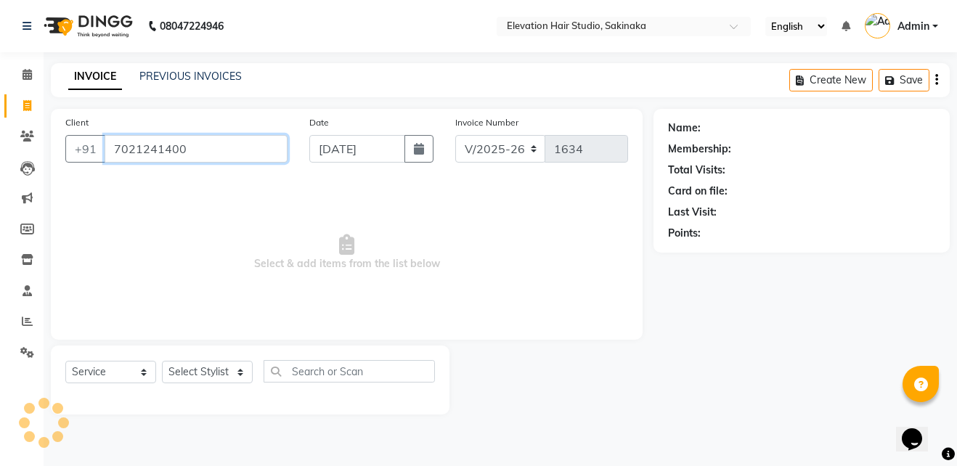
type input "7021241400"
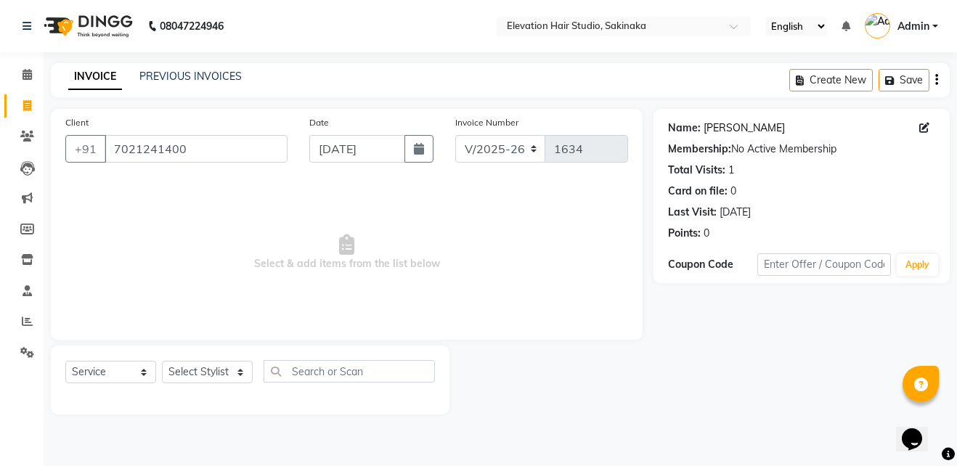
click at [713, 132] on link "Guddu" at bounding box center [744, 128] width 81 height 15
click at [190, 145] on input "7021241400" at bounding box center [196, 149] width 183 height 28
click at [190, 76] on link "PREVIOUS INVOICES" at bounding box center [190, 76] width 102 height 13
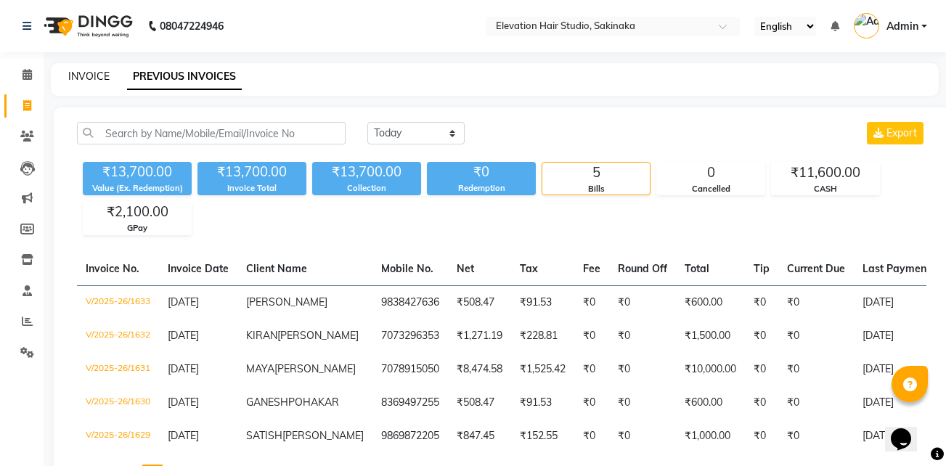
click at [94, 80] on link "INVOICE" at bounding box center [88, 76] width 41 height 13
select select "service"
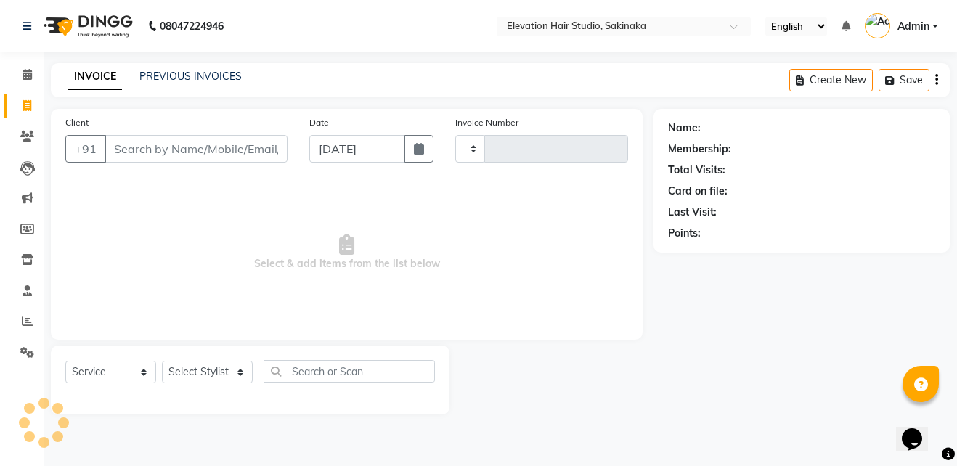
type input "1634"
select select "4949"
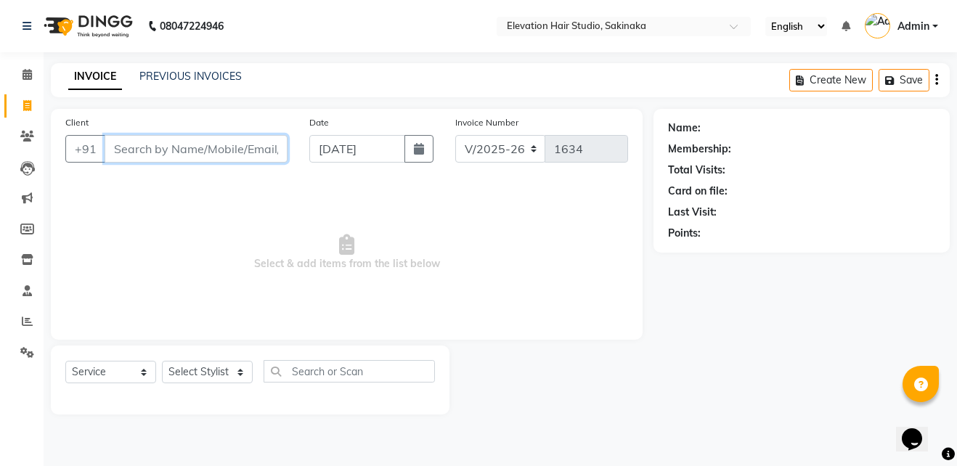
click at [208, 142] on input "Client" at bounding box center [196, 149] width 183 height 28
type input "7"
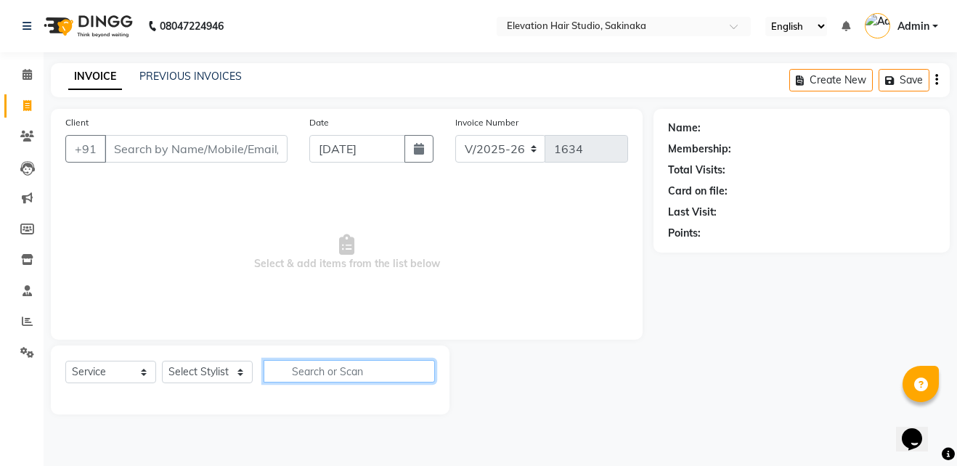
click at [349, 368] on input "text" at bounding box center [349, 371] width 171 height 23
click at [355, 374] on input "text" at bounding box center [349, 371] width 171 height 23
click at [353, 369] on input "text" at bounding box center [349, 371] width 171 height 23
click at [26, 345] on span at bounding box center [27, 353] width 25 height 17
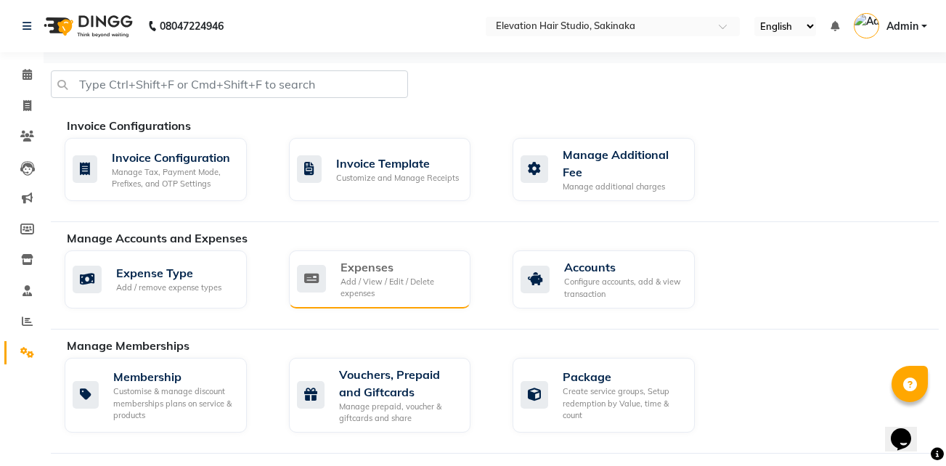
click at [343, 272] on div "Expenses" at bounding box center [400, 266] width 119 height 17
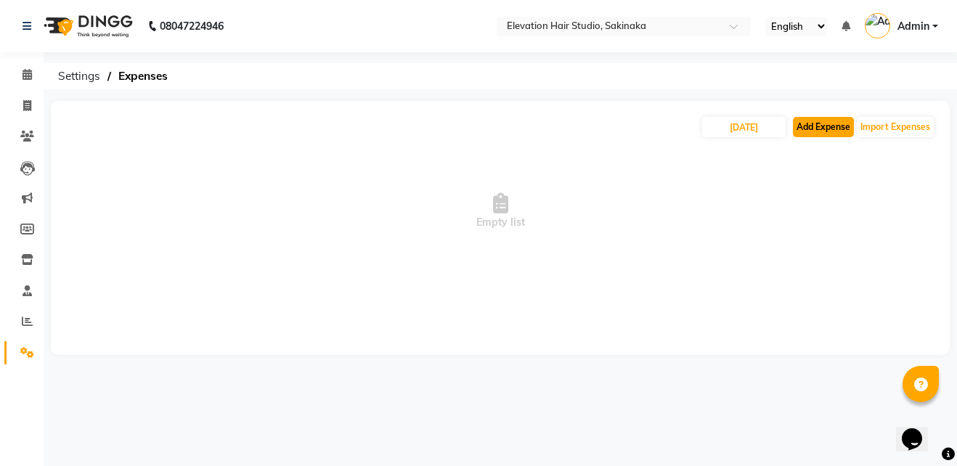
click at [813, 130] on button "Add Expense" at bounding box center [823, 127] width 61 height 20
select select "1"
select select "3831"
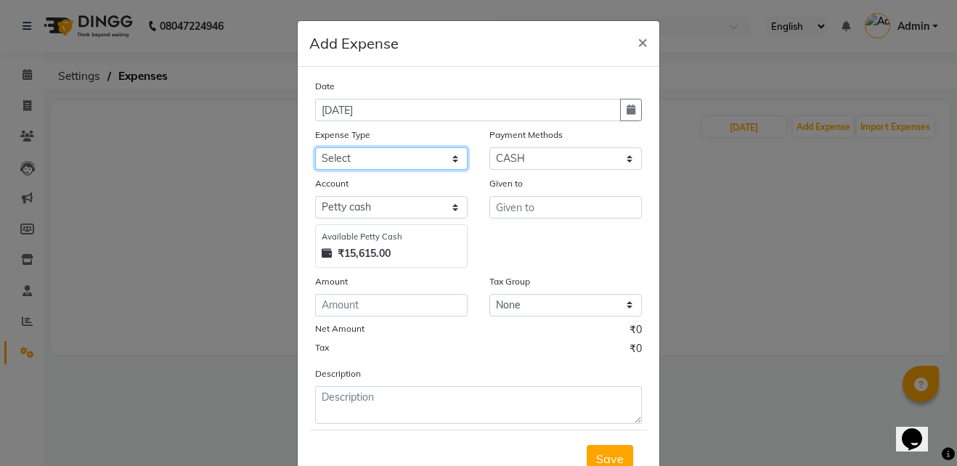
click at [410, 152] on select "Select AC Adrak Advance Salary agarbatti anees Appron asmoul advance salary Ban…" at bounding box center [391, 158] width 152 height 23
select select "8338"
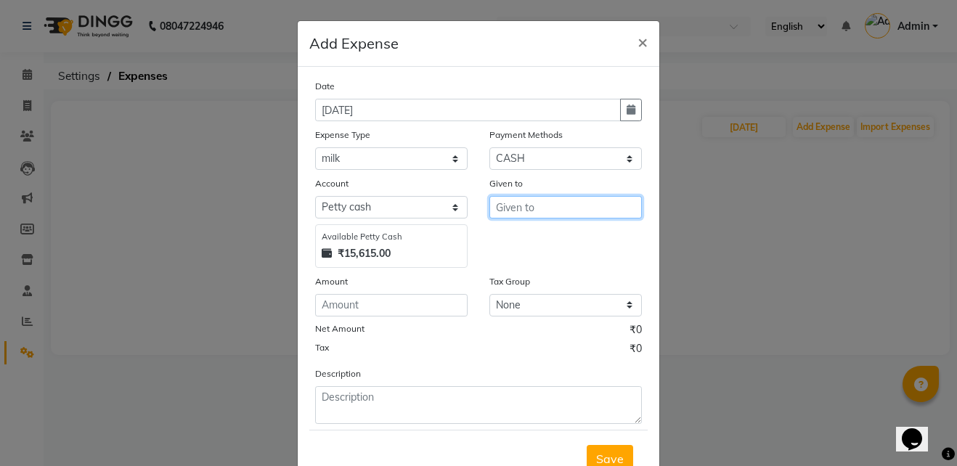
click at [549, 210] on input "text" at bounding box center [565, 207] width 152 height 23
type input "SHOP"
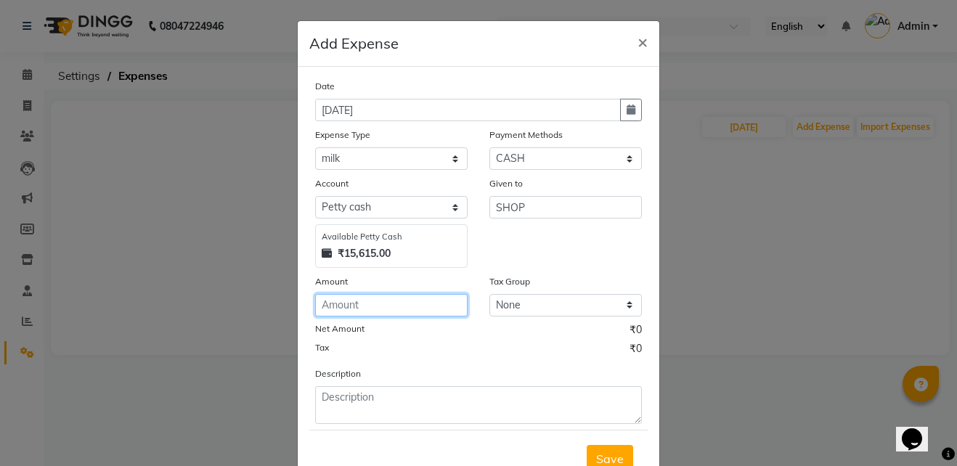
click at [396, 304] on input "number" at bounding box center [391, 305] width 152 height 23
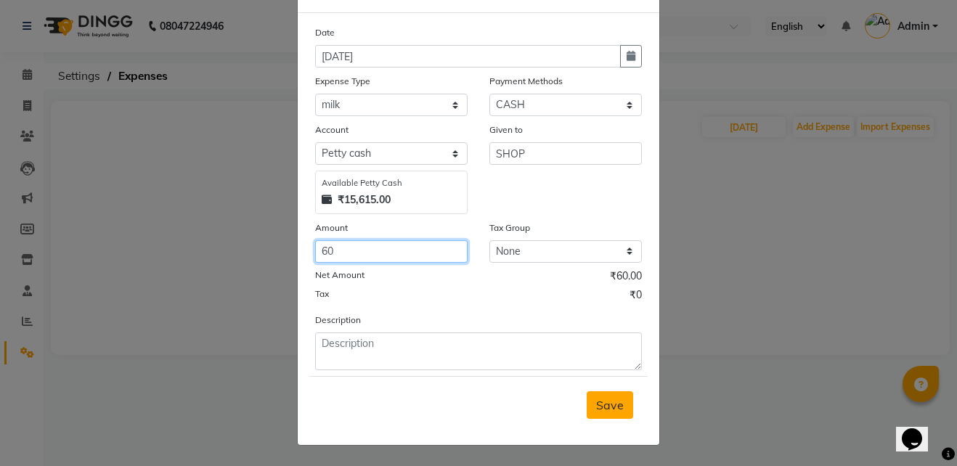
type input "60"
click at [614, 407] on span "Save" at bounding box center [610, 405] width 28 height 15
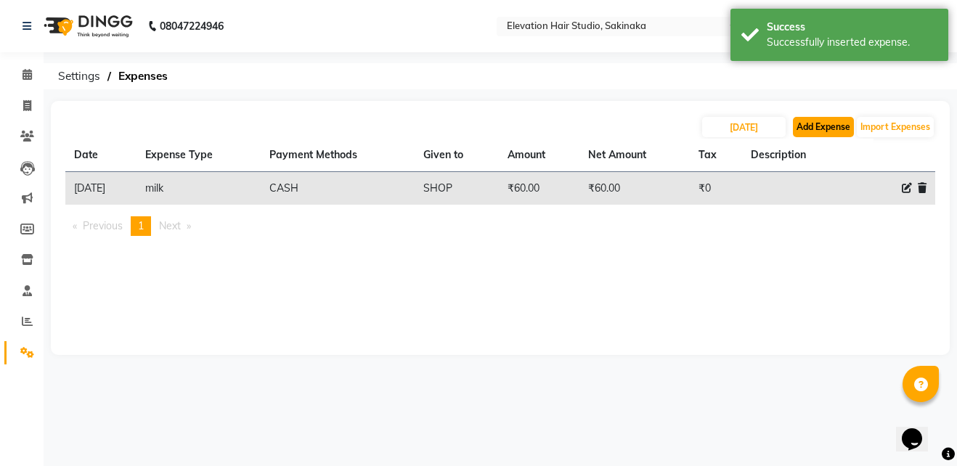
click at [834, 127] on button "Add Expense" at bounding box center [823, 127] width 61 height 20
select select "1"
select select "3831"
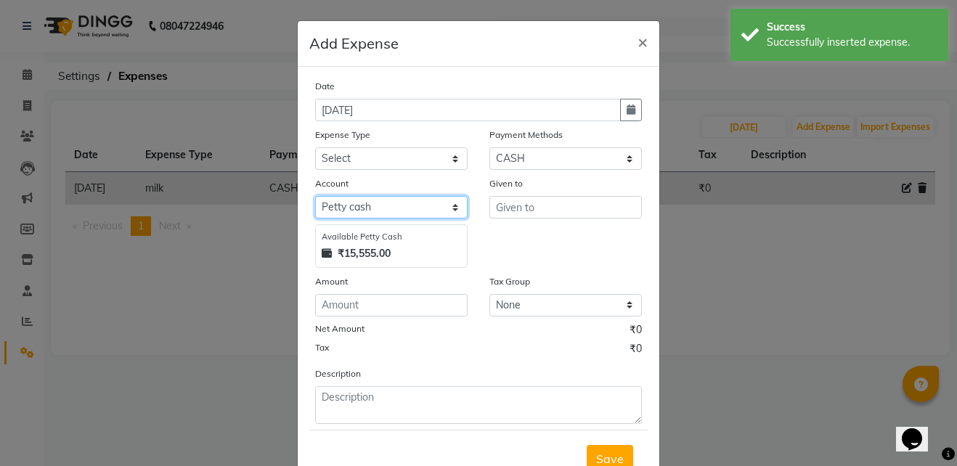
click at [446, 213] on select "Select Petty cash Default account" at bounding box center [391, 207] width 152 height 23
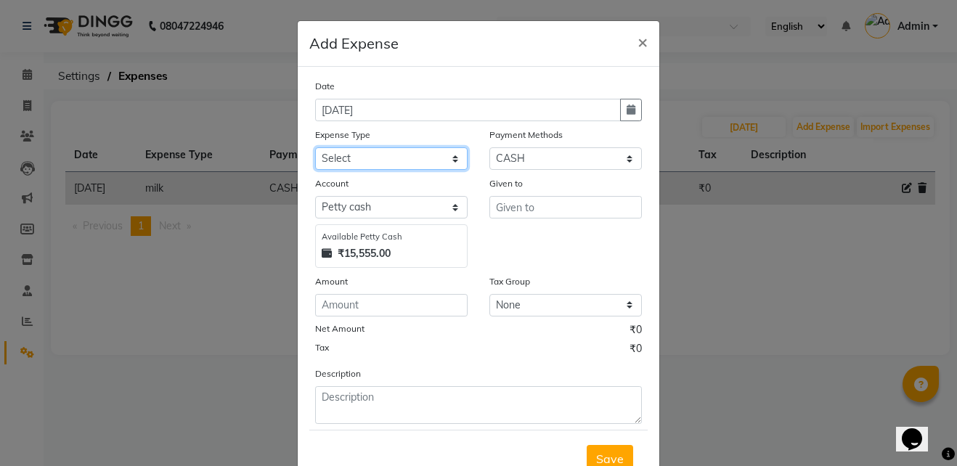
click at [433, 162] on select "Select AC Adrak Advance Salary agarbatti anees Appron asmoul advance salary Ban…" at bounding box center [391, 158] width 152 height 23
select select "8338"
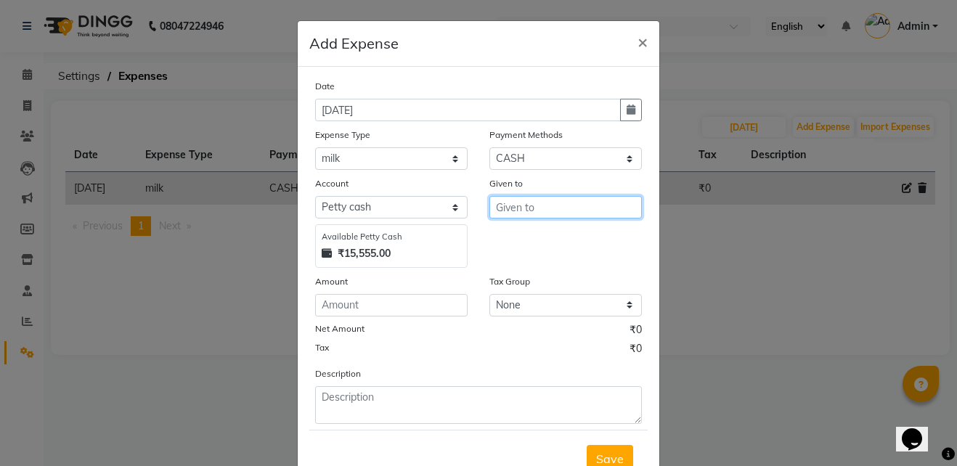
click at [532, 211] on input "text" at bounding box center [565, 207] width 152 height 23
type input "SHOP"
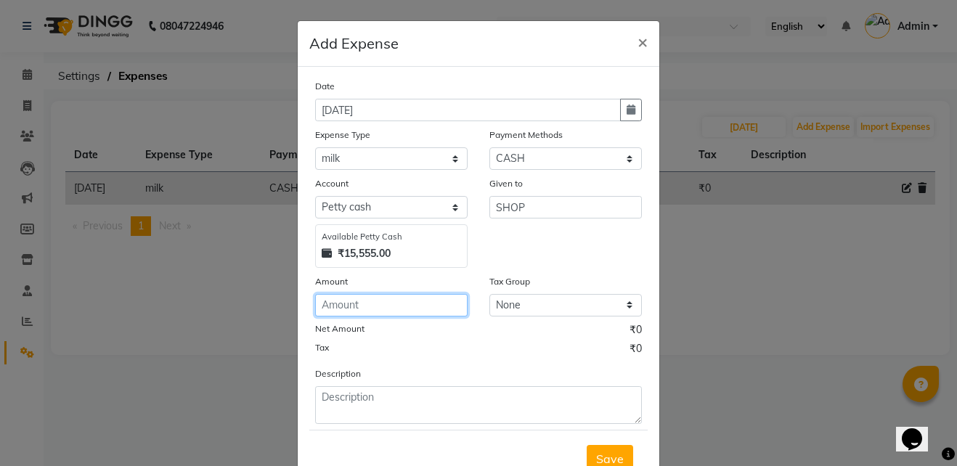
click at [420, 301] on input "number" at bounding box center [391, 305] width 152 height 23
type input "60"
click at [616, 456] on span "Save" at bounding box center [610, 459] width 28 height 15
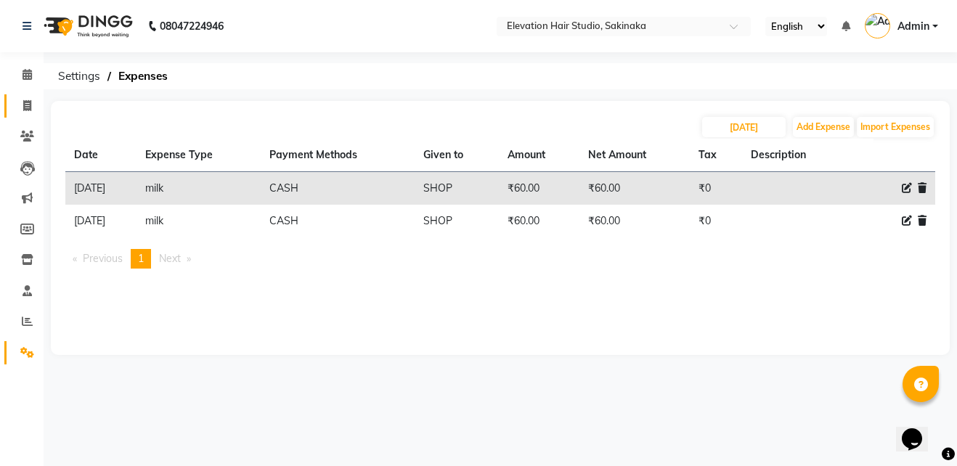
click at [23, 106] on icon at bounding box center [27, 105] width 8 height 11
select select "service"
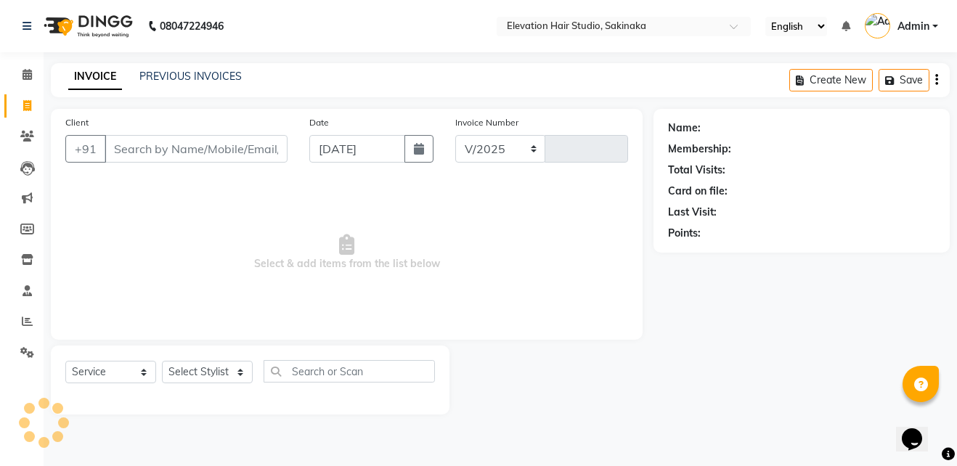
select select "4949"
type input "1634"
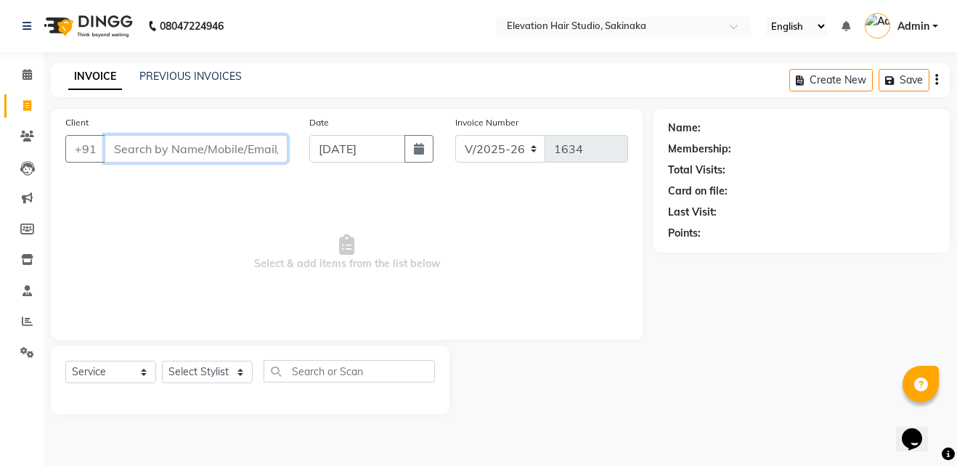
click at [233, 140] on input "Client" at bounding box center [196, 149] width 183 height 28
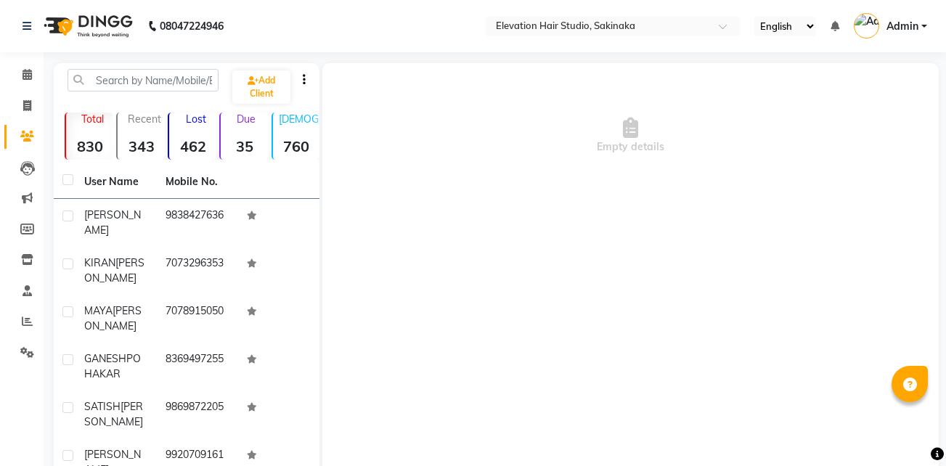
select select "en"
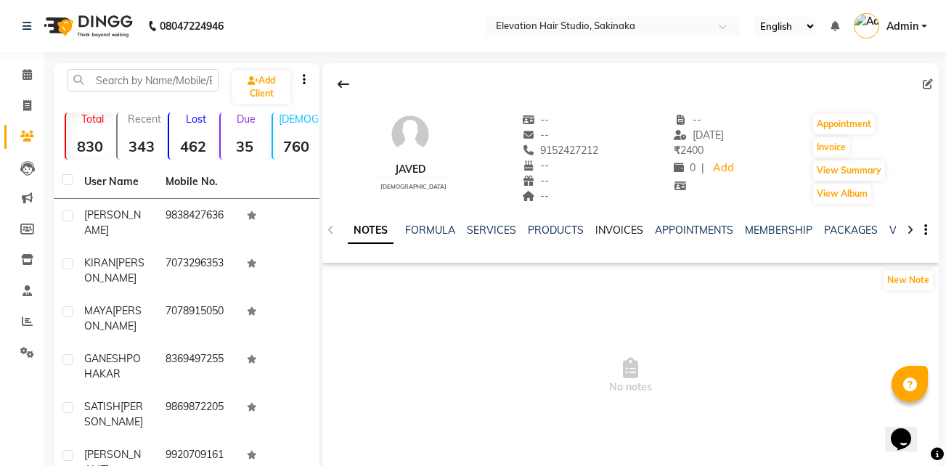
click at [608, 229] on link "INVOICES" at bounding box center [619, 230] width 48 height 13
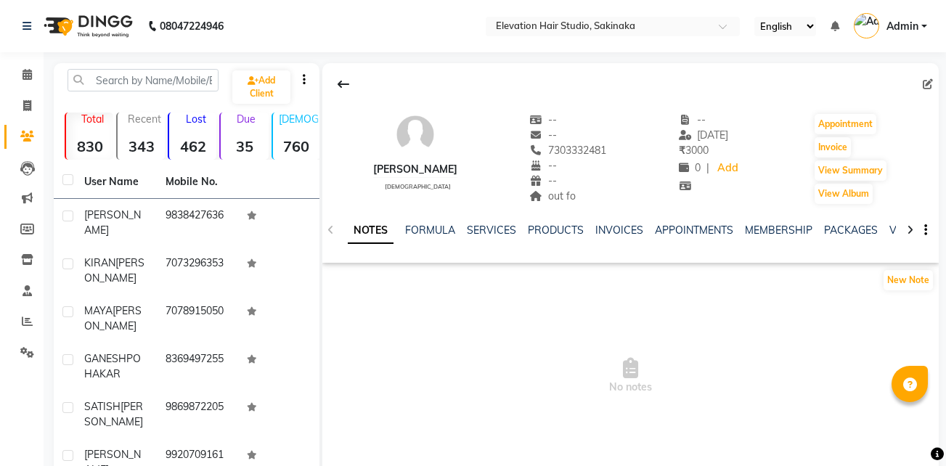
drag, startPoint x: 0, startPoint y: 0, endPoint x: 623, endPoint y: 223, distance: 661.7
click at [623, 223] on div "INVOICES" at bounding box center [619, 230] width 48 height 15
click at [615, 227] on link "INVOICES" at bounding box center [619, 230] width 48 height 13
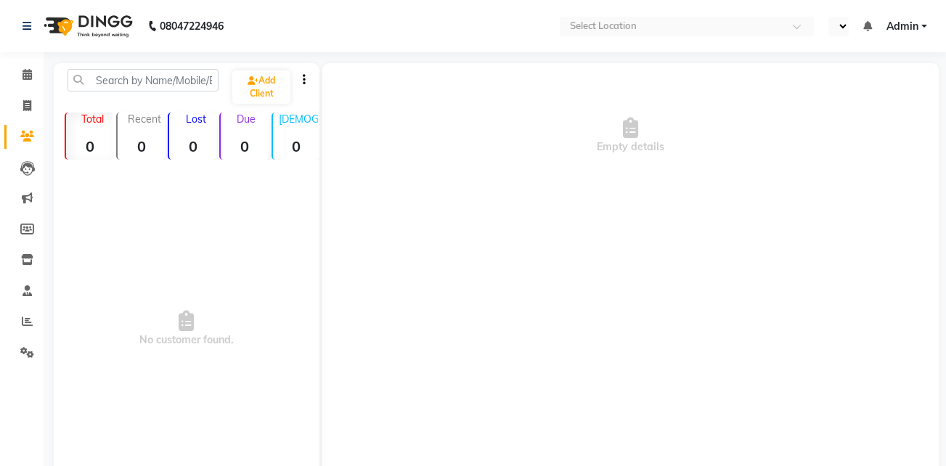
select select "en"
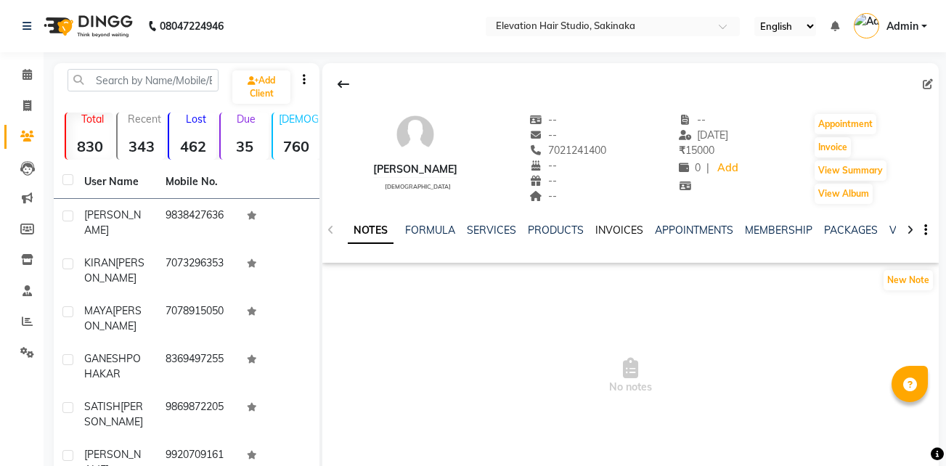
click at [614, 224] on link "INVOICES" at bounding box center [619, 230] width 48 height 13
click at [622, 225] on link "INVOICES" at bounding box center [619, 230] width 48 height 13
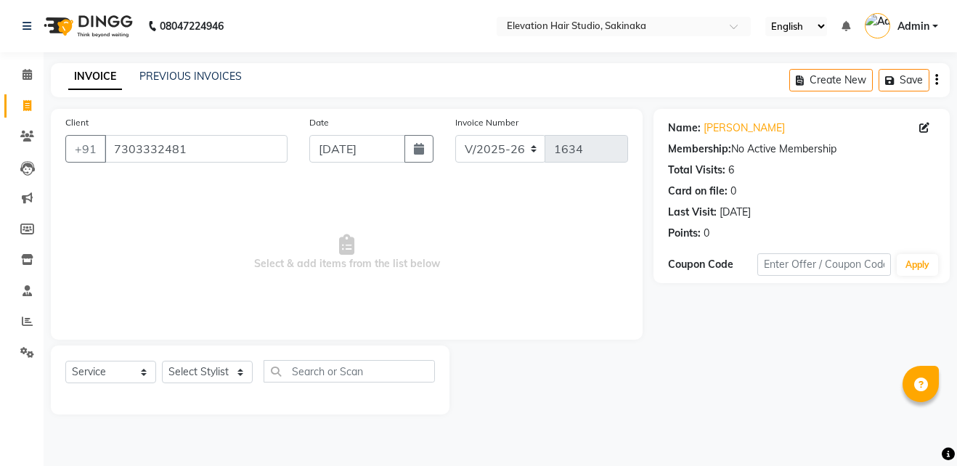
select select "4949"
select select "service"
click at [254, 150] on input "7303332481" at bounding box center [196, 149] width 183 height 28
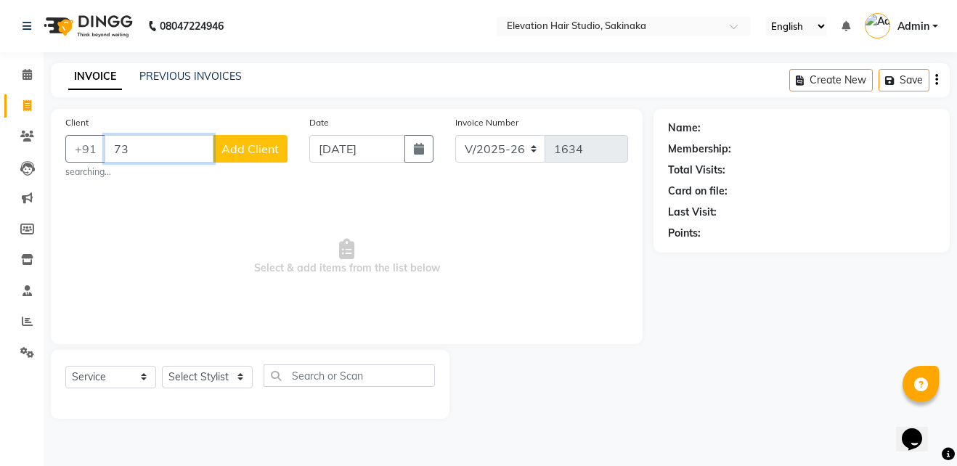
type input "7"
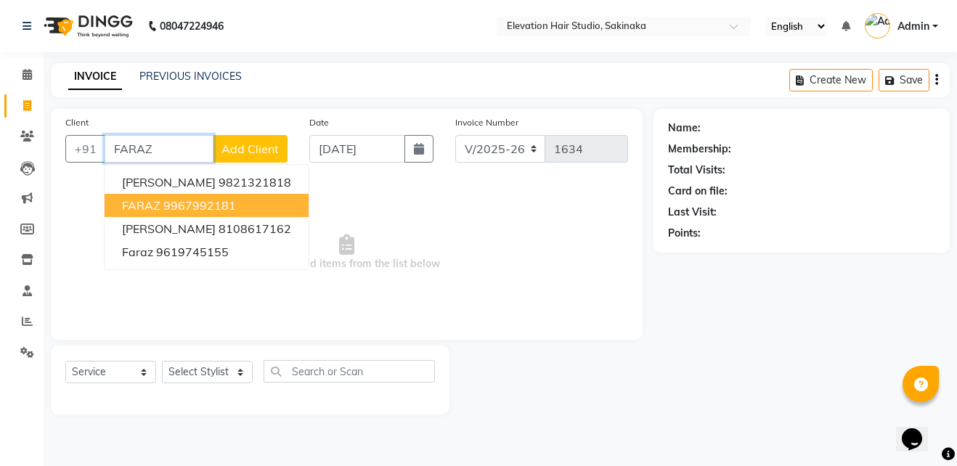
click at [168, 203] on ngb-highlight "9967992181" at bounding box center [199, 205] width 73 height 15
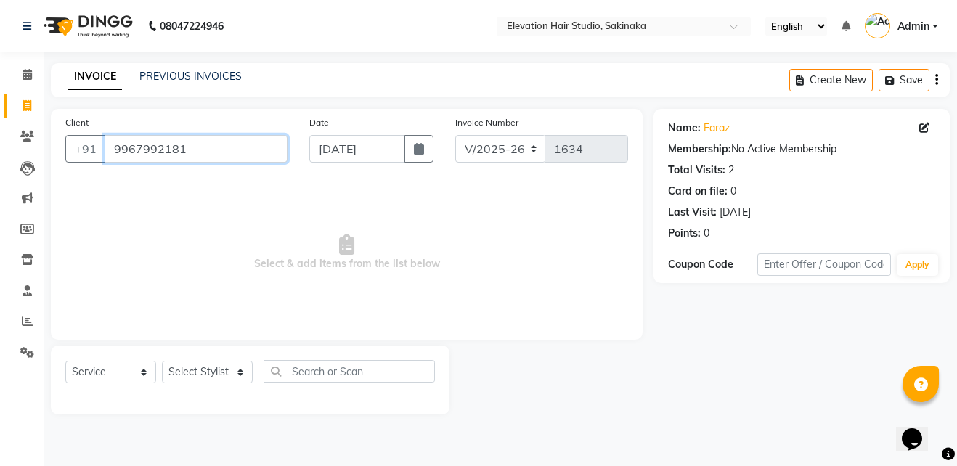
click at [254, 158] on input "9967992181" at bounding box center [196, 149] width 183 height 28
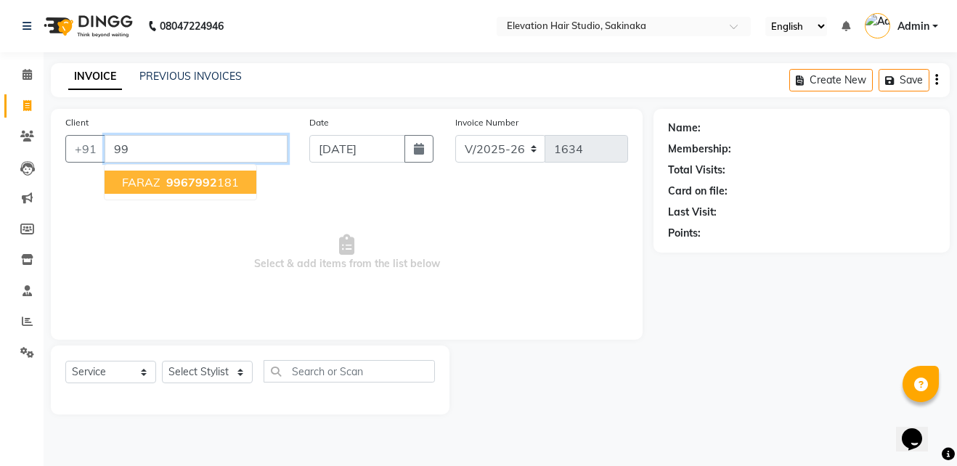
type input "9"
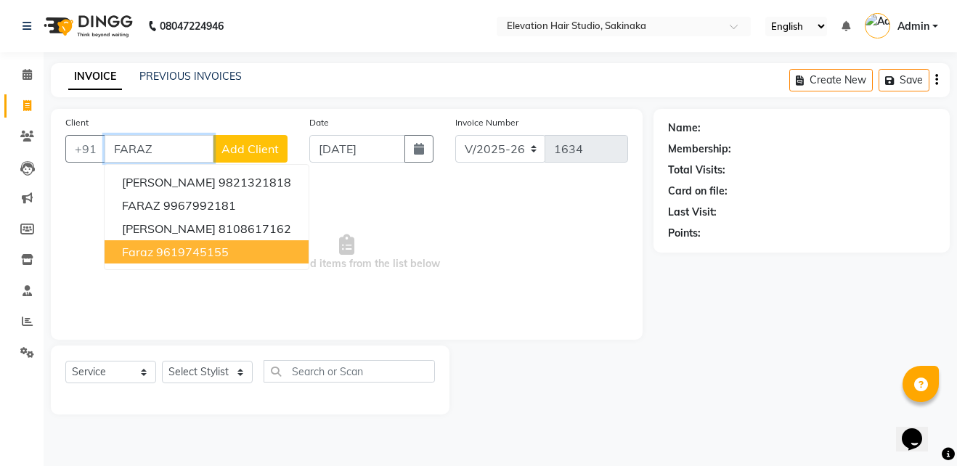
click at [195, 261] on button "faraz 9619745155" at bounding box center [207, 251] width 204 height 23
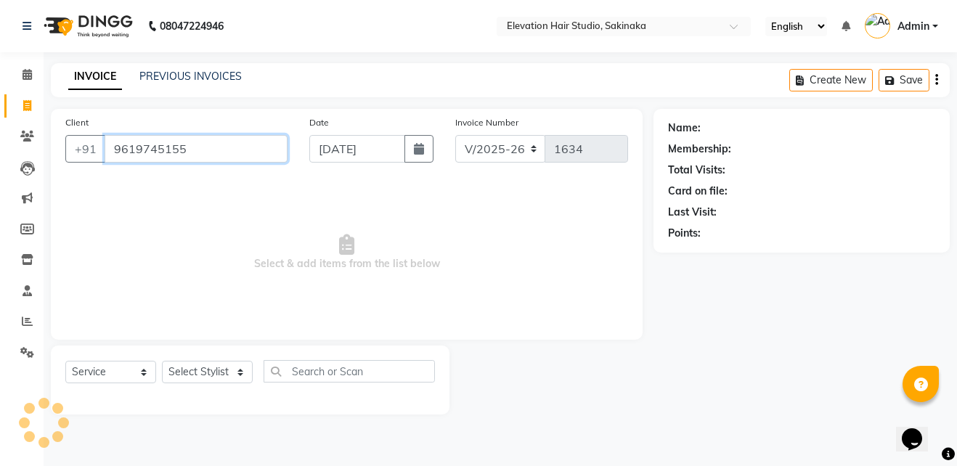
type input "9619745155"
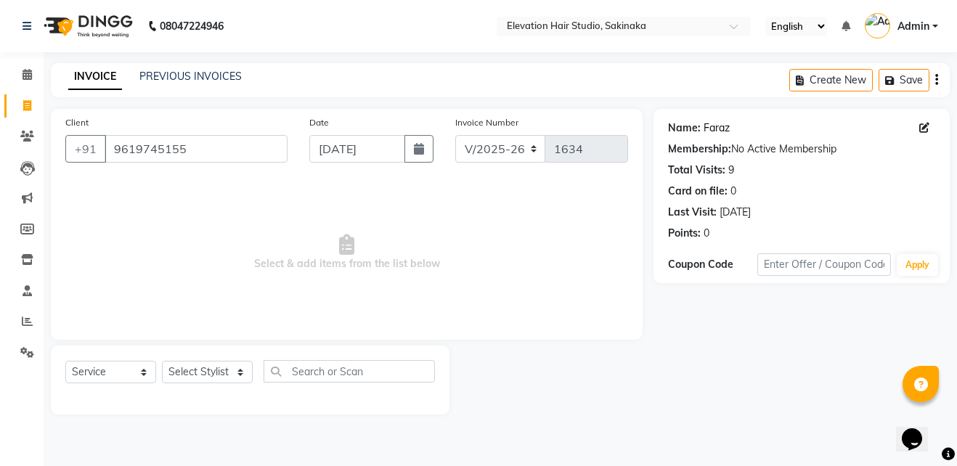
click at [716, 134] on link "Faraz" at bounding box center [717, 128] width 26 height 15
click at [222, 364] on select "Select Stylist Admin (EHS Thane) ANEES [PERSON_NAME] PRIYA [PERSON_NAME] [PERSO…" at bounding box center [207, 372] width 91 height 23
select select "50821"
click at [162, 361] on select "Select Stylist Admin (EHS Thane) ANEES [PERSON_NAME] PRIYA [PERSON_NAME] [PERSO…" at bounding box center [207, 372] width 91 height 23
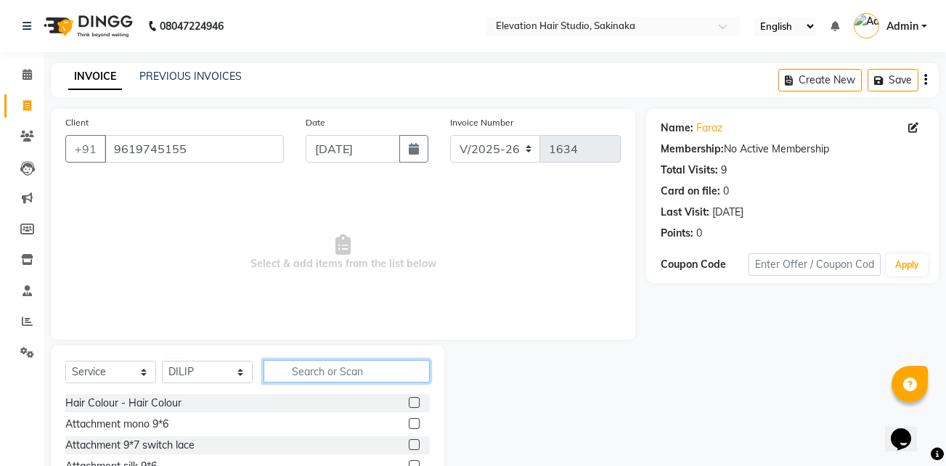
click at [281, 368] on input "text" at bounding box center [347, 371] width 166 height 23
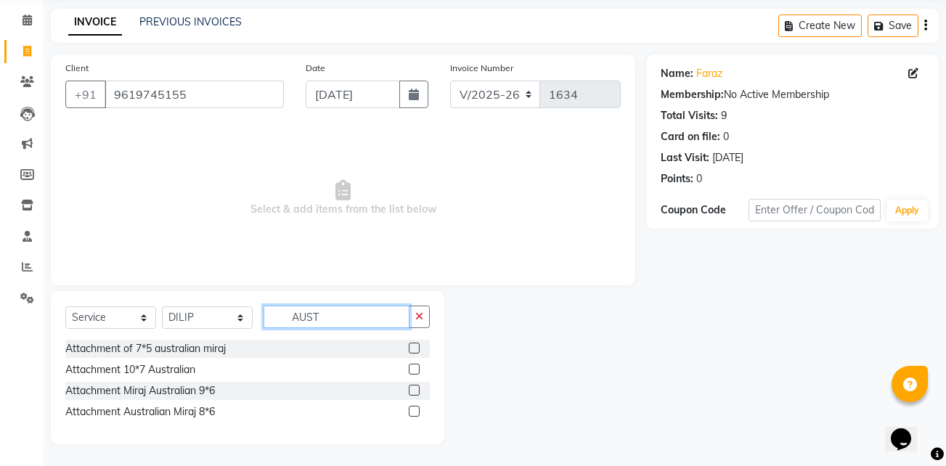
type input "AUST"
click at [416, 409] on label at bounding box center [414, 411] width 11 height 11
click at [416, 409] on input "checkbox" at bounding box center [413, 411] width 9 height 9
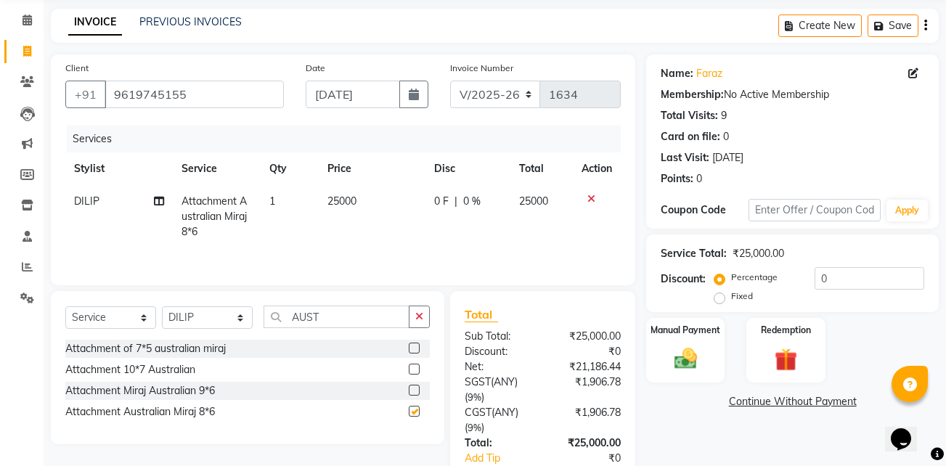
checkbox input "false"
click at [346, 200] on span "25000" at bounding box center [341, 201] width 29 height 13
select select "50821"
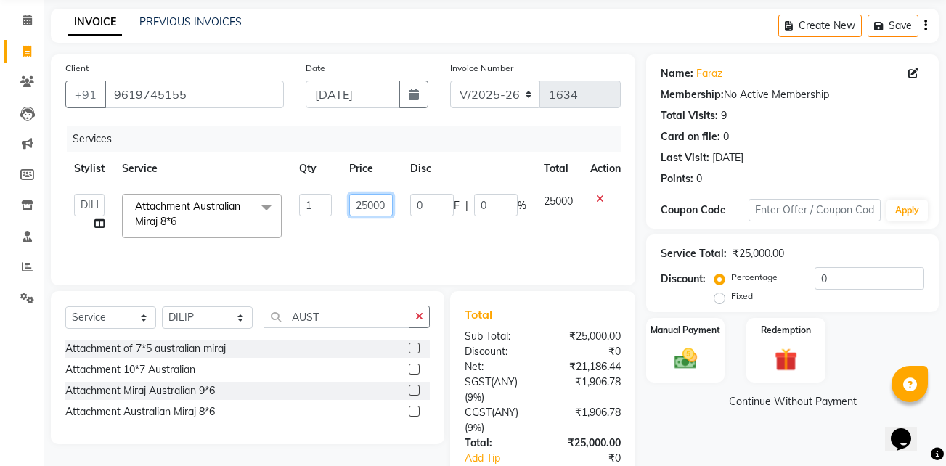
click at [370, 200] on input "25000" at bounding box center [371, 205] width 44 height 23
type input "16000"
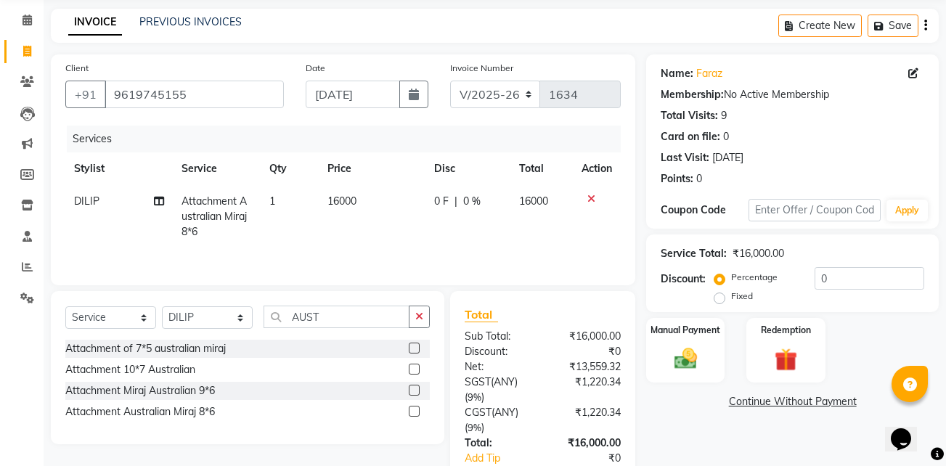
click at [433, 251] on div "Services Stylist Service Qty Price Disc Total Action DILIP Attachment Australia…" at bounding box center [342, 198] width 555 height 145
click at [703, 346] on img at bounding box center [686, 359] width 38 height 28
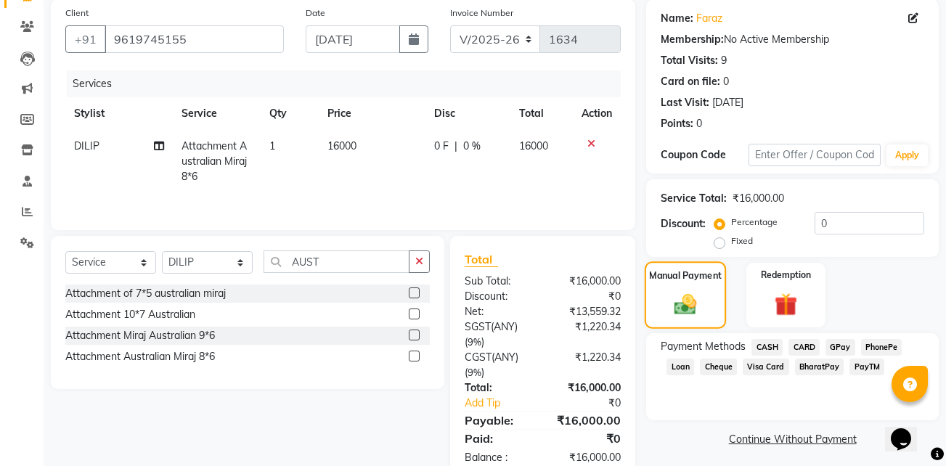
scroll to position [145, 0]
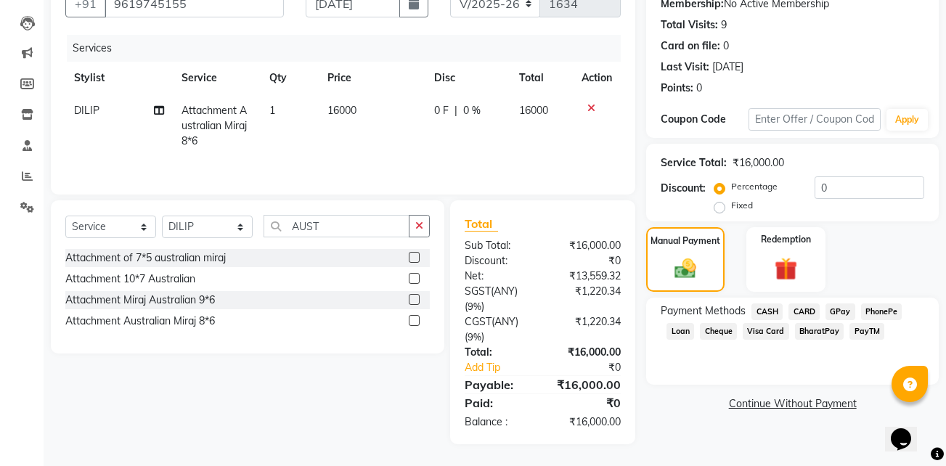
click at [836, 306] on span "GPay" at bounding box center [841, 312] width 30 height 17
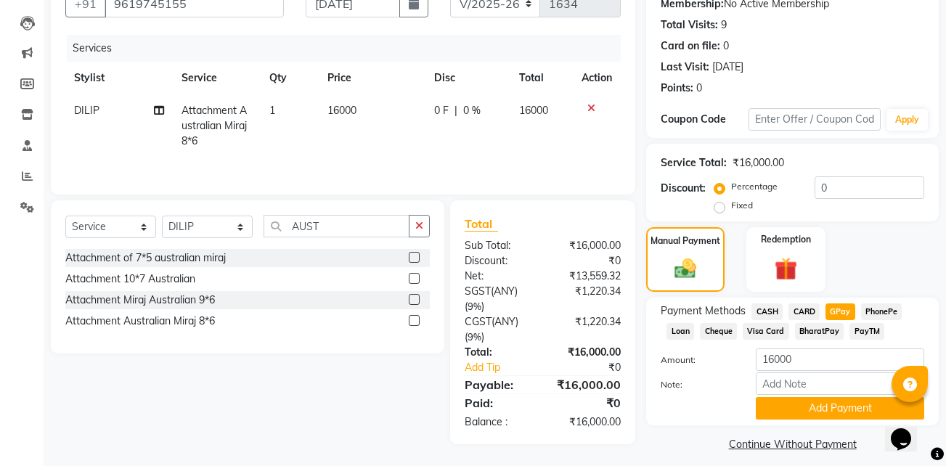
click at [774, 311] on span "CASH" at bounding box center [767, 312] width 31 height 17
click at [854, 367] on input "16000" at bounding box center [840, 360] width 168 height 23
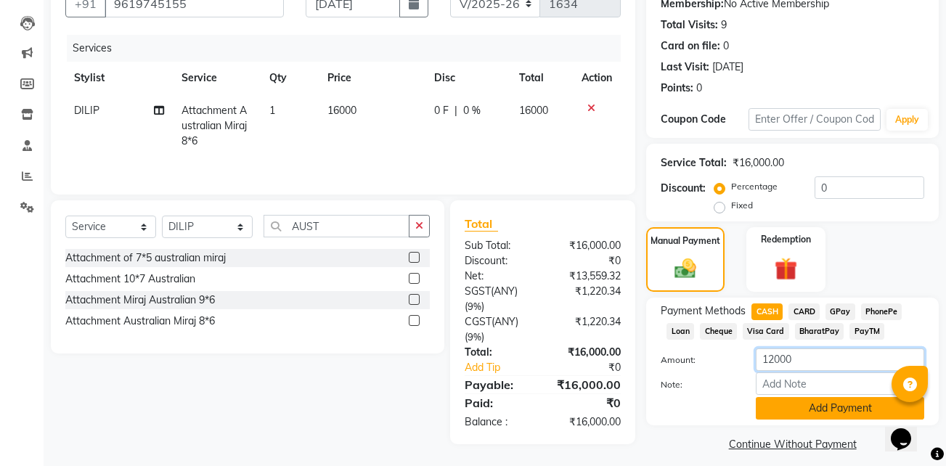
type input "12000"
click at [862, 408] on button "Add Payment" at bounding box center [840, 408] width 168 height 23
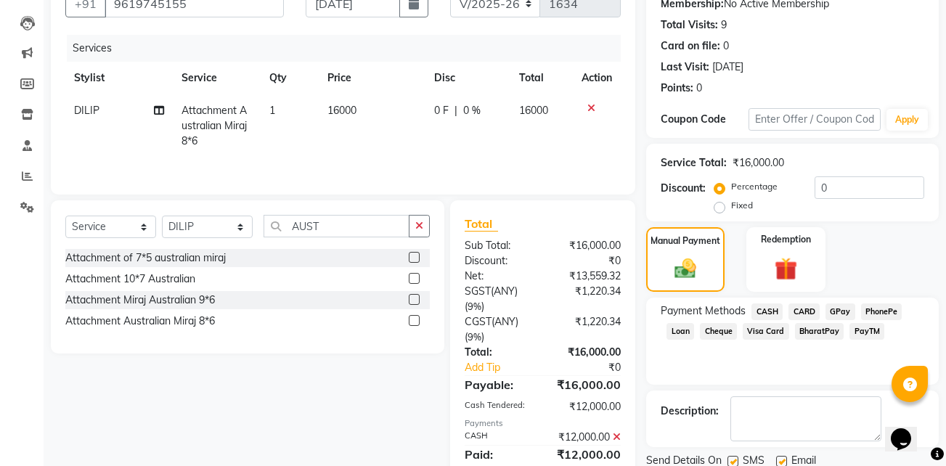
scroll to position [197, 0]
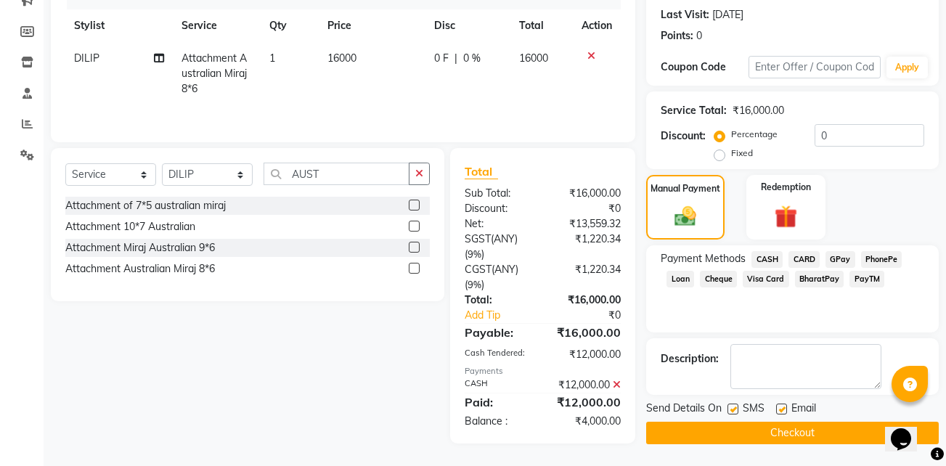
click at [785, 405] on label at bounding box center [781, 409] width 11 height 11
click at [785, 405] on input "checkbox" at bounding box center [780, 409] width 9 height 9
checkbox input "false"
click at [736, 406] on label at bounding box center [733, 409] width 11 height 11
click at [736, 406] on input "checkbox" at bounding box center [732, 409] width 9 height 9
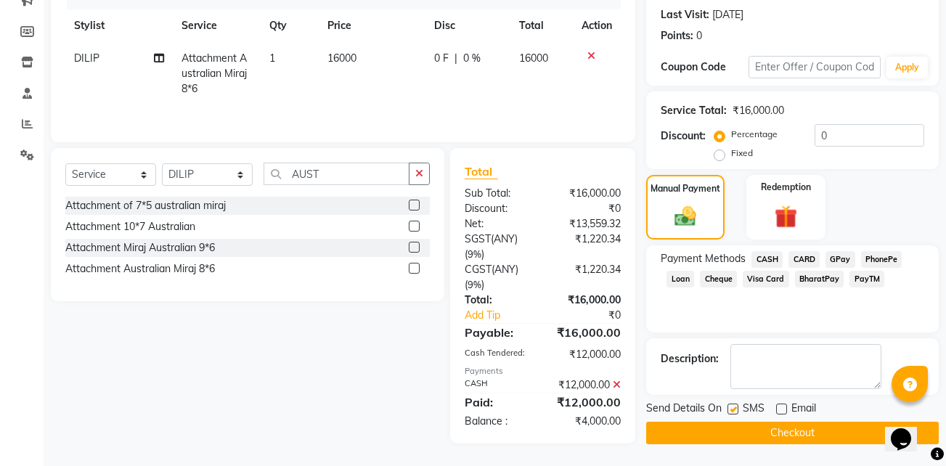
checkbox input "false"
click at [783, 375] on textarea at bounding box center [805, 366] width 151 height 45
type textarea "2 SERVICE INCLUED"
click at [753, 430] on button "Checkout" at bounding box center [792, 433] width 293 height 23
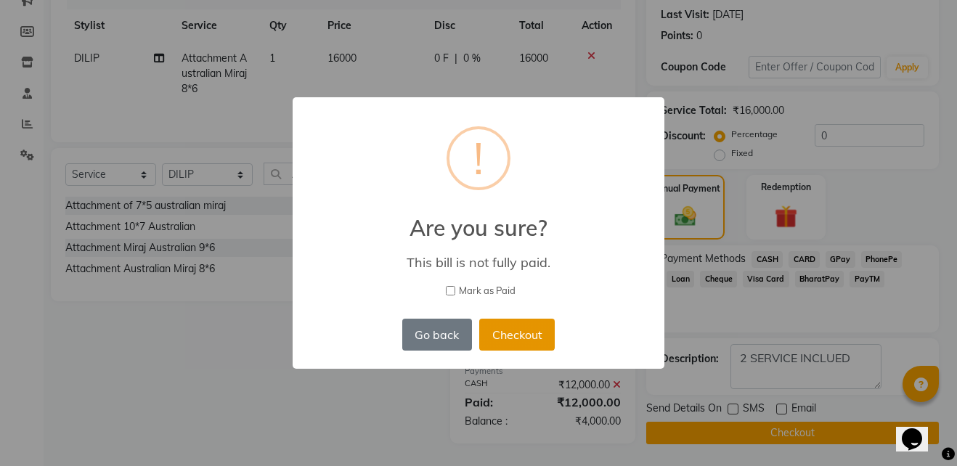
click at [529, 325] on button "Checkout" at bounding box center [517, 335] width 76 height 32
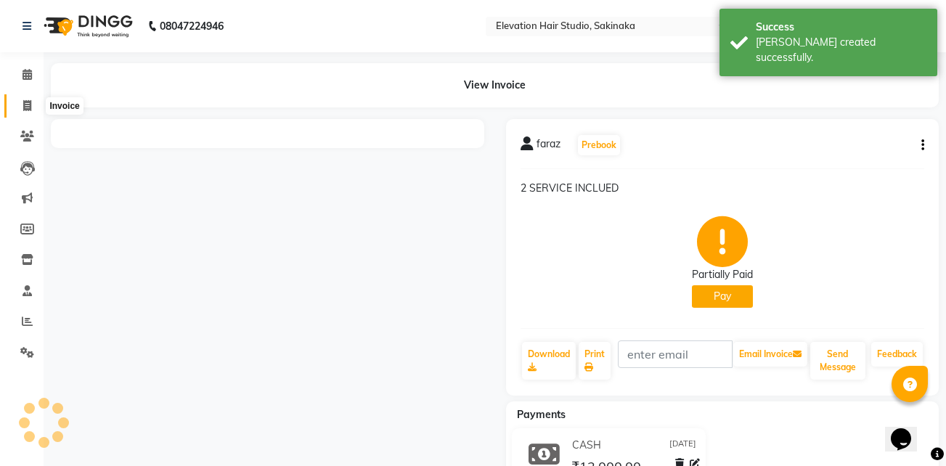
click at [22, 102] on span at bounding box center [27, 106] width 25 height 17
select select "service"
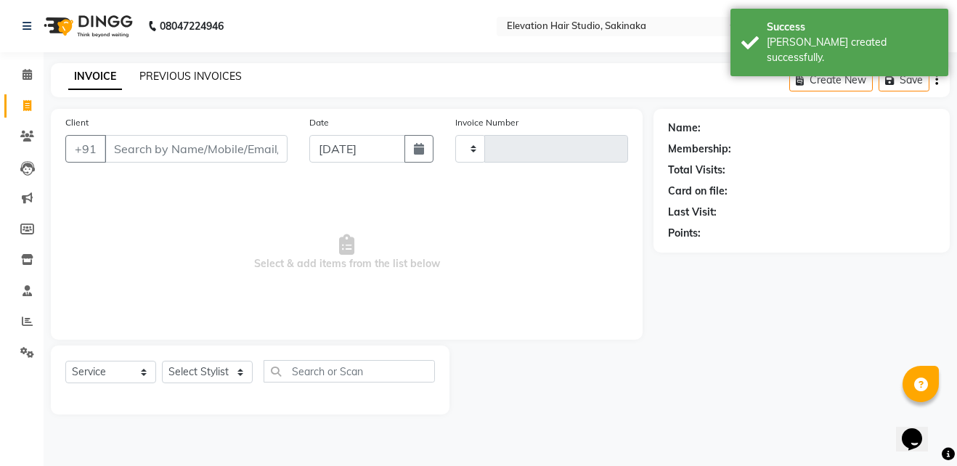
type input "1635"
select select "4949"
click at [176, 73] on link "PREVIOUS INVOICES" at bounding box center [190, 76] width 102 height 13
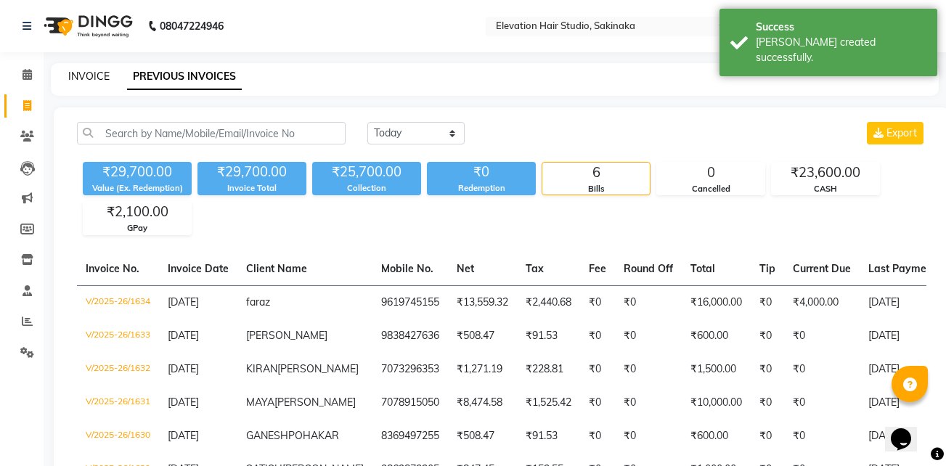
click at [86, 74] on link "INVOICE" at bounding box center [88, 76] width 41 height 13
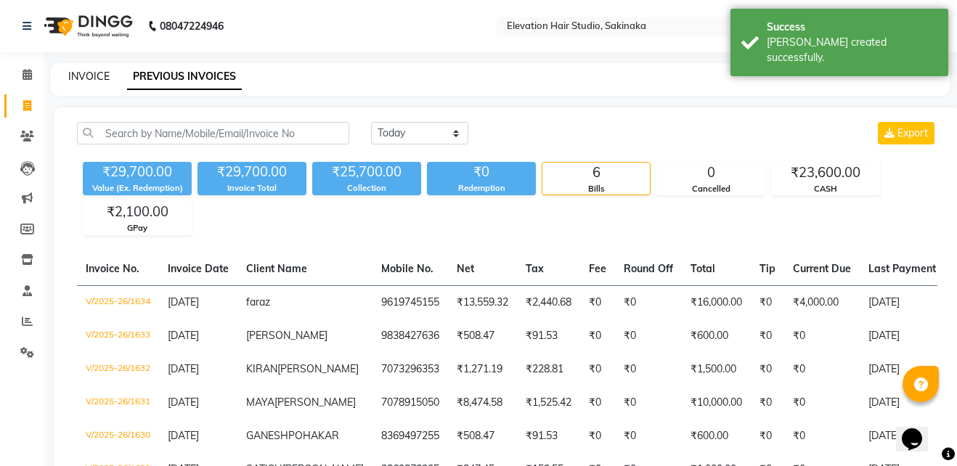
select select "service"
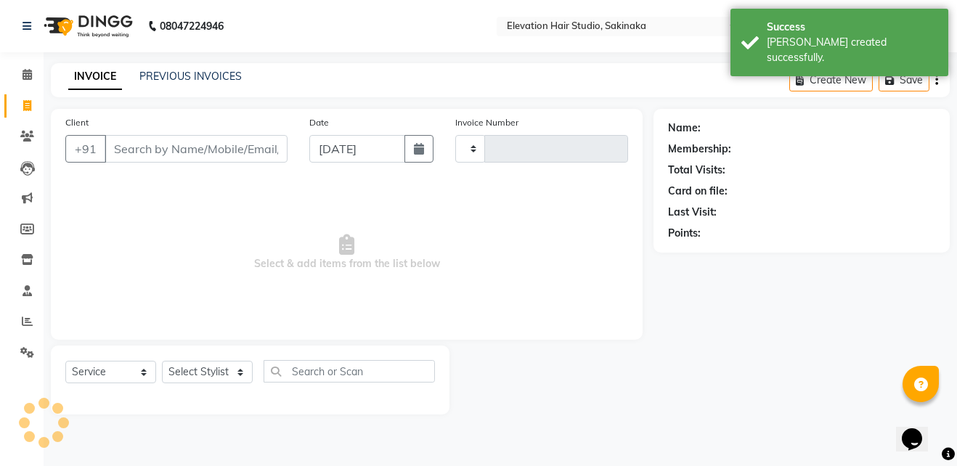
type input "1635"
select select "4949"
click at [161, 74] on link "PREVIOUS INVOICES" at bounding box center [190, 76] width 102 height 13
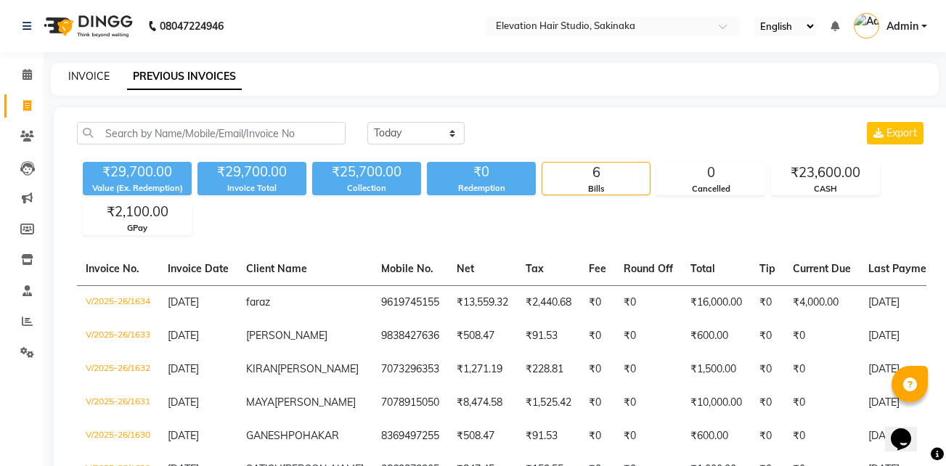
click at [88, 76] on link "INVOICE" at bounding box center [88, 76] width 41 height 13
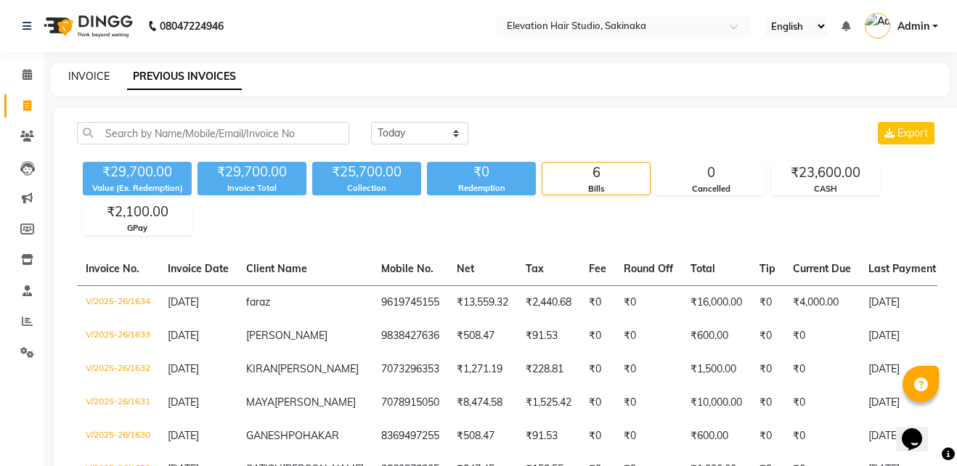
select select "service"
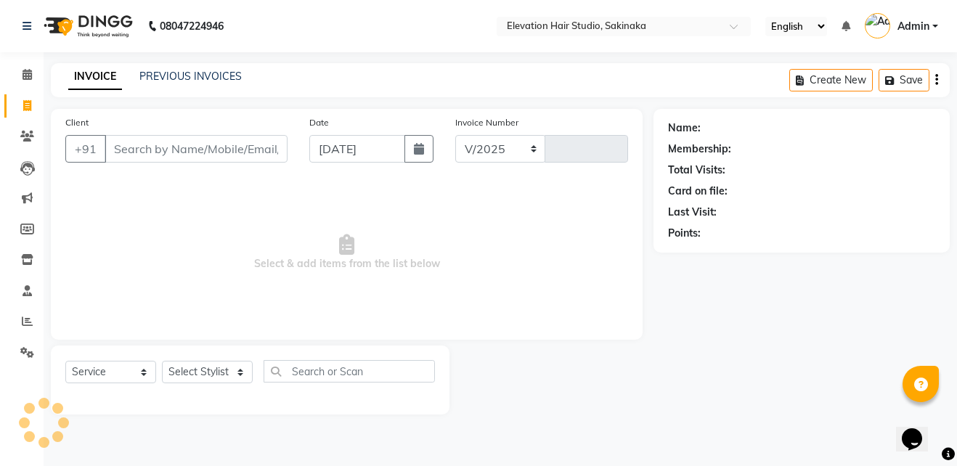
select select "4949"
type input "1635"
click at [189, 81] on link "PREVIOUS INVOICES" at bounding box center [190, 76] width 102 height 13
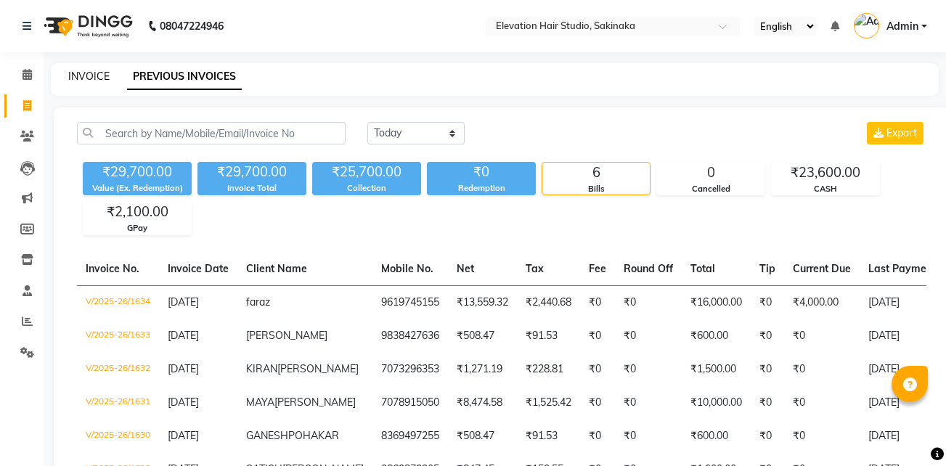
click at [90, 77] on link "INVOICE" at bounding box center [88, 76] width 41 height 13
select select "service"
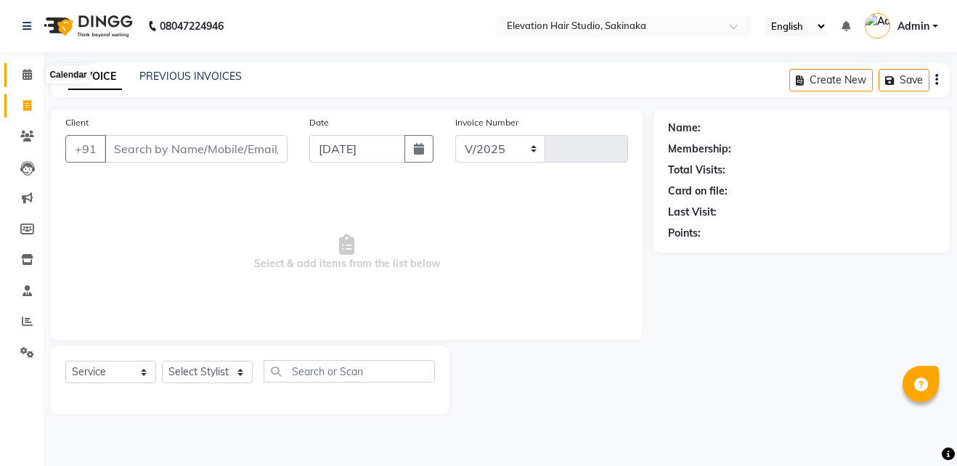
select select "4949"
type input "1635"
click at [23, 80] on span at bounding box center [27, 75] width 25 height 17
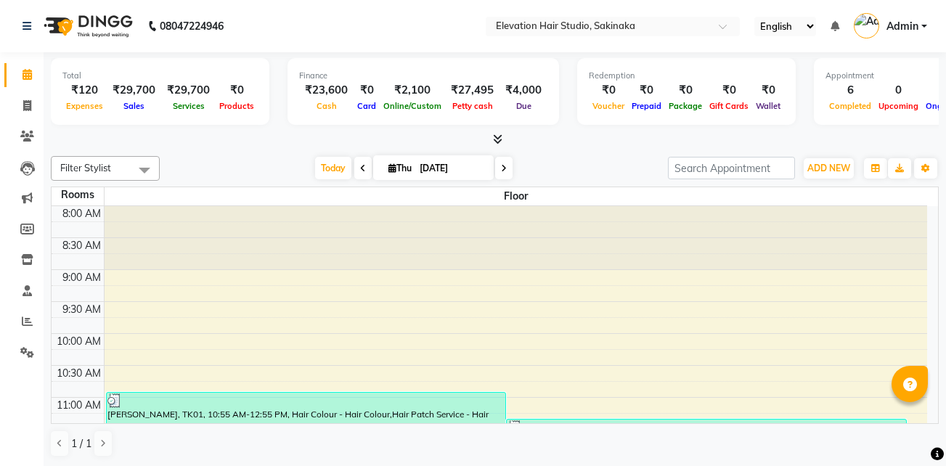
scroll to position [1, 0]
click at [26, 108] on icon at bounding box center [27, 104] width 8 height 11
select select "service"
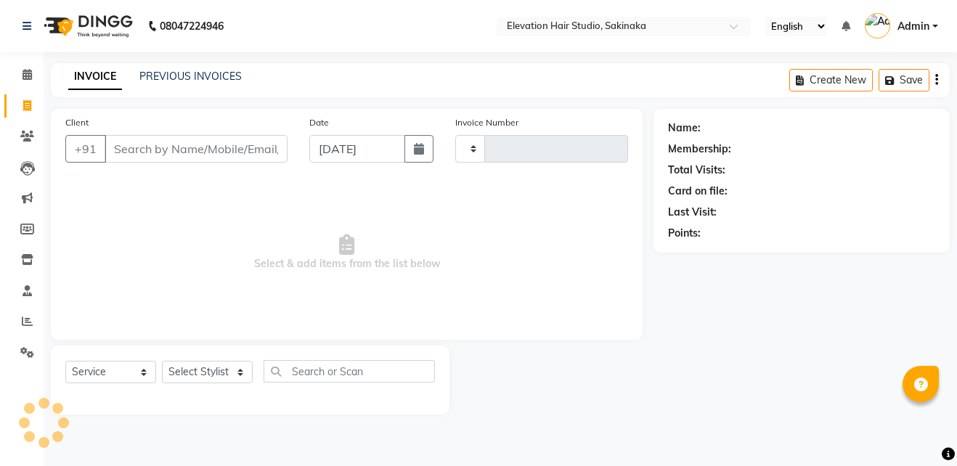
type input "1635"
select select "4949"
click at [213, 81] on link "PREVIOUS INVOICES" at bounding box center [190, 76] width 102 height 13
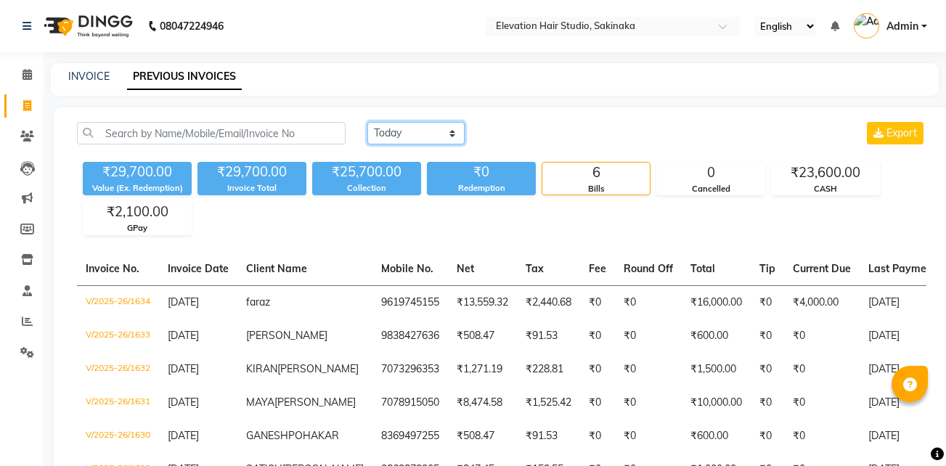
click at [425, 126] on select "Today Yesterday Custom Range" at bounding box center [415, 133] width 97 height 23
click at [367, 122] on select "Today Yesterday Custom Range" at bounding box center [415, 133] width 97 height 23
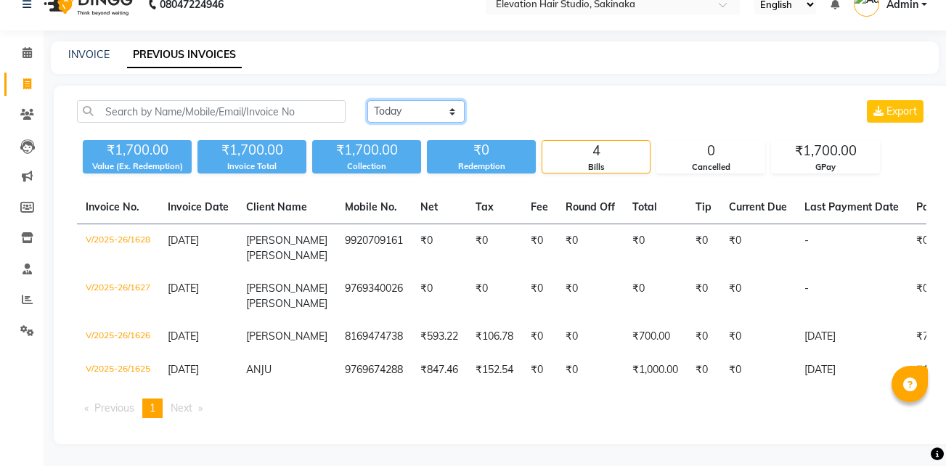
click at [388, 100] on select "Today Yesterday Custom Range" at bounding box center [415, 111] width 97 height 23
select select "today"
click at [367, 100] on select "Today Yesterday Custom Range" at bounding box center [415, 111] width 97 height 23
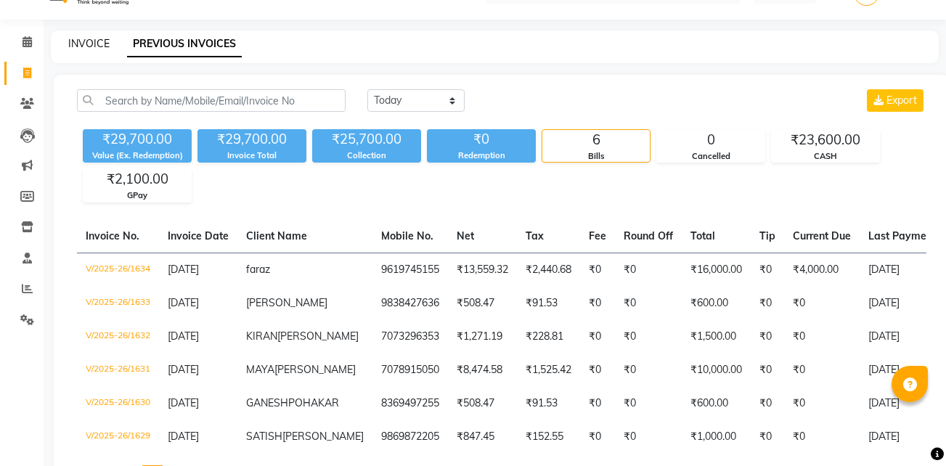
click at [77, 45] on link "INVOICE" at bounding box center [88, 43] width 41 height 13
select select "service"
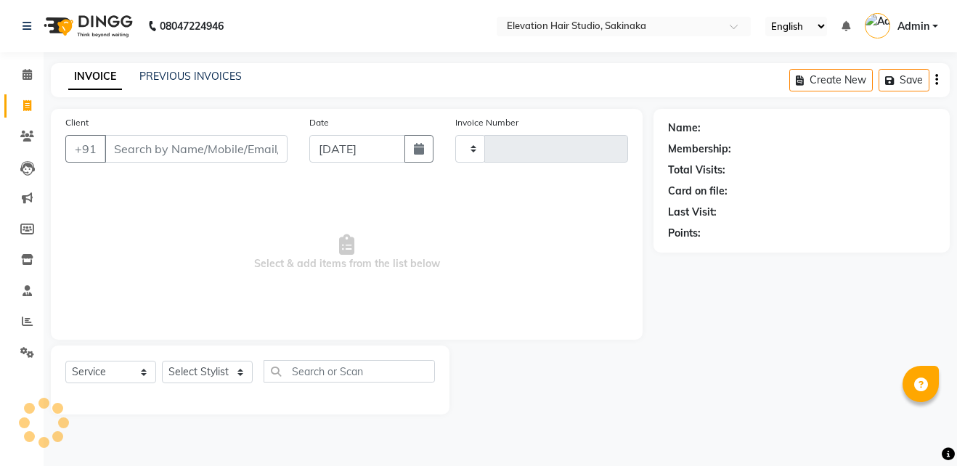
type input "1635"
select select "4949"
click at [639, 36] on nav "08047224946 Select Location × Elevation Hair Studio, Sakinaka English ENGLISH E…" at bounding box center [478, 26] width 957 height 52
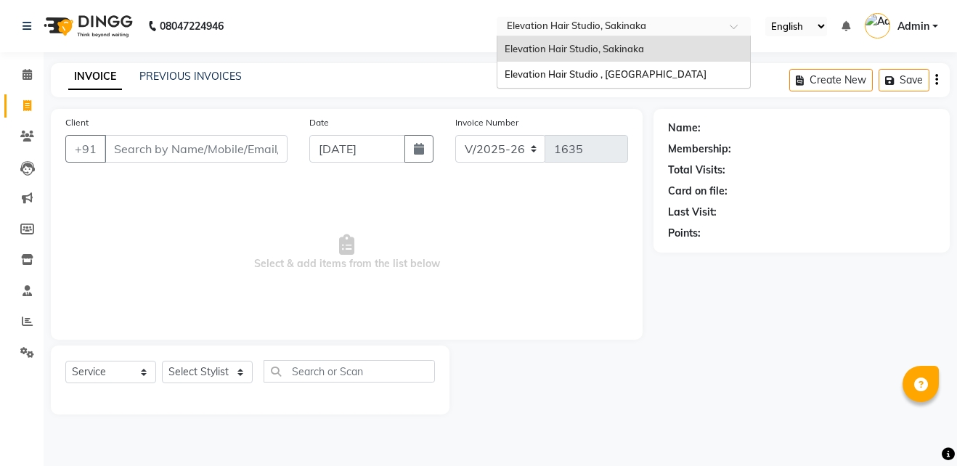
click at [639, 25] on input "text" at bounding box center [609, 27] width 211 height 15
click at [650, 64] on div "Elevation Hair Studio , Thane West" at bounding box center [623, 75] width 253 height 26
